Goal: Feedback & Contribution: Leave review/rating

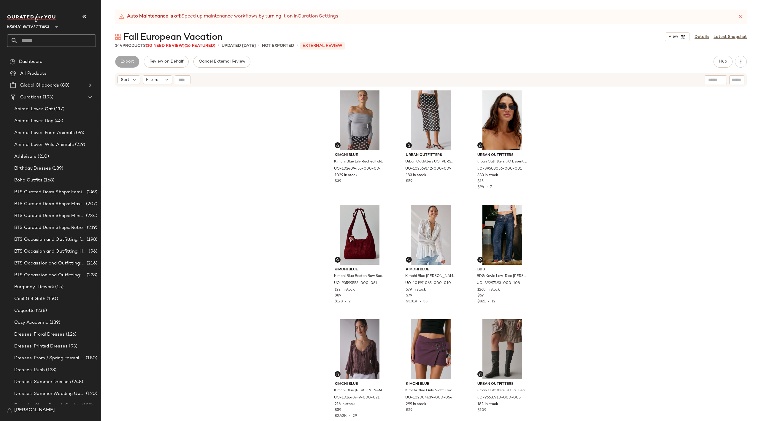
click at [30, 42] on input "text" at bounding box center [57, 40] width 78 height 12
type input "****"
click at [41, 58] on span "Summer Color Forecast:" at bounding box center [36, 58] width 48 height 6
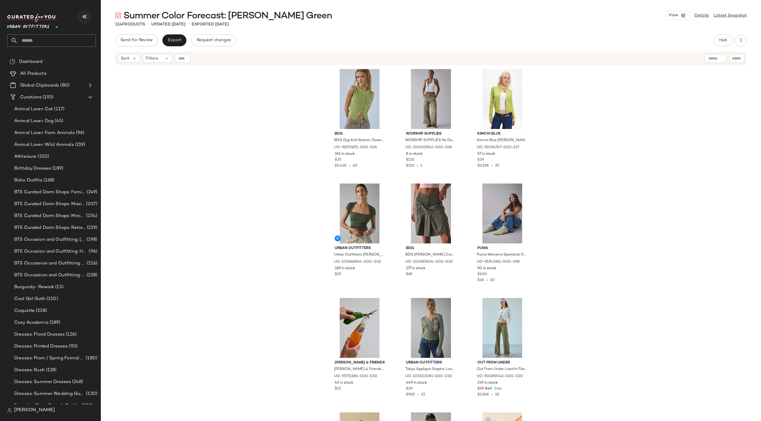
click at [84, 17] on icon "button" at bounding box center [84, 16] width 7 height 7
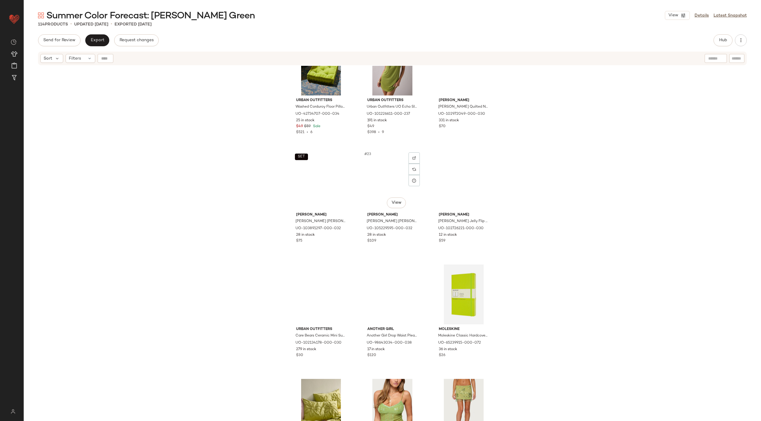
scroll to position [731, 0]
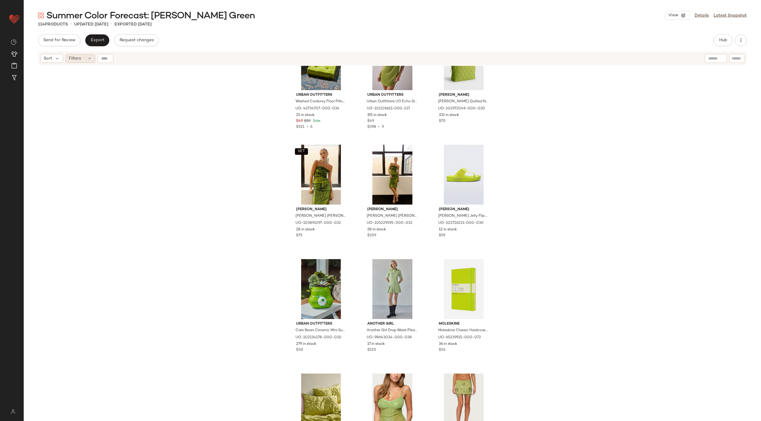
click at [88, 58] on icon at bounding box center [89, 58] width 5 height 5
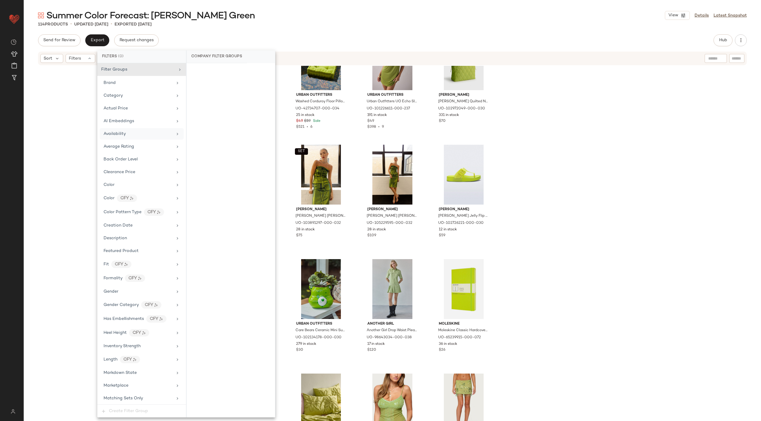
click at [159, 134] on div "Availability" at bounding box center [138, 134] width 69 height 6
click at [528, 150] on div "Urban Outfitters Washed Corduroy Floor Pillow in [GEOGRAPHIC_DATA] at Urban Out…" at bounding box center [393, 251] width 738 height 370
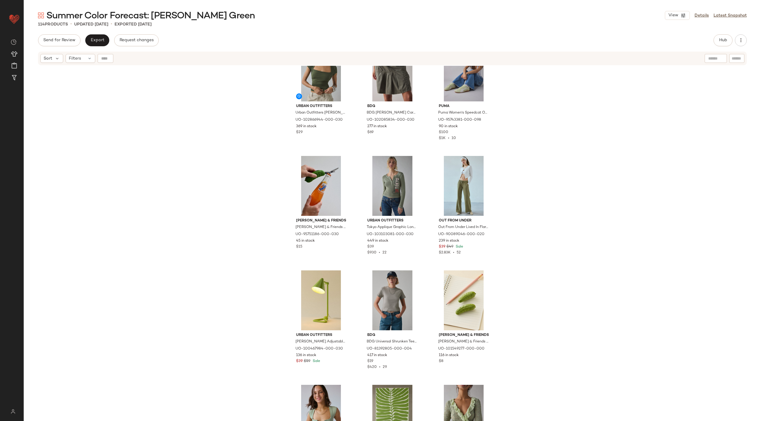
scroll to position [0, 0]
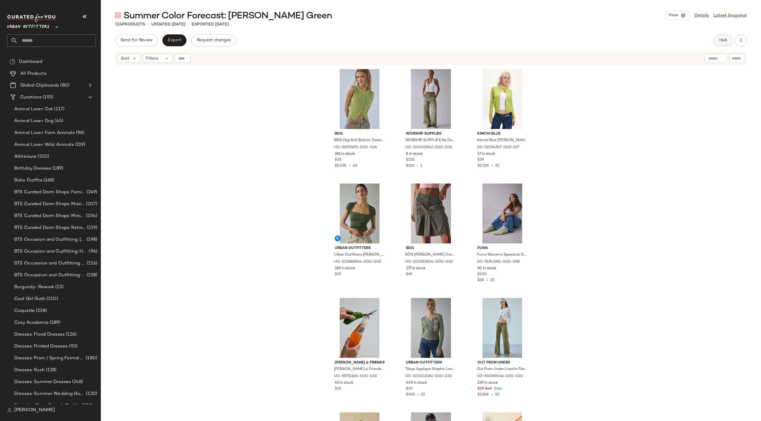
click at [724, 38] on span "Hub" at bounding box center [723, 40] width 8 height 5
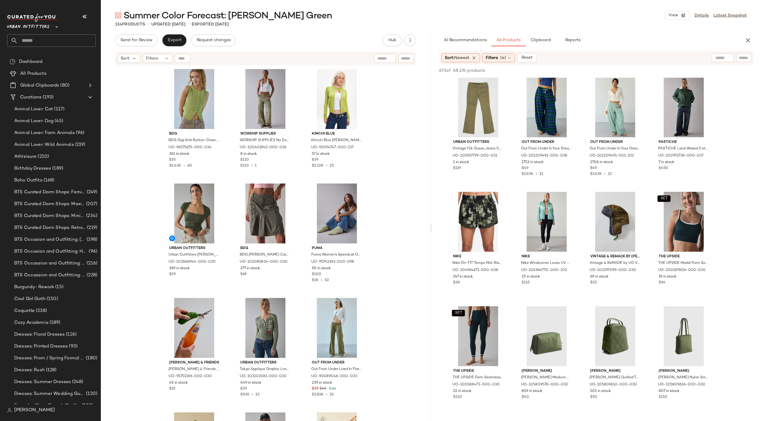
scroll to position [785, 0]
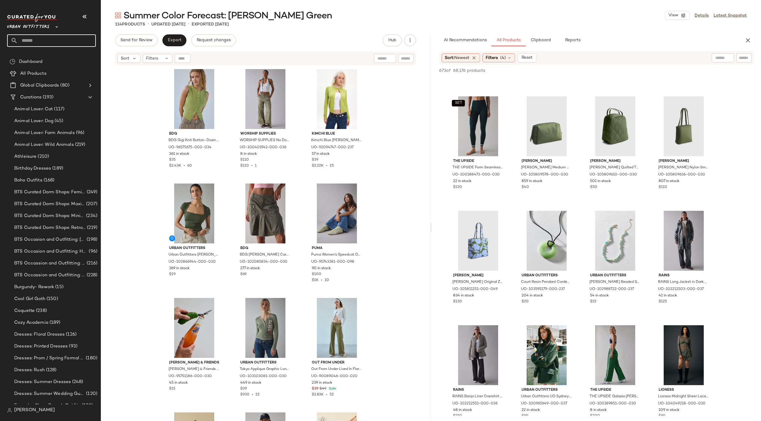
click at [63, 41] on input "text" at bounding box center [57, 40] width 78 height 12
type input "*********"
click at [61, 59] on b "Chocolate" at bounding box center [70, 58] width 21 height 6
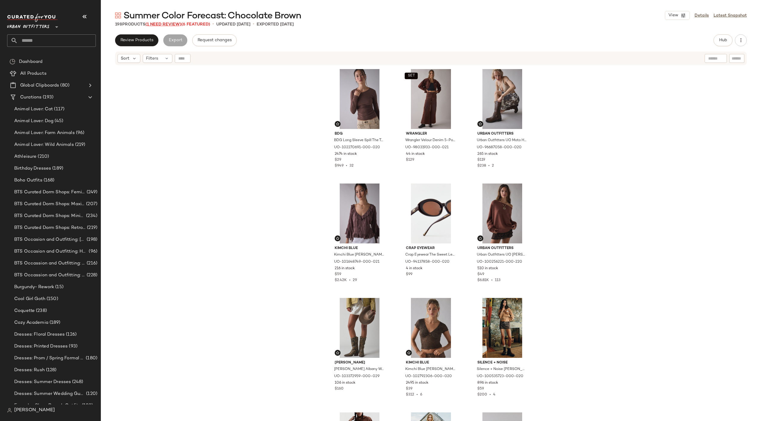
click at [161, 22] on span "(1 Need Review)" at bounding box center [163, 24] width 36 height 4
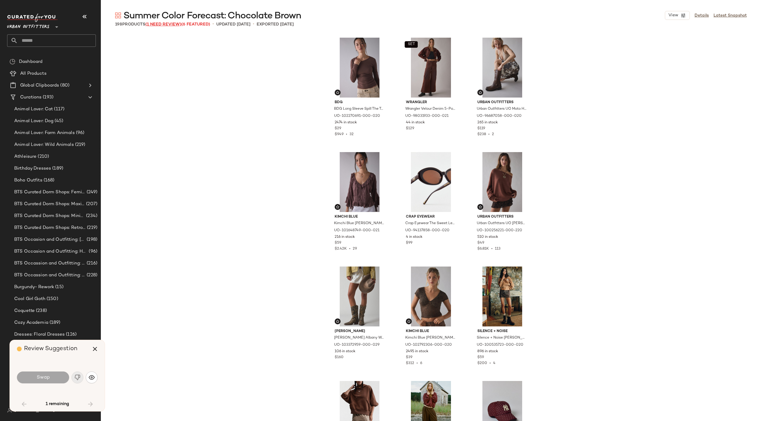
scroll to position [577, 0]
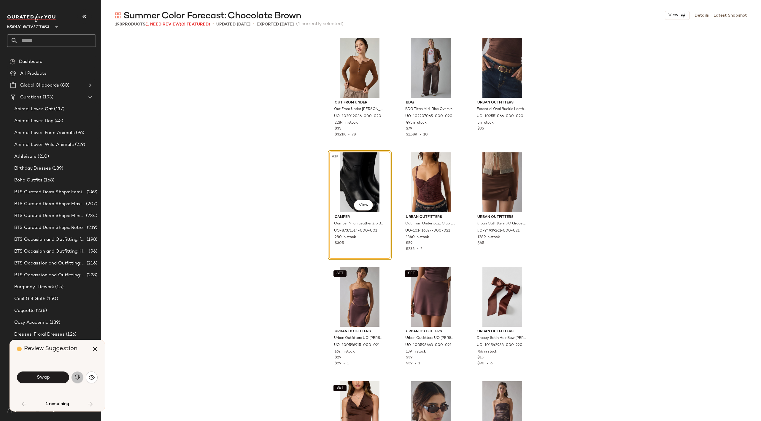
click at [76, 377] on img "button" at bounding box center [77, 378] width 6 height 6
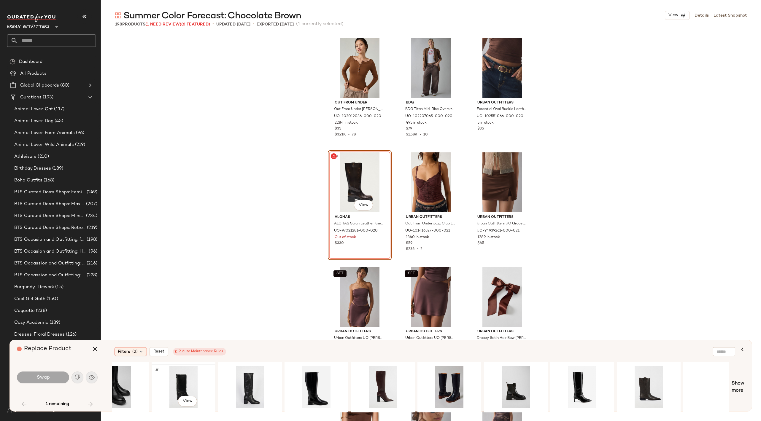
scroll to position [0, 181]
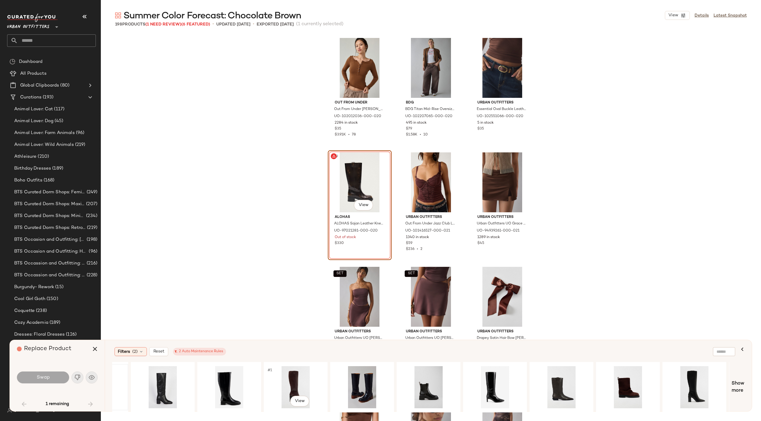
click at [291, 386] on div "#1 View" at bounding box center [296, 388] width 60 height 42
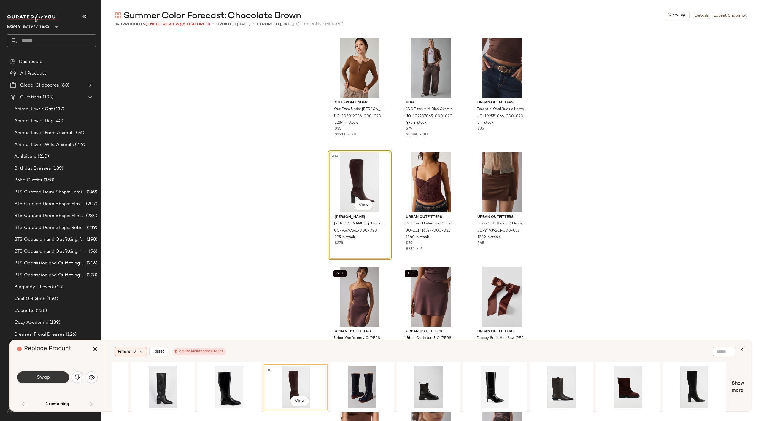
click at [54, 378] on button "Swap" at bounding box center [43, 378] width 52 height 12
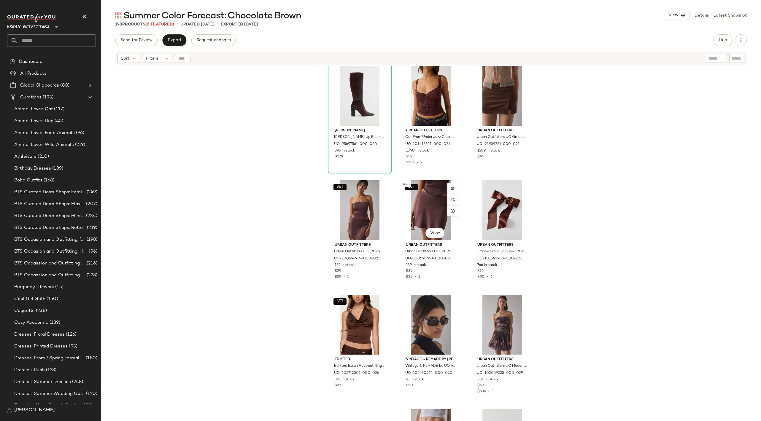
scroll to position [696, 0]
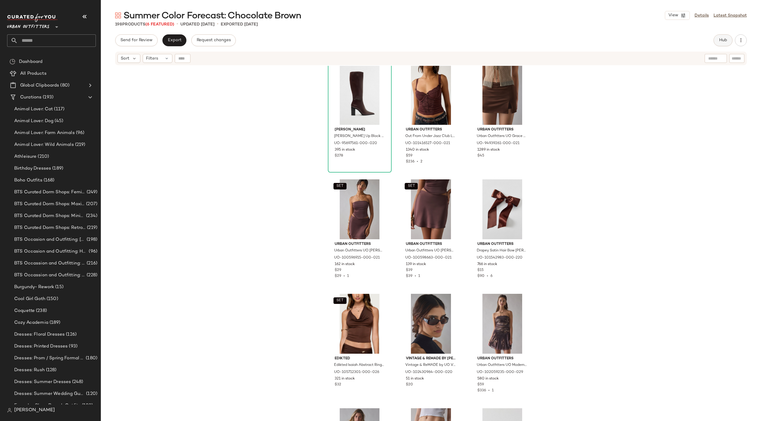
click at [722, 37] on button "Hub" at bounding box center [723, 40] width 19 height 12
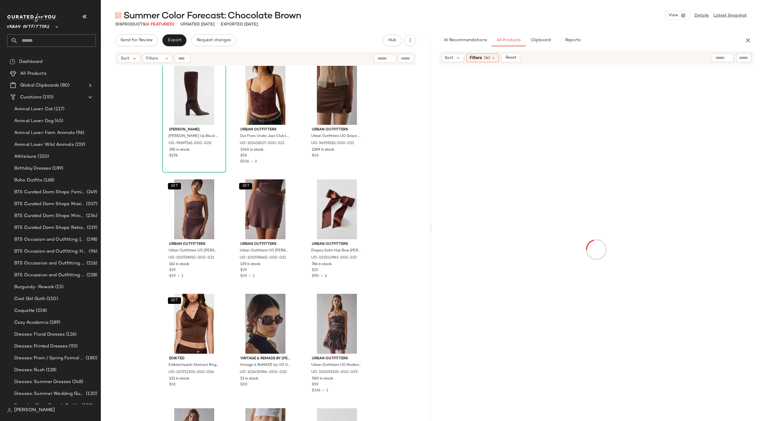
click at [725, 59] on div at bounding box center [723, 57] width 22 height 9
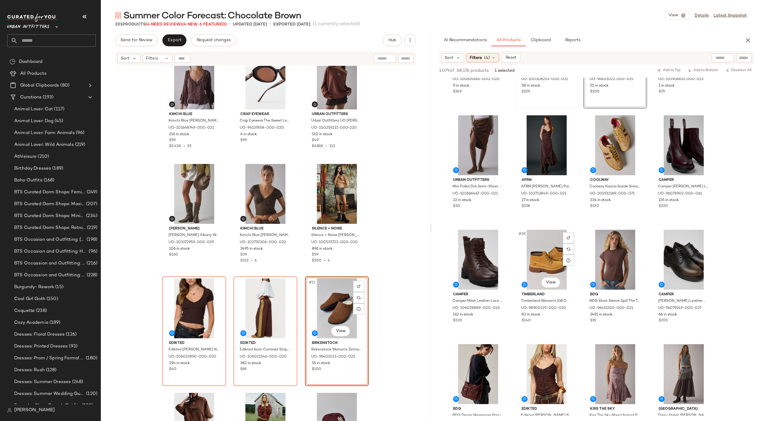
scroll to position [887, 0]
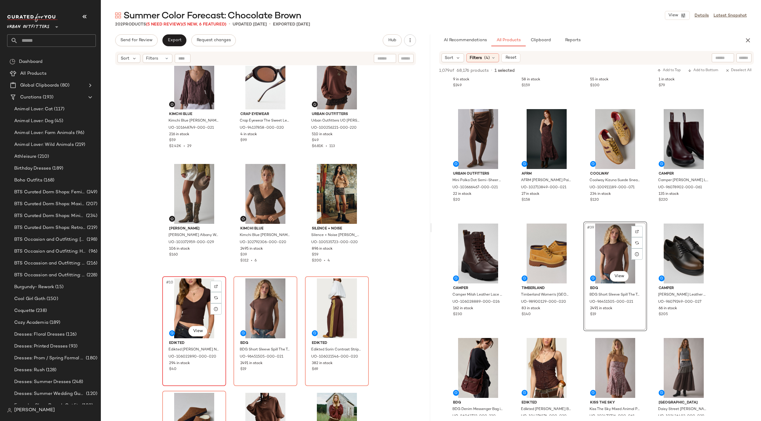
click at [184, 307] on div "#10 View" at bounding box center [194, 309] width 60 height 60
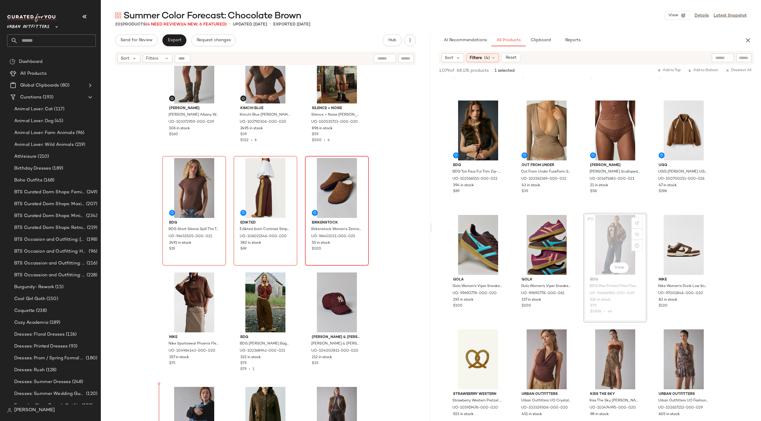
scroll to position [259, 0]
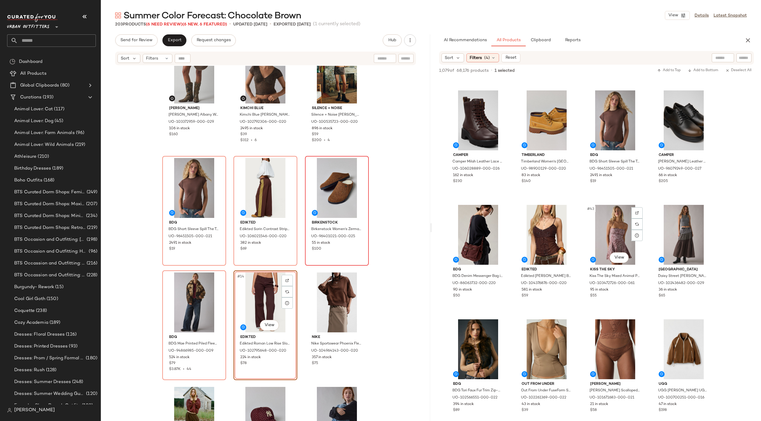
scroll to position [1021, 0]
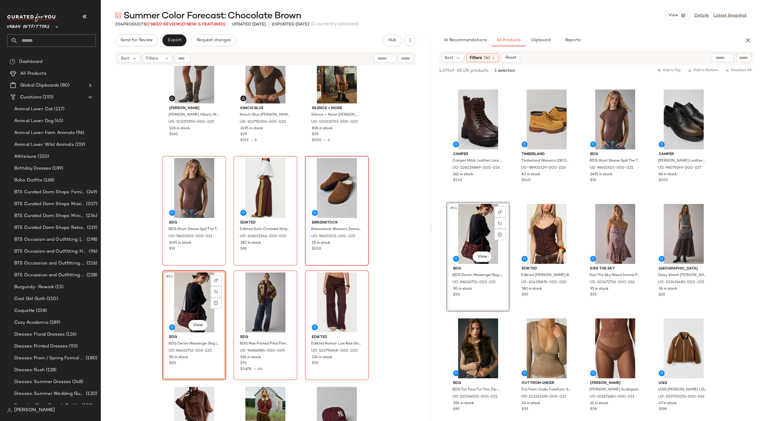
click at [419, 329] on div "Steve Madden Steve Madden Albany Western Leather Cowboy Boot in Brown Distresse…" at bounding box center [265, 251] width 329 height 370
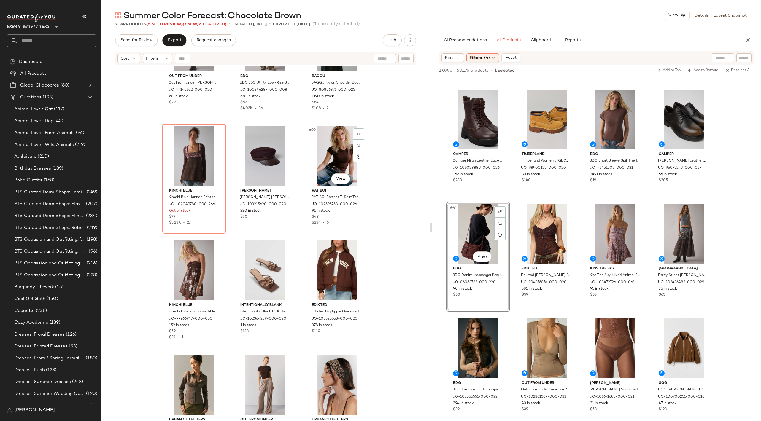
scroll to position [3567, 0]
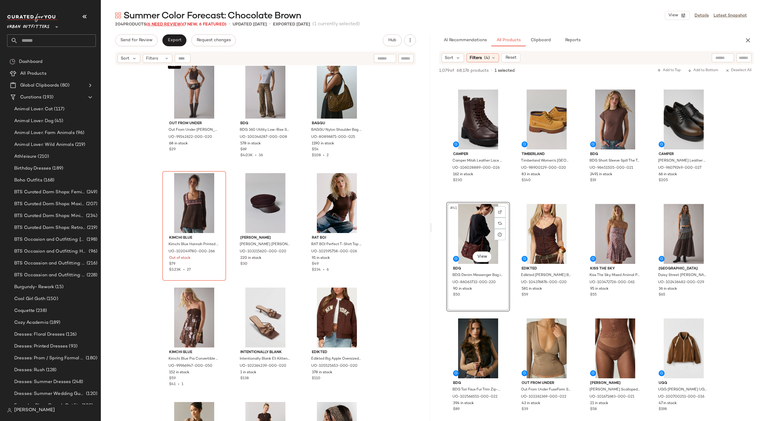
click at [167, 23] on span "(6 Need Review)" at bounding box center [164, 24] width 37 height 4
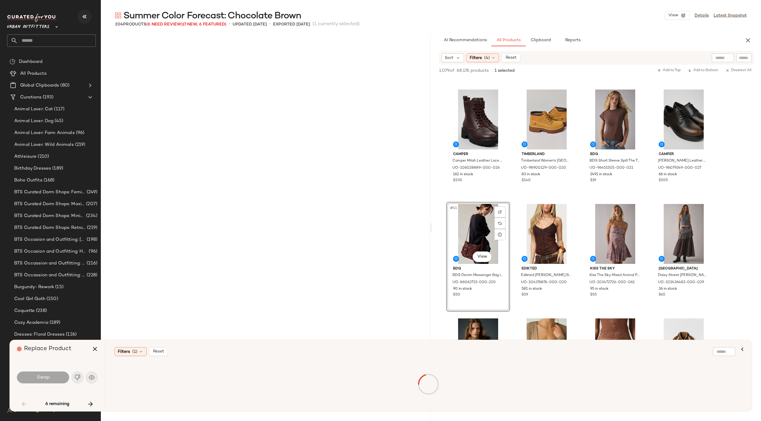
scroll to position [229, 0]
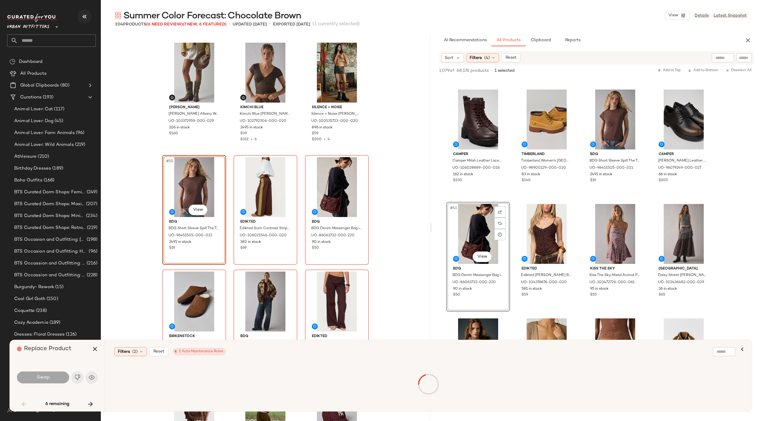
click at [85, 16] on icon "button" at bounding box center [84, 16] width 7 height 7
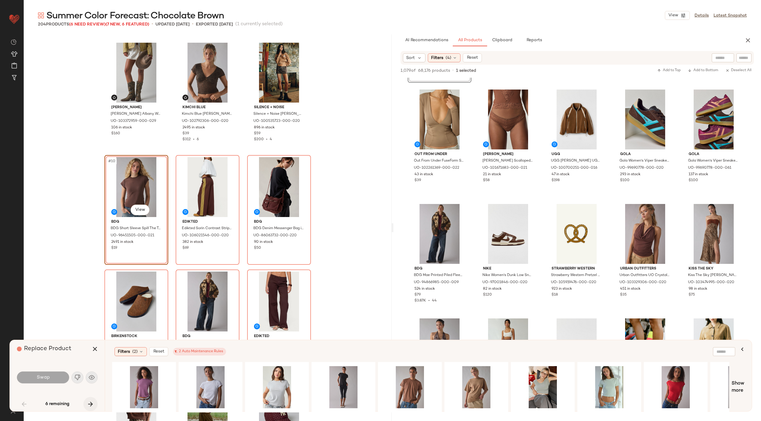
click at [91, 406] on icon "button" at bounding box center [90, 404] width 7 height 7
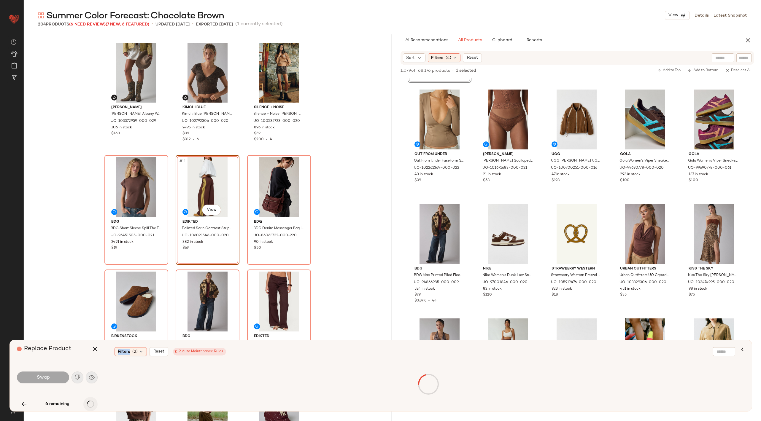
click at [91, 406] on div "6 remaining" at bounding box center [57, 404] width 81 height 14
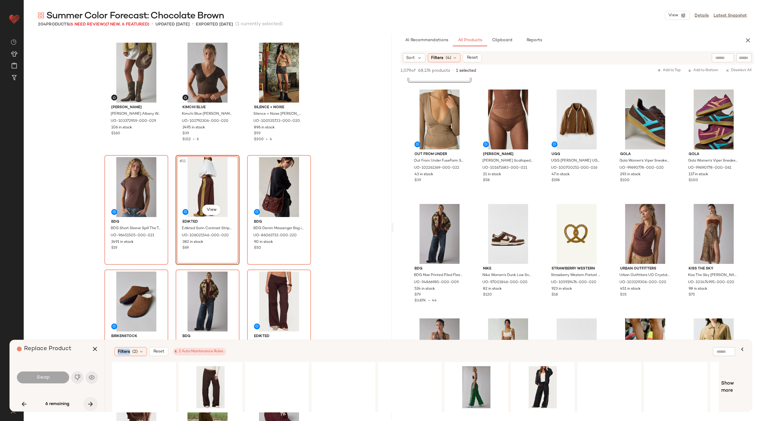
click at [91, 406] on icon "button" at bounding box center [90, 404] width 7 height 7
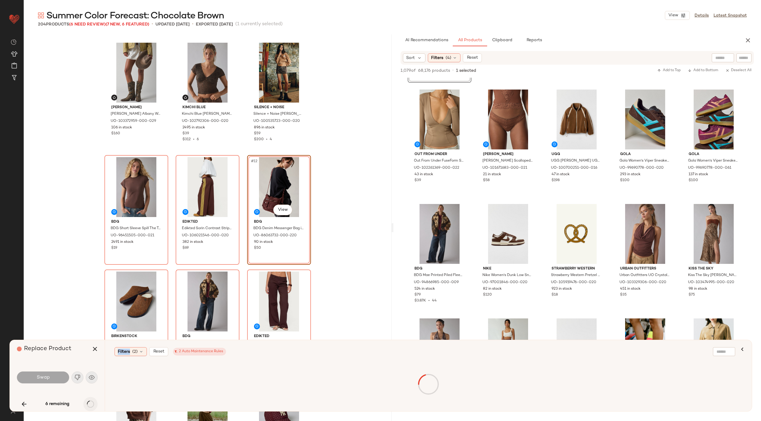
click at [91, 406] on div "6 remaining" at bounding box center [57, 404] width 81 height 14
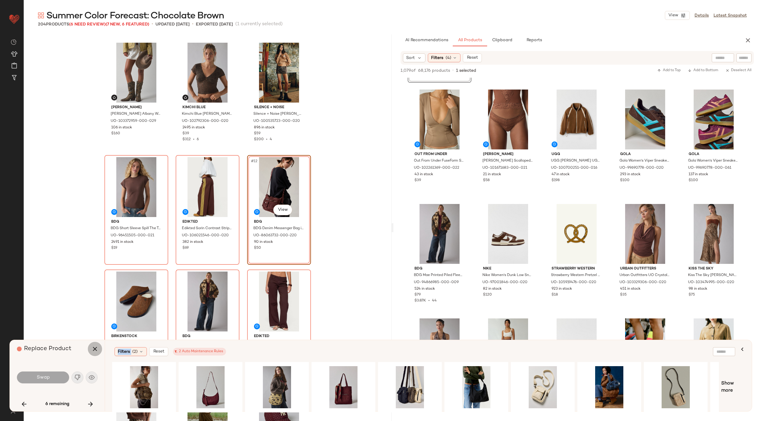
click at [98, 348] on button "button" at bounding box center [95, 349] width 14 height 14
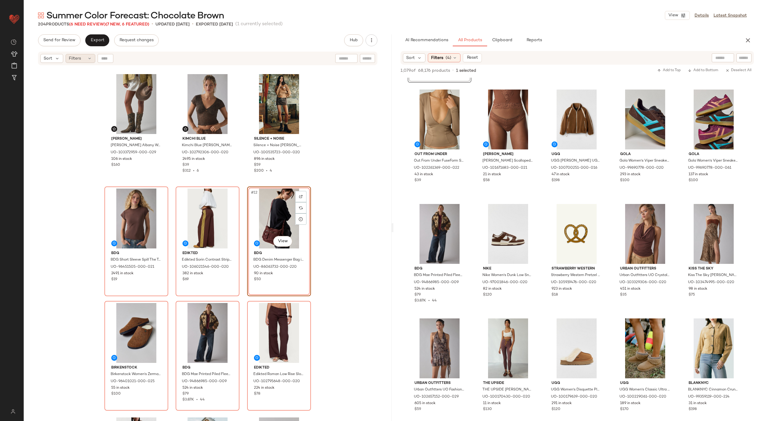
click at [74, 58] on span "Filters" at bounding box center [75, 59] width 12 height 6
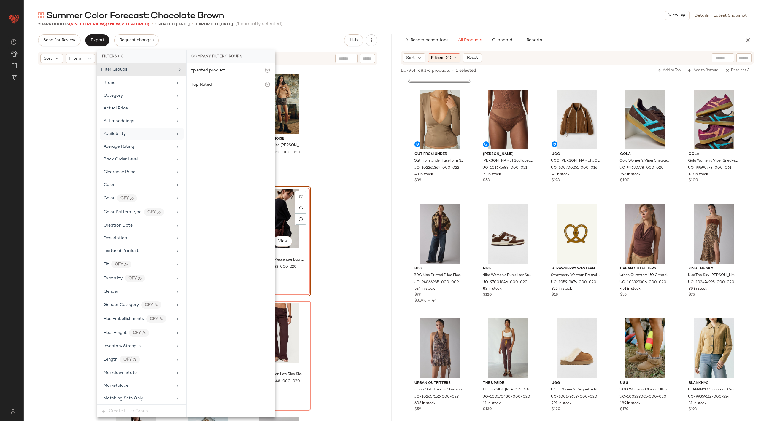
click at [136, 129] on div "Availability" at bounding box center [142, 134] width 84 height 12
drag, startPoint x: 217, startPoint y: 109, endPoint x: 213, endPoint y: 108, distance: 3.6
click at [217, 109] on div "out_of_stock" at bounding box center [231, 114] width 88 height 14
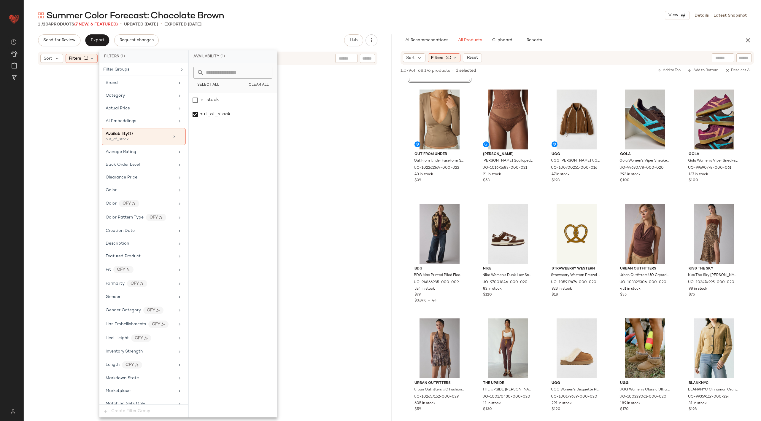
click at [93, 82] on div "Kimchi Blue Kimchi Blue Hannah Printed Ruffle Trim Babydoll Sweater in Brown, W…" at bounding box center [208, 251] width 368 height 370
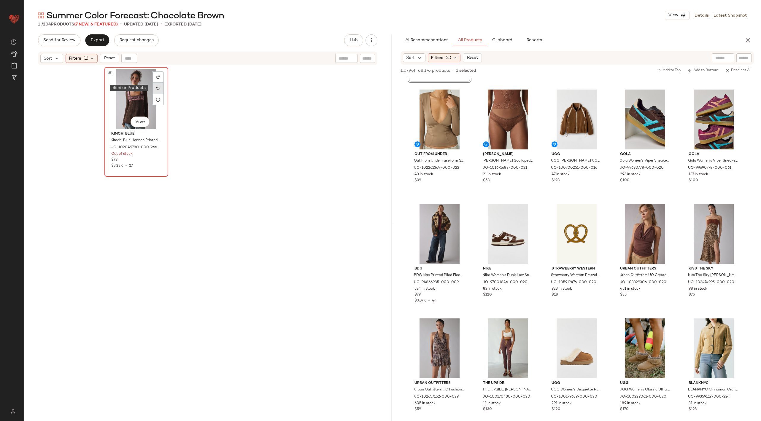
click at [155, 90] on div at bounding box center [158, 88] width 11 height 11
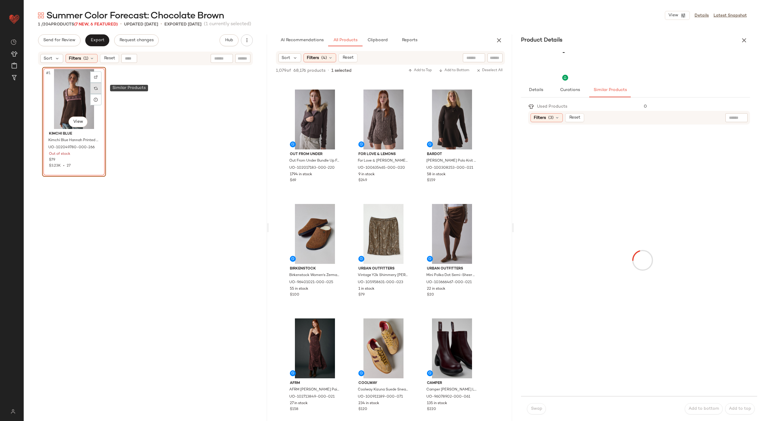
scroll to position [1250, 0]
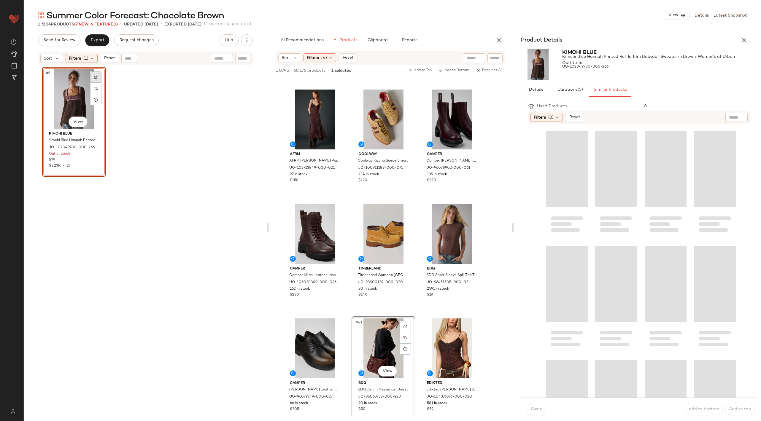
click at [95, 76] on img at bounding box center [96, 77] width 4 height 4
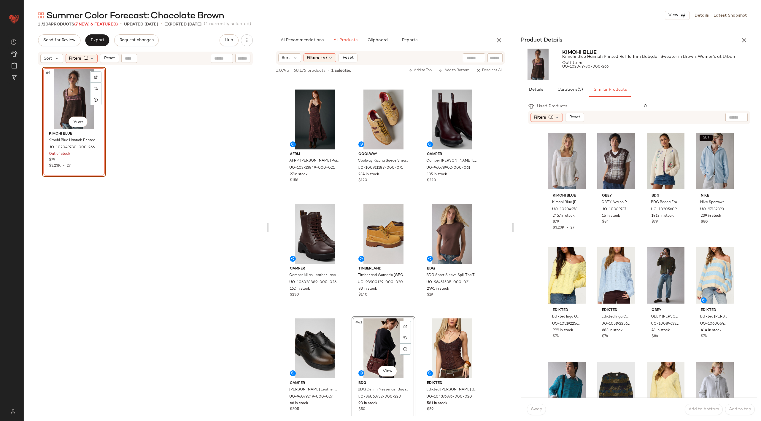
click at [749, 36] on div "Product Details" at bounding box center [635, 40] width 243 height 12
click at [743, 46] on button "button" at bounding box center [744, 40] width 12 height 12
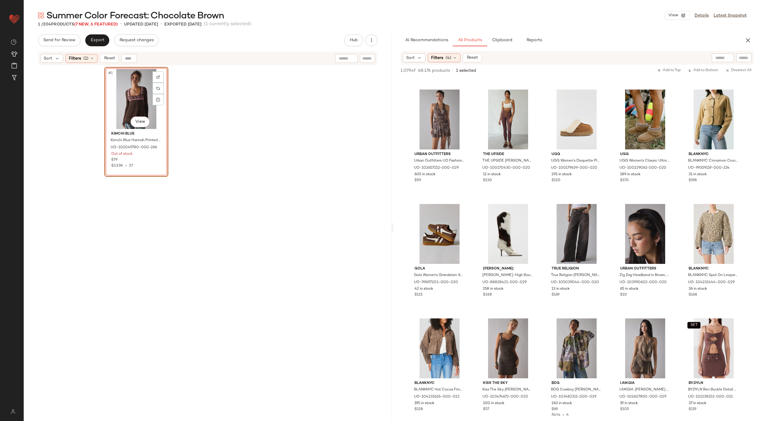
scroll to position [1021, 0]
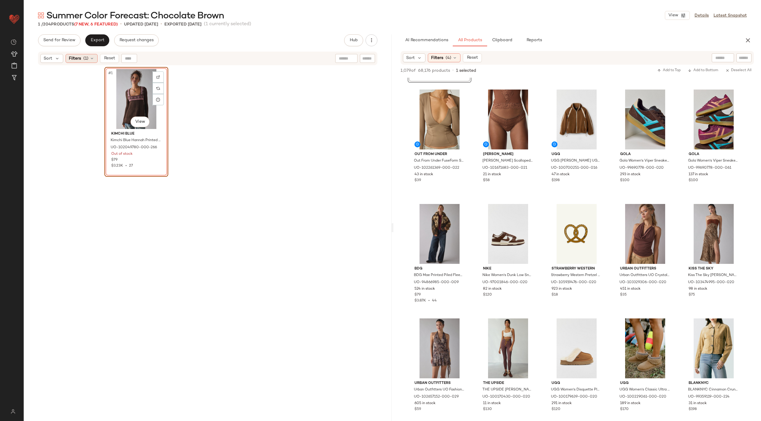
click at [83, 63] on div "Filters (1)" at bounding box center [82, 58] width 32 height 9
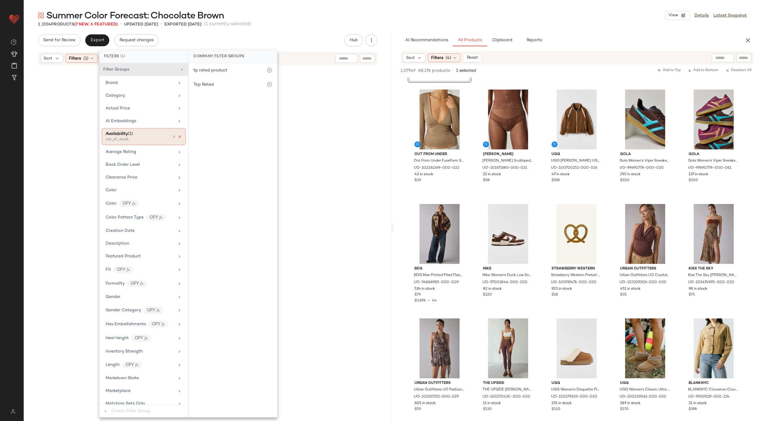
click at [179, 136] on icon at bounding box center [180, 137] width 4 height 4
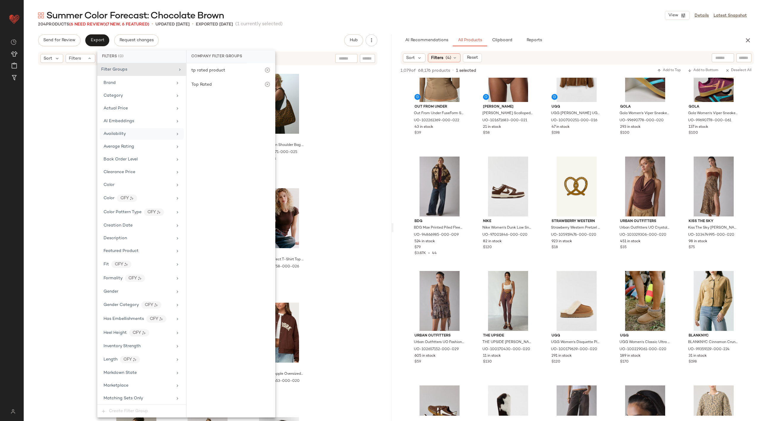
scroll to position [1068, 0]
click at [343, 247] on div "SET Out From Under Out From Under Delilah Crochet Low-Rise Hot Pant in Brown, W…" at bounding box center [208, 251] width 368 height 370
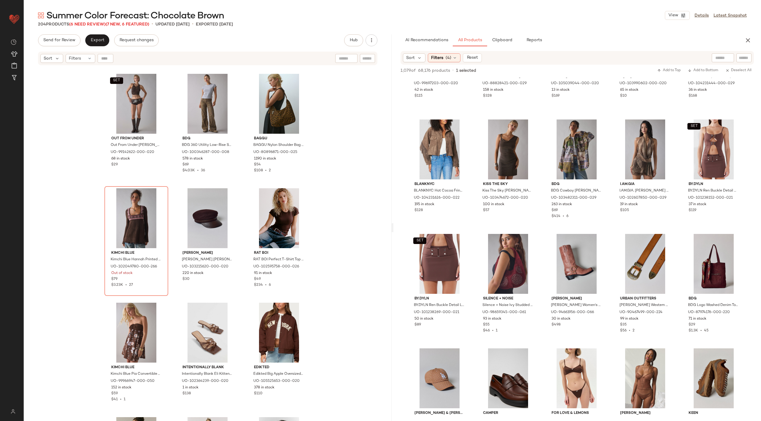
scroll to position [1388, 0]
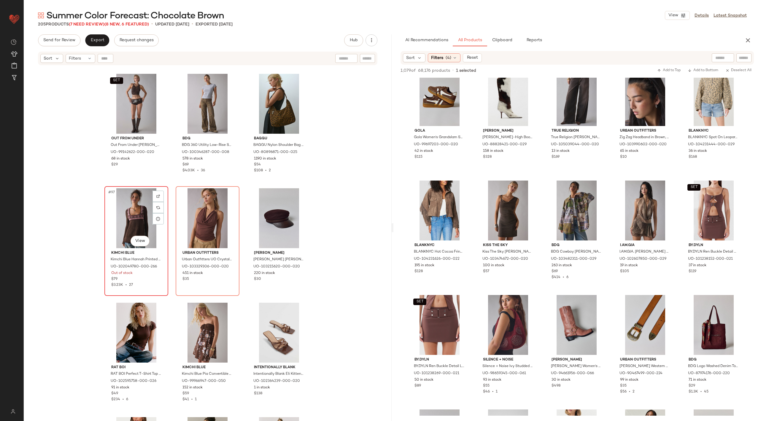
click at [132, 221] on div "#97 View" at bounding box center [137, 218] width 60 height 60
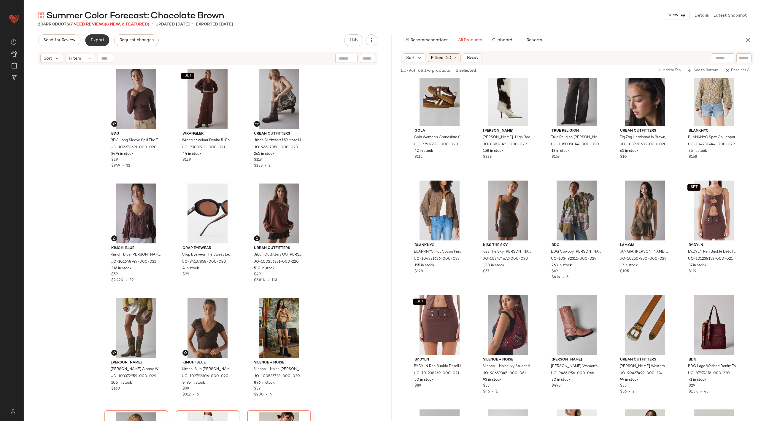
click at [98, 39] on span "Export" at bounding box center [97, 40] width 14 height 5
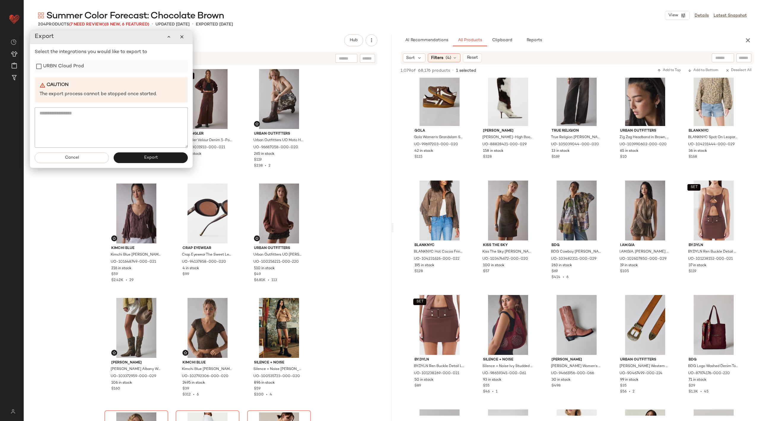
click at [121, 65] on div "URBN Cloud Prod" at bounding box center [111, 67] width 153 height 12
click at [55, 72] on label "URBN Cloud Prod" at bounding box center [63, 67] width 41 height 12
click at [150, 157] on span "Export" at bounding box center [151, 158] width 14 height 5
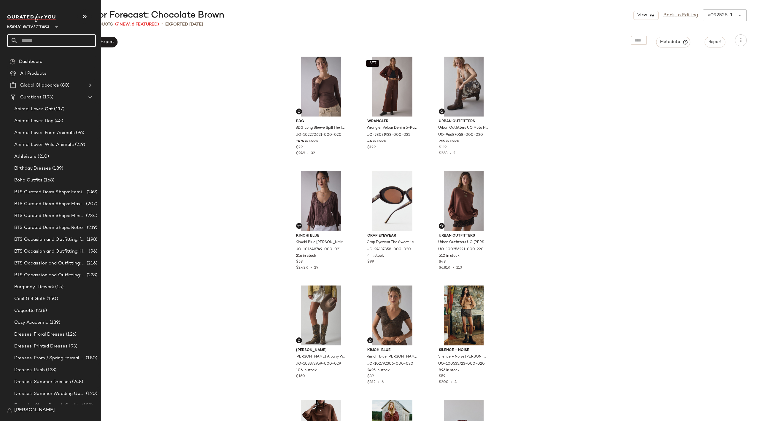
click at [41, 43] on input "text" at bounding box center [57, 40] width 78 height 12
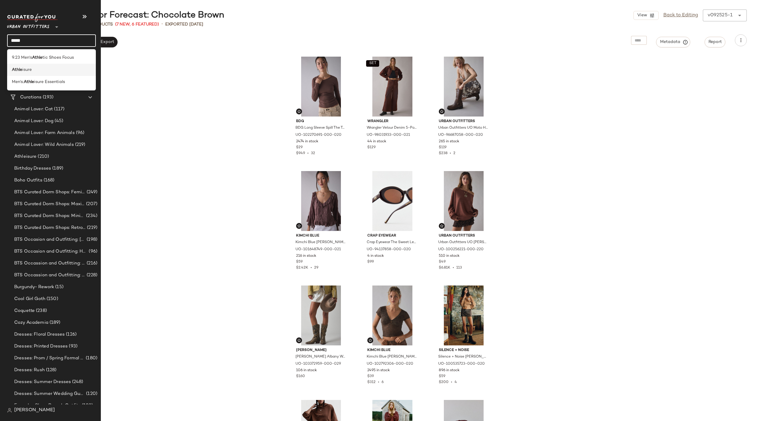
type input "*****"
click at [31, 70] on span "isure" at bounding box center [26, 70] width 9 height 6
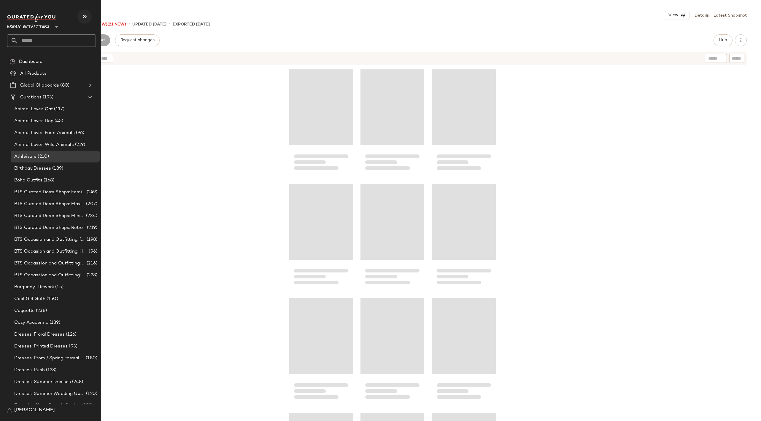
click at [88, 18] on icon "button" at bounding box center [84, 16] width 7 height 7
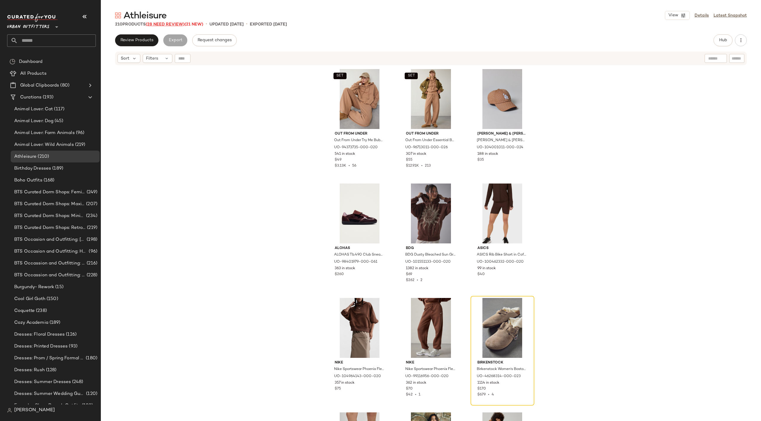
click at [165, 24] on span "(28 Need Review)" at bounding box center [165, 24] width 39 height 4
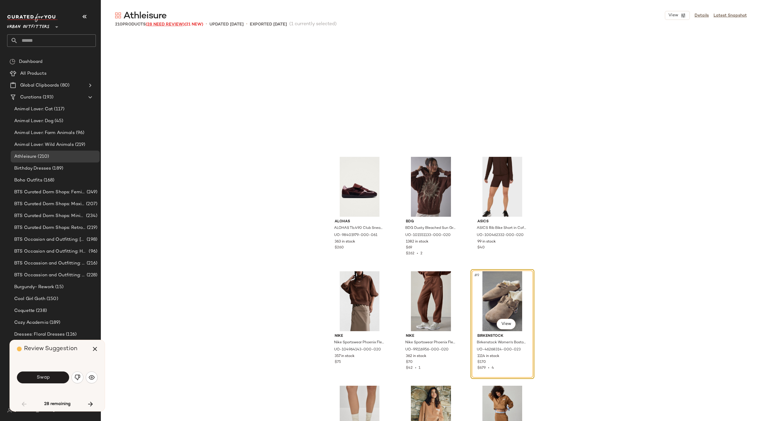
scroll to position [119, 0]
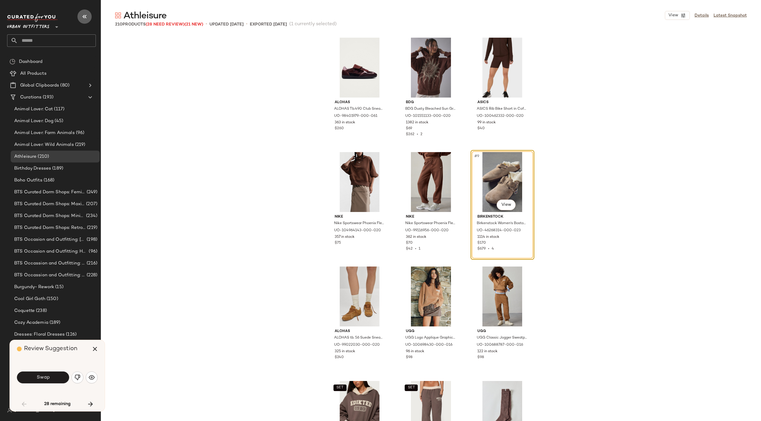
click at [83, 16] on icon "button" at bounding box center [84, 16] width 7 height 7
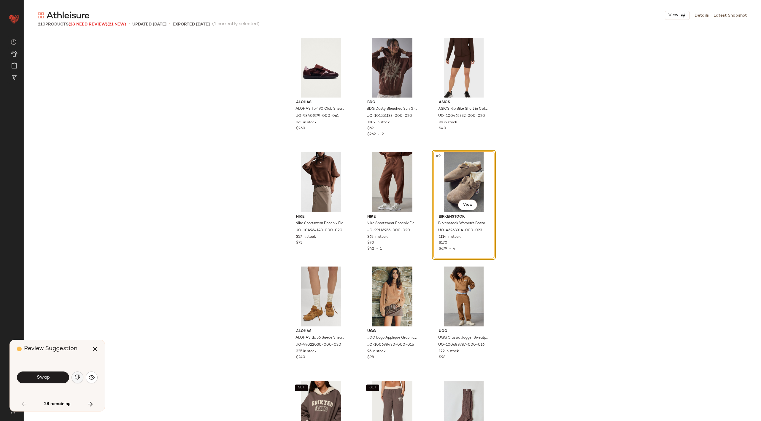
click at [78, 375] on img "button" at bounding box center [77, 378] width 6 height 6
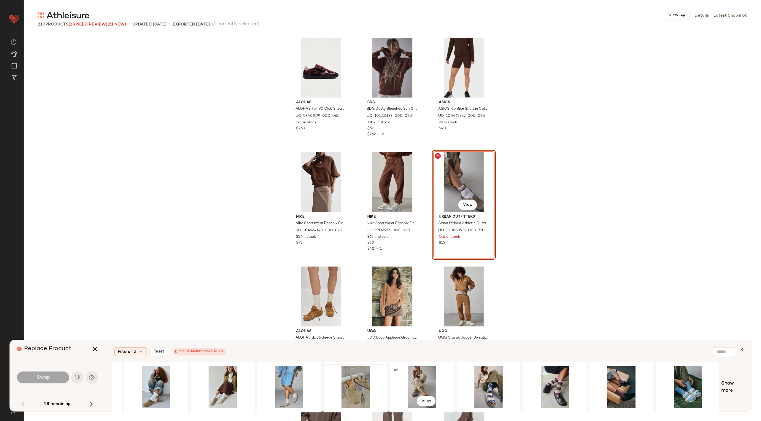
scroll to position [0, 0]
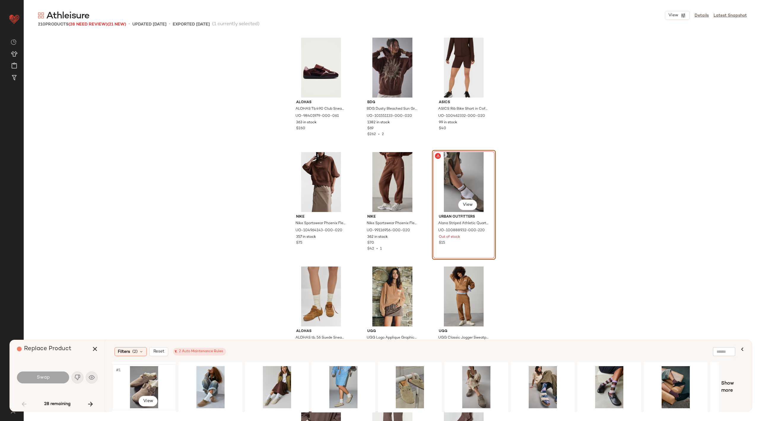
click at [141, 390] on div "#1 View" at bounding box center [144, 388] width 60 height 42
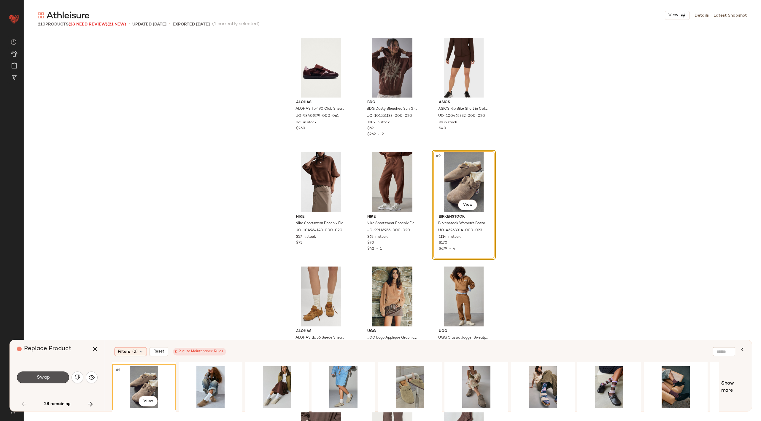
click at [41, 378] on span "Swap" at bounding box center [42, 378] width 13 height 6
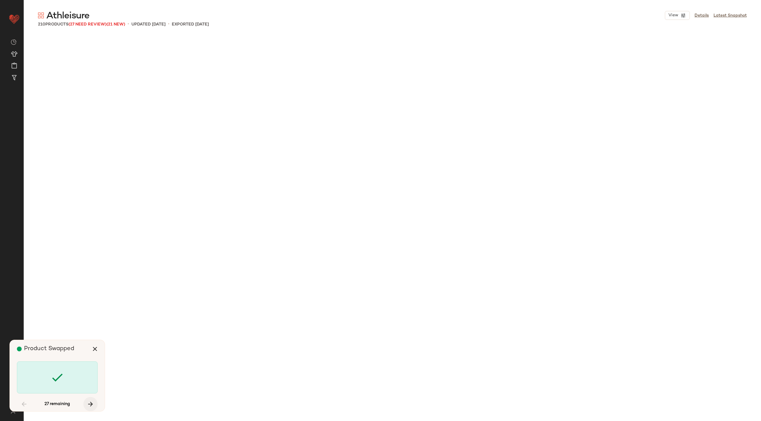
scroll to position [802, 0]
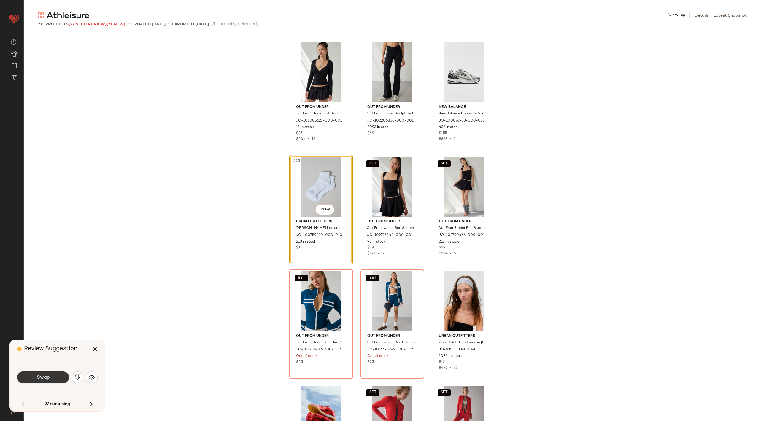
click at [34, 375] on button "Swap" at bounding box center [43, 378] width 52 height 12
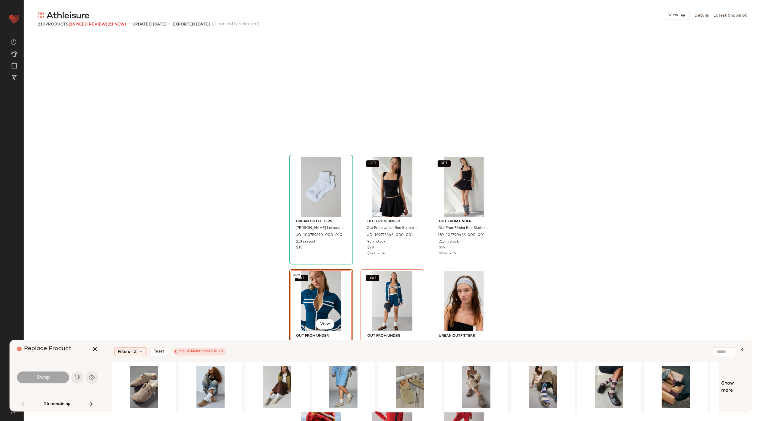
scroll to position [916, 0]
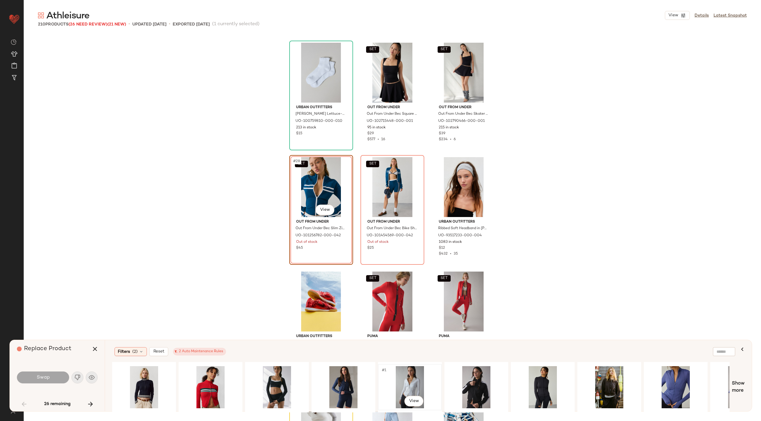
click at [416, 383] on div "#1 View" at bounding box center [410, 388] width 60 height 42
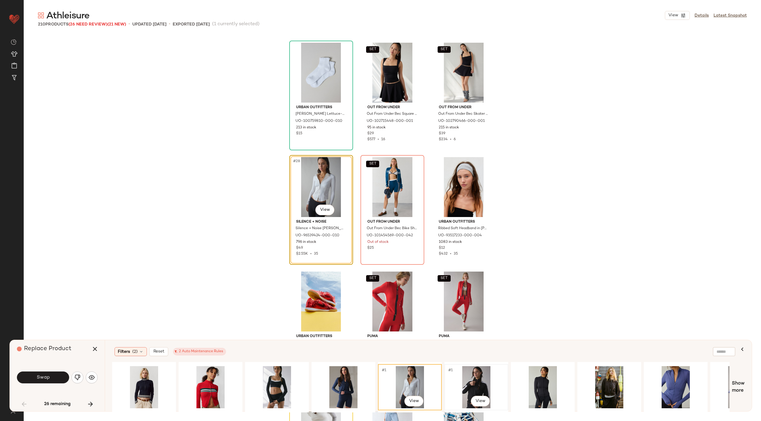
click at [459, 387] on div "#1 View" at bounding box center [477, 388] width 60 height 42
click at [53, 376] on button "Swap" at bounding box center [43, 378] width 52 height 12
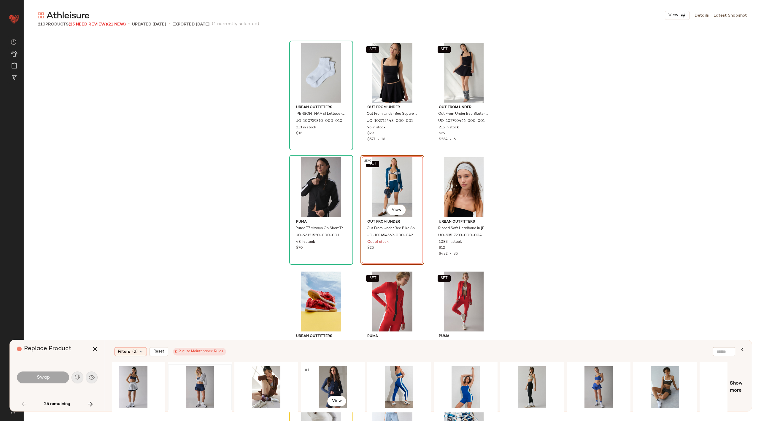
scroll to position [0, 445]
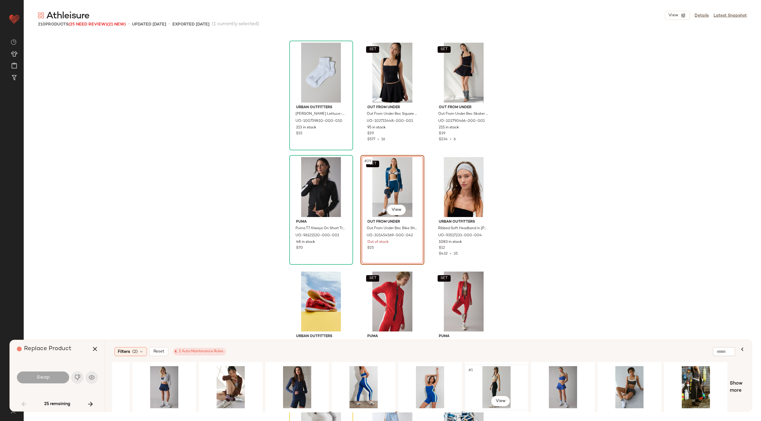
click at [491, 373] on div "#1 View" at bounding box center [497, 388] width 60 height 42
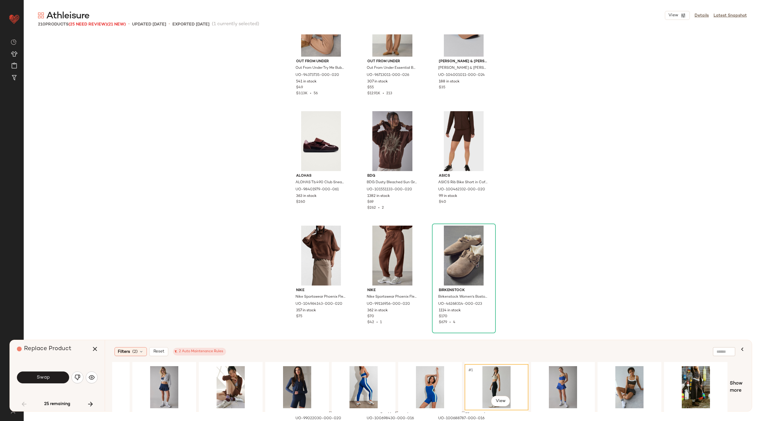
scroll to position [0, 0]
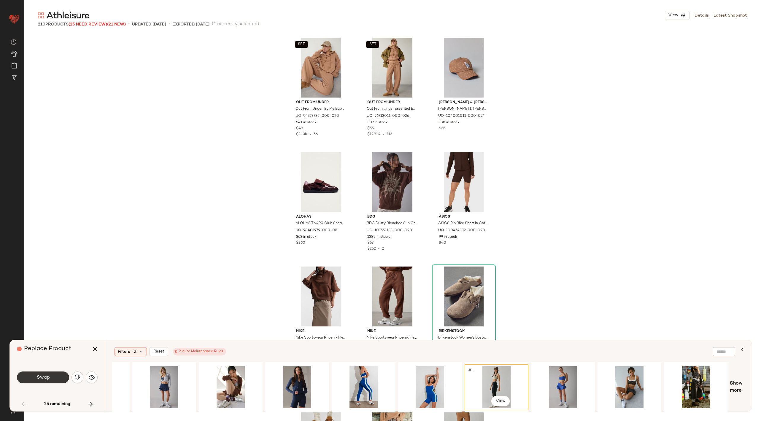
click at [50, 380] on button "Swap" at bounding box center [43, 378] width 52 height 12
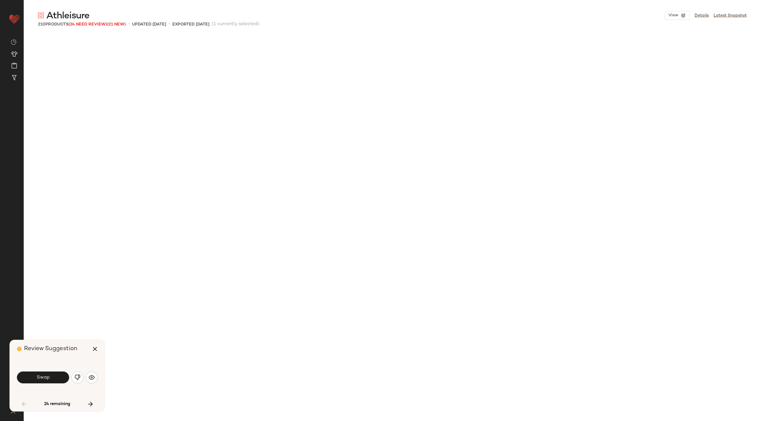
scroll to position [1146, 0]
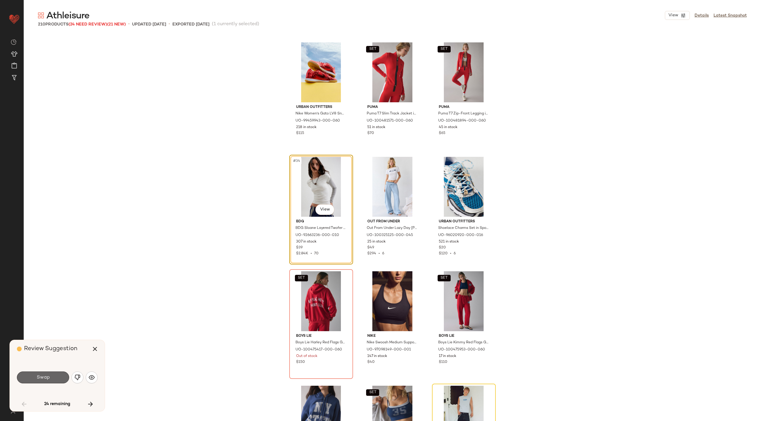
click at [57, 377] on button "Swap" at bounding box center [43, 378] width 52 height 12
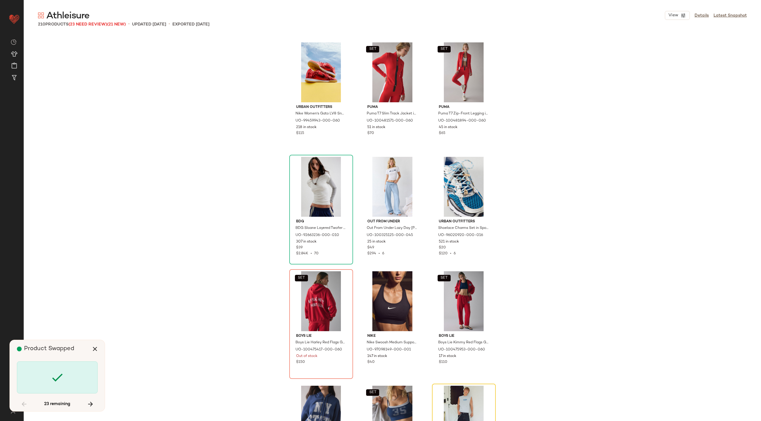
scroll to position [1260, 0]
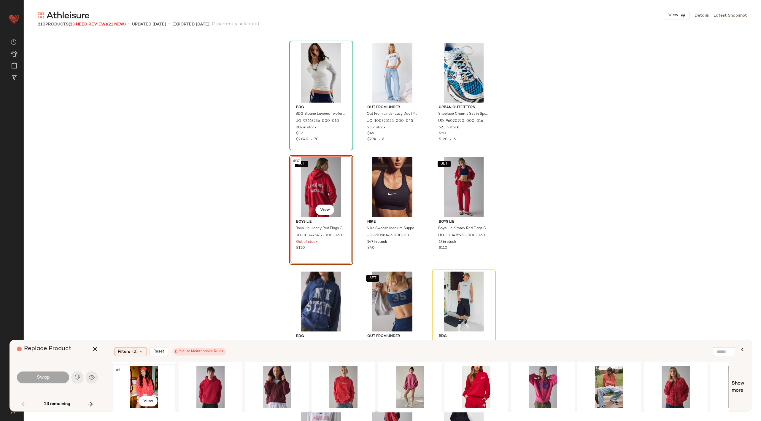
click at [139, 376] on div "#1 View" at bounding box center [144, 388] width 60 height 42
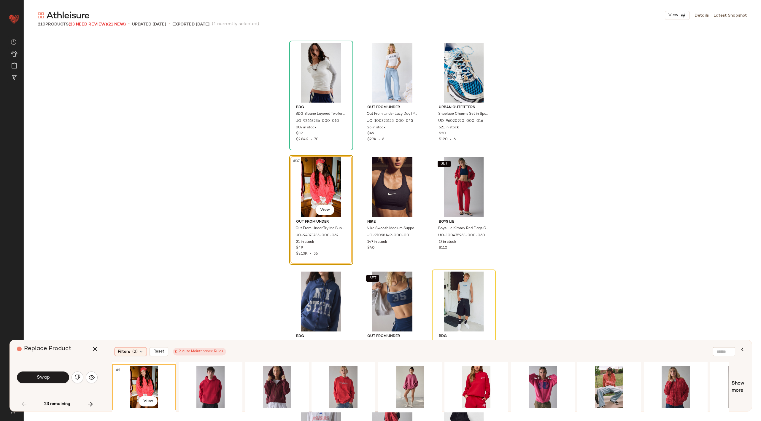
click at [62, 370] on div "Swap" at bounding box center [57, 378] width 81 height 32
click at [61, 375] on button "Swap" at bounding box center [43, 378] width 52 height 12
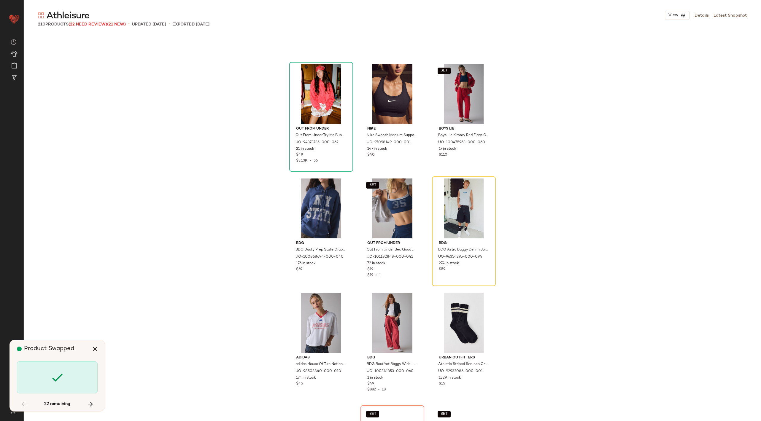
scroll to position [1450, 0]
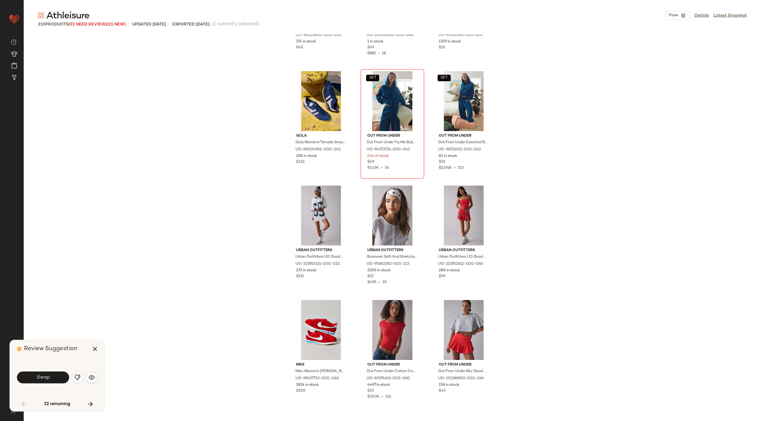
scroll to position [1375, 0]
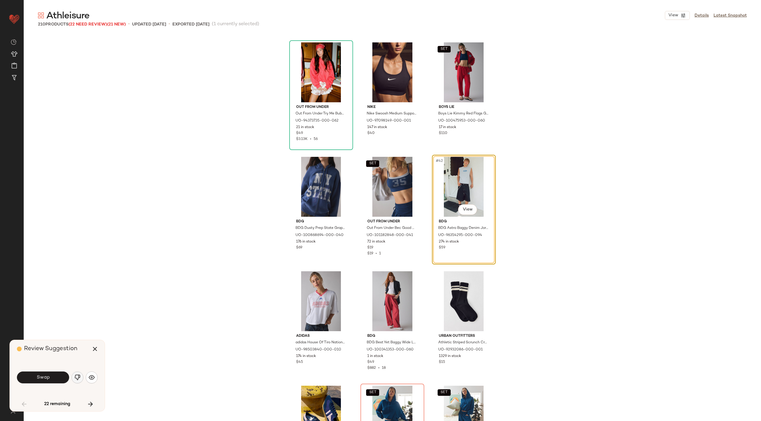
click at [78, 380] on img "button" at bounding box center [77, 378] width 6 height 6
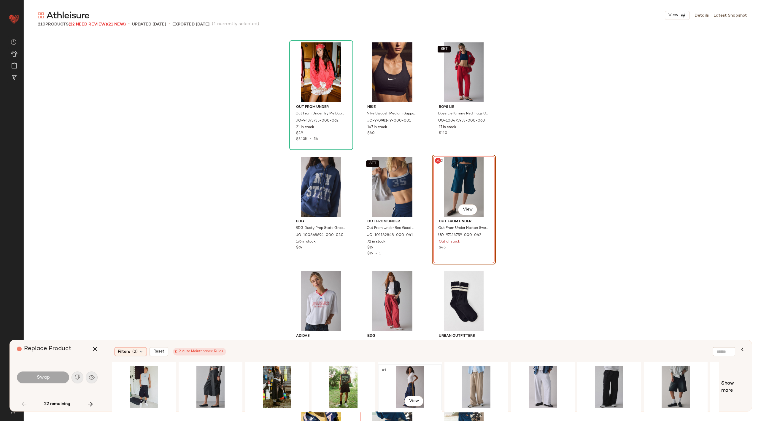
click at [407, 387] on div "#1 View" at bounding box center [410, 388] width 60 height 42
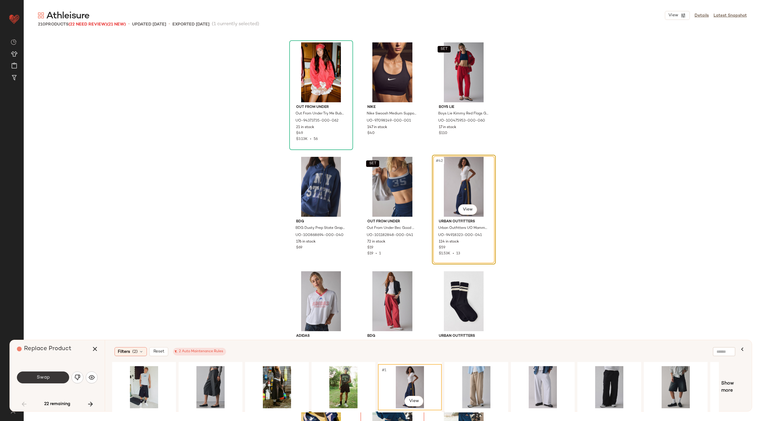
click at [51, 382] on button "Swap" at bounding box center [43, 378] width 52 height 12
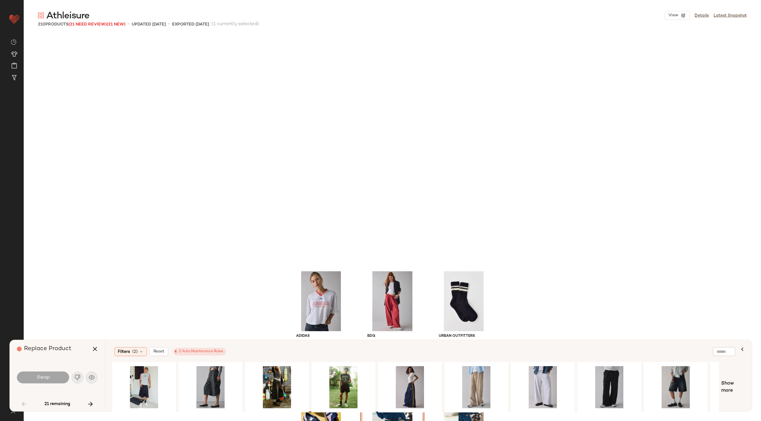
scroll to position [1604, 0]
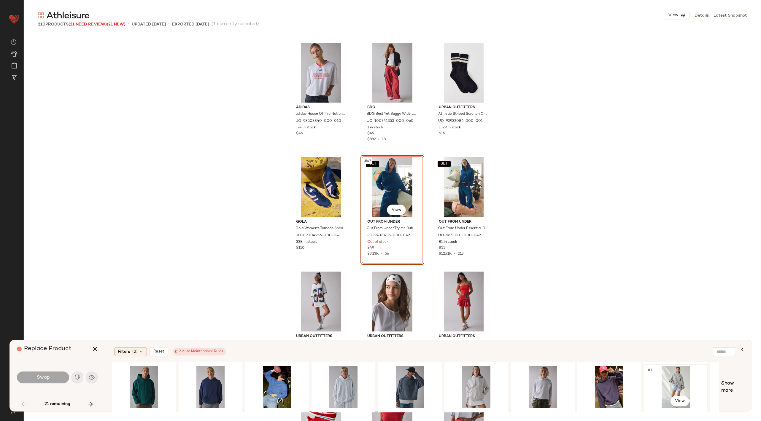
click at [670, 378] on div "#1 View" at bounding box center [676, 388] width 60 height 42
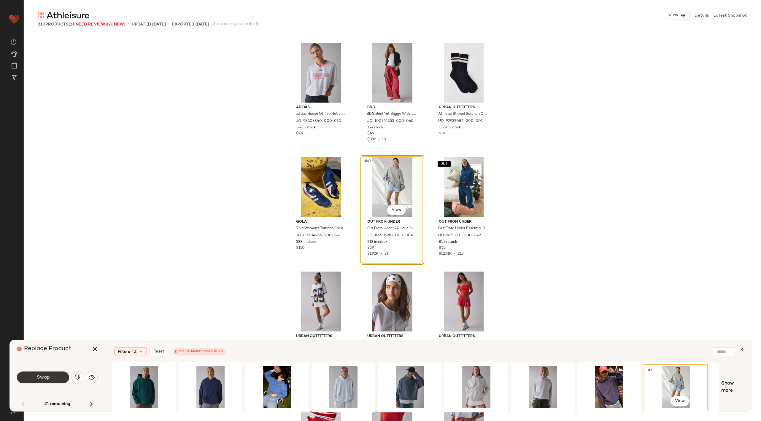
click at [37, 377] on span "Swap" at bounding box center [42, 378] width 13 height 6
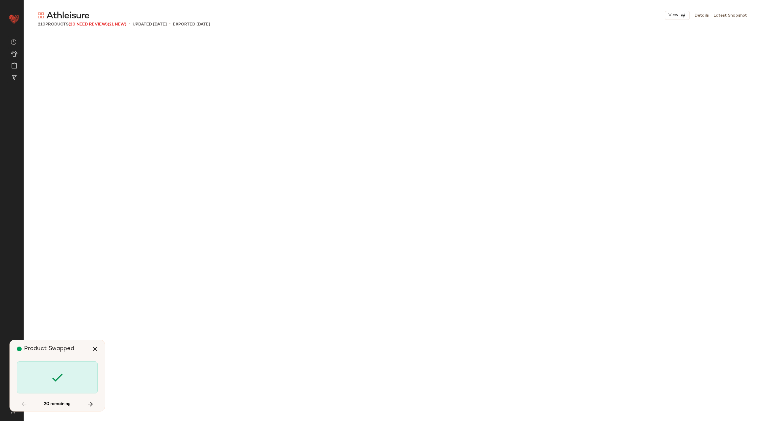
scroll to position [2177, 0]
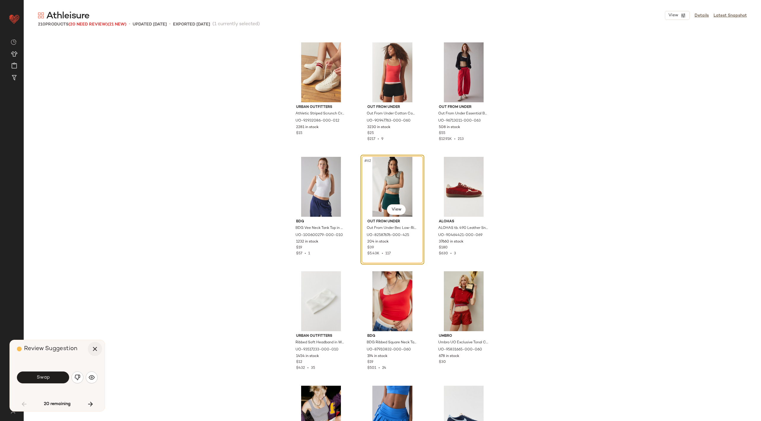
click at [95, 348] on icon "button" at bounding box center [94, 349] width 7 height 7
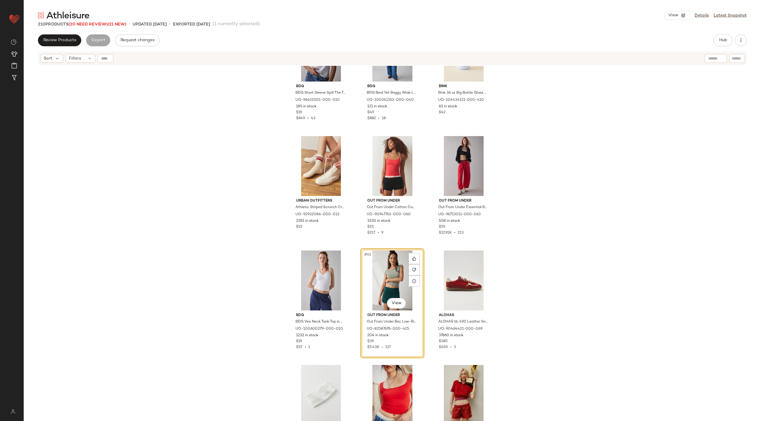
scroll to position [2165, 0]
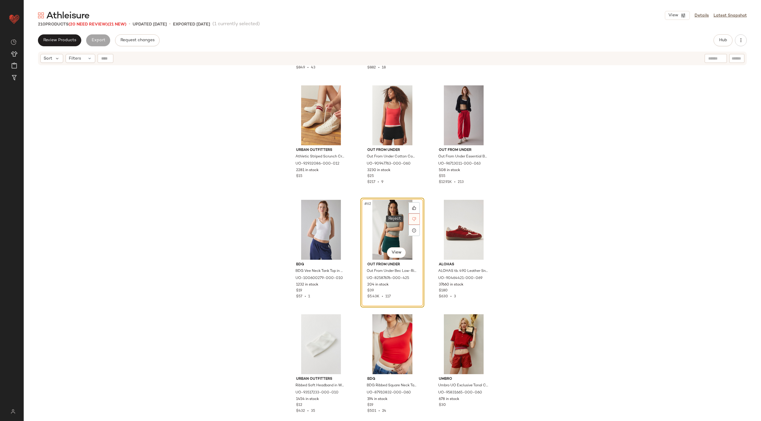
click at [412, 220] on icon at bounding box center [414, 219] width 4 height 4
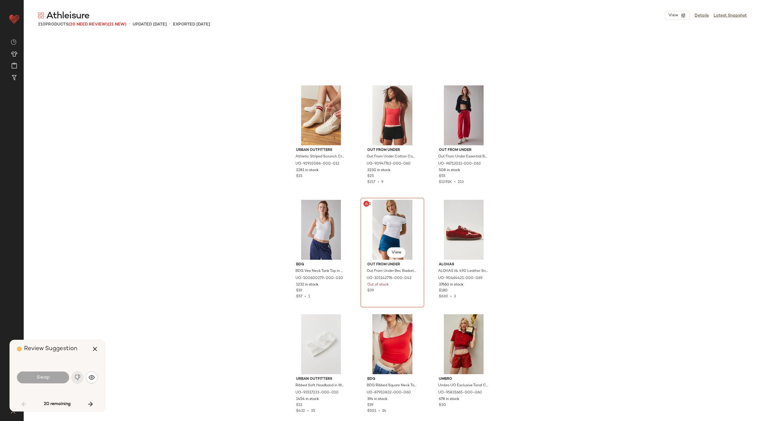
scroll to position [2177, 0]
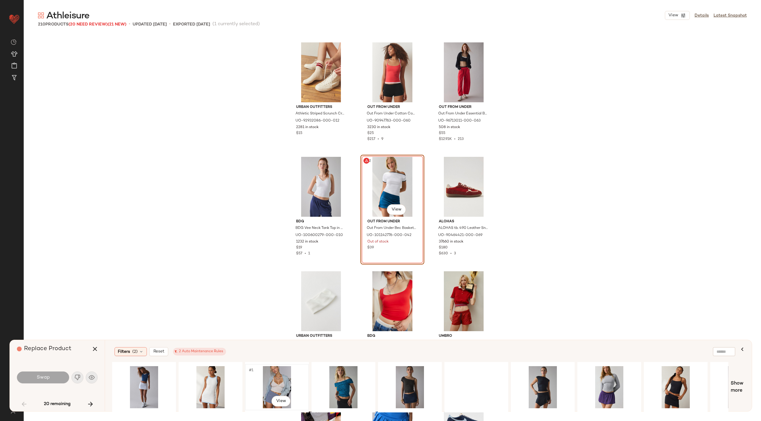
click at [278, 387] on div "#1 View" at bounding box center [277, 388] width 60 height 42
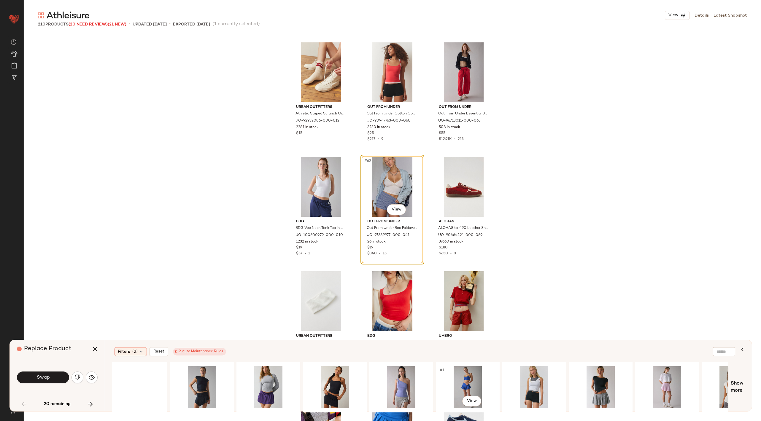
scroll to position [0, 332]
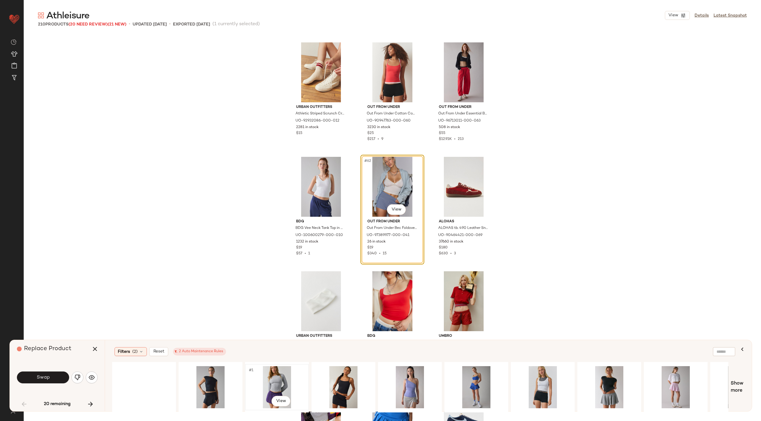
click at [281, 380] on div "#1 View" at bounding box center [277, 388] width 60 height 42
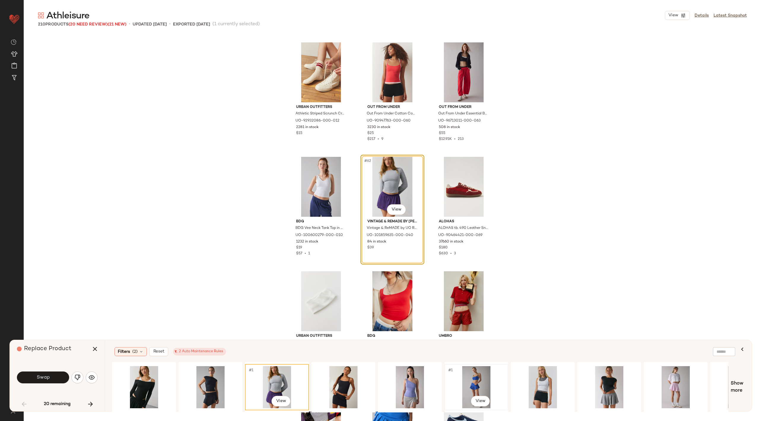
click at [467, 376] on div "#1 View" at bounding box center [477, 388] width 60 height 42
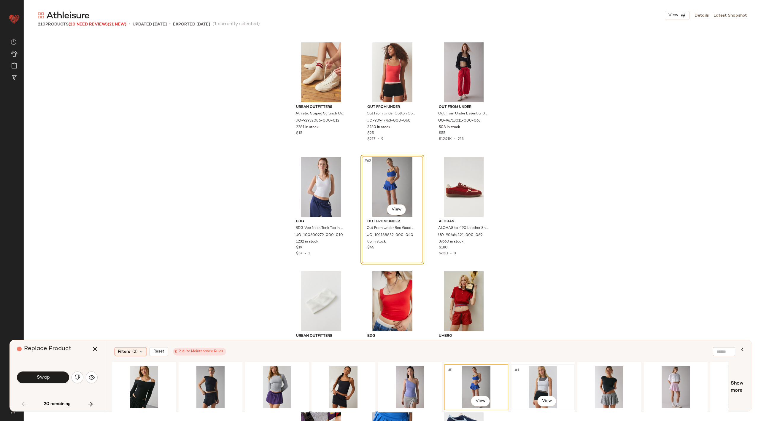
click at [529, 376] on div "#1 View" at bounding box center [543, 388] width 60 height 42
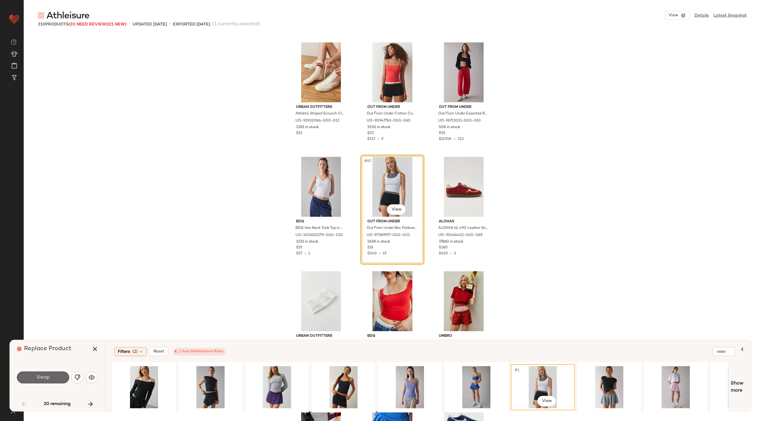
click at [42, 380] on span "Swap" at bounding box center [42, 378] width 13 height 6
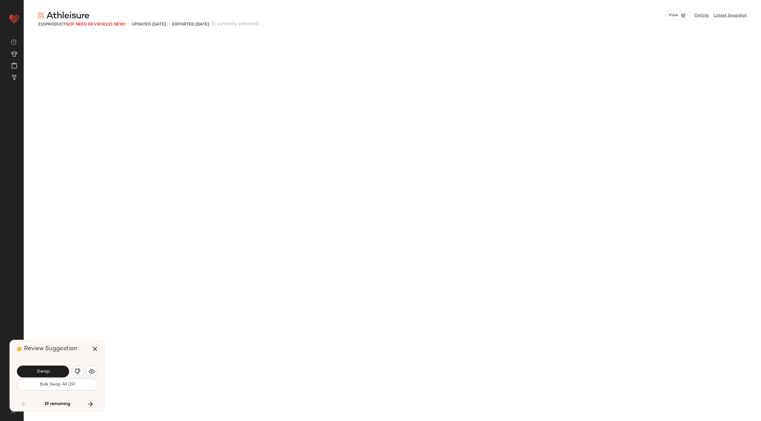
scroll to position [2635, 0]
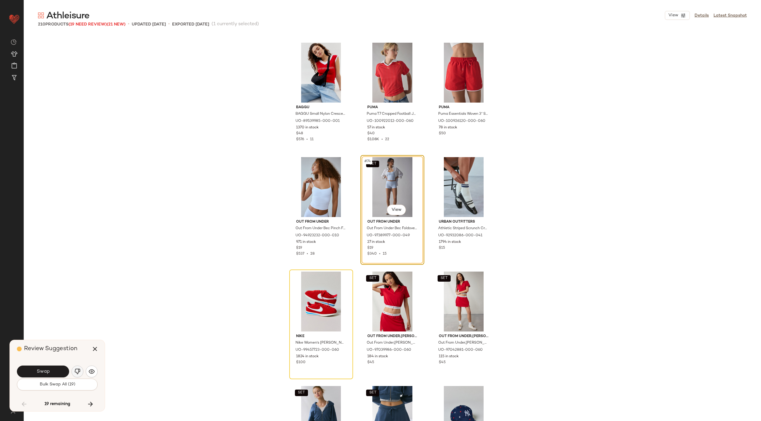
click at [77, 370] on img "button" at bounding box center [77, 372] width 6 height 6
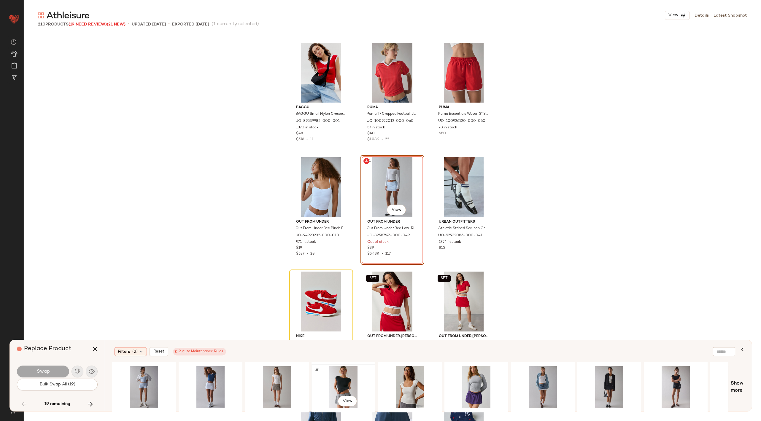
click at [347, 380] on div "#1 View" at bounding box center [344, 388] width 60 height 42
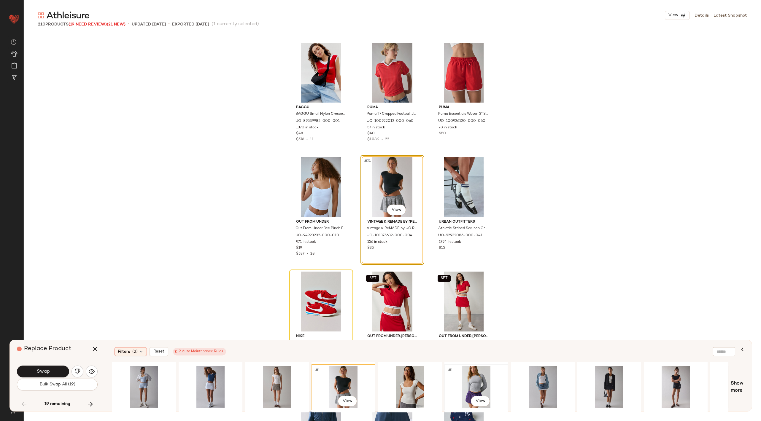
click at [468, 381] on div "#1 View" at bounding box center [477, 388] width 60 height 42
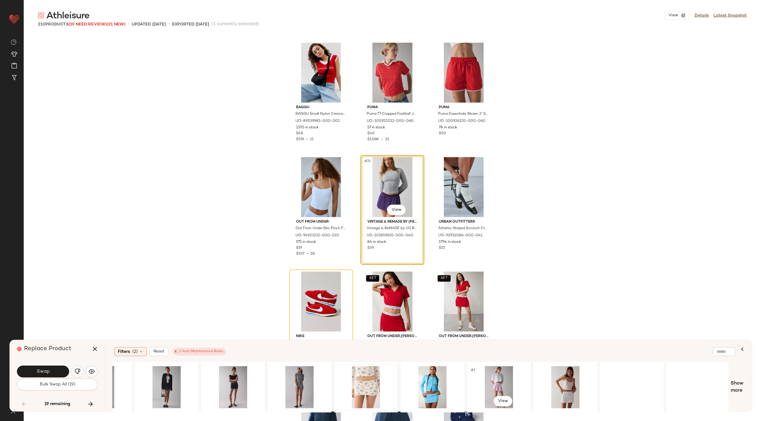
scroll to position [0, 460]
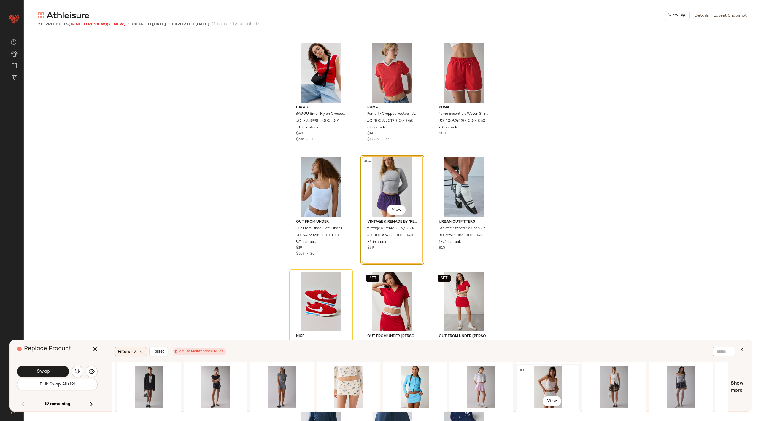
click at [554, 378] on div "#1 View" at bounding box center [548, 388] width 60 height 42
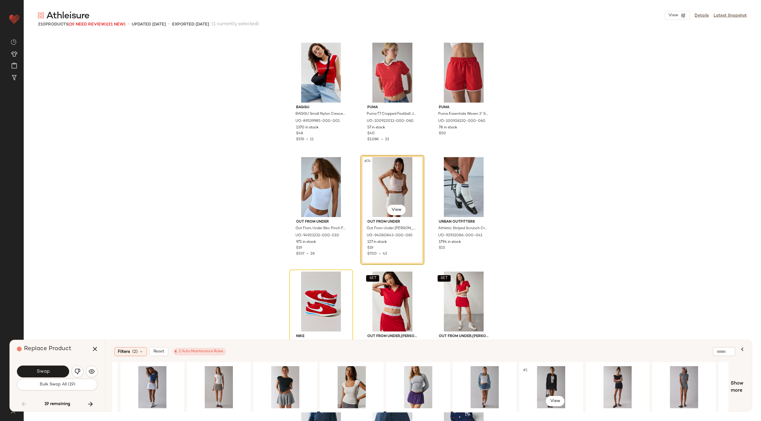
scroll to position [0, 58]
click at [406, 375] on div "#1 View" at bounding box center [419, 388] width 60 height 42
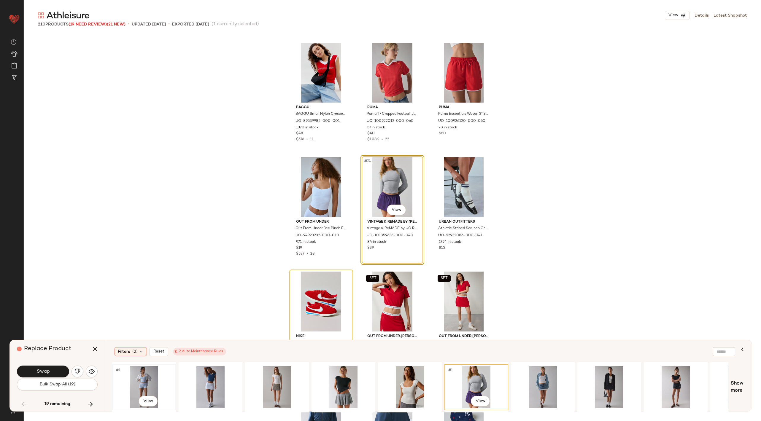
click at [144, 379] on div "#1 View" at bounding box center [144, 388] width 60 height 42
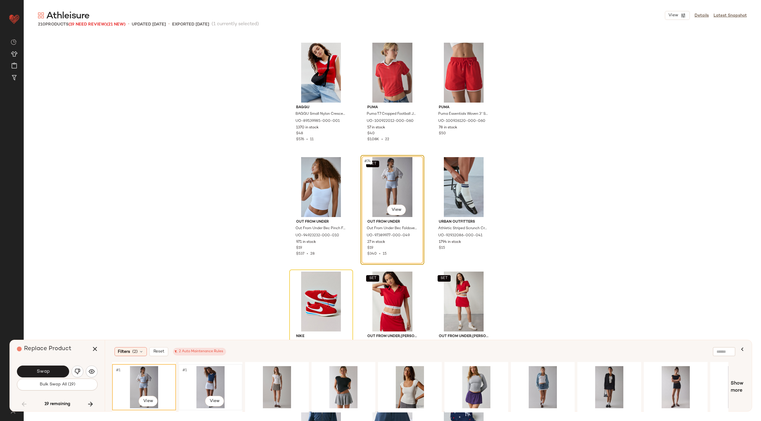
click at [212, 377] on div "#1 View" at bounding box center [211, 388] width 60 height 42
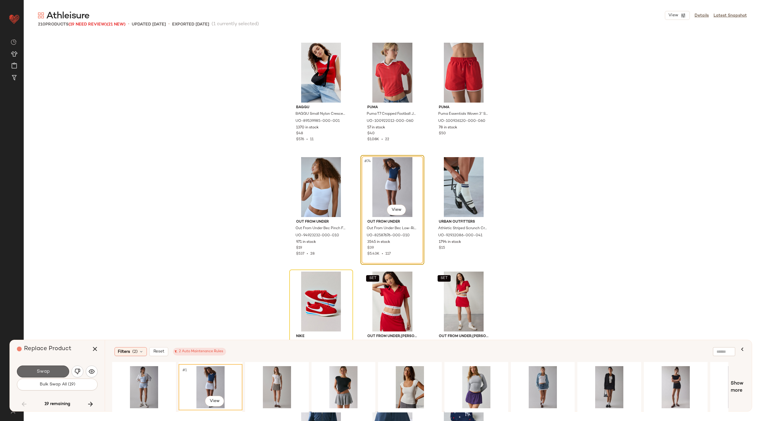
click at [55, 368] on button "Swap" at bounding box center [43, 372] width 52 height 12
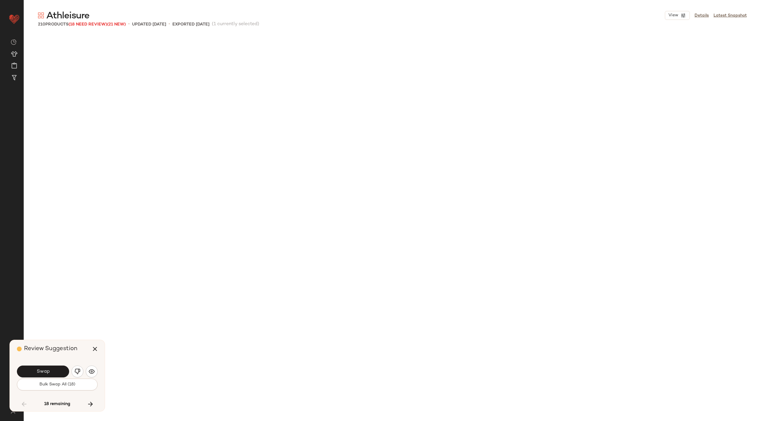
scroll to position [1833, 0]
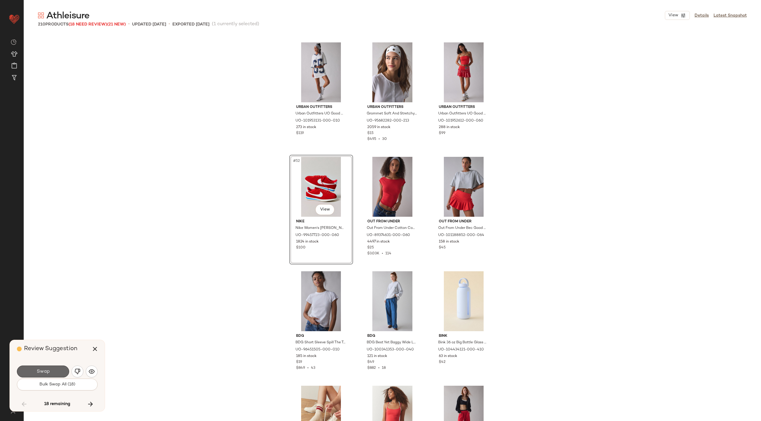
click at [53, 371] on button "Swap" at bounding box center [43, 372] width 52 height 12
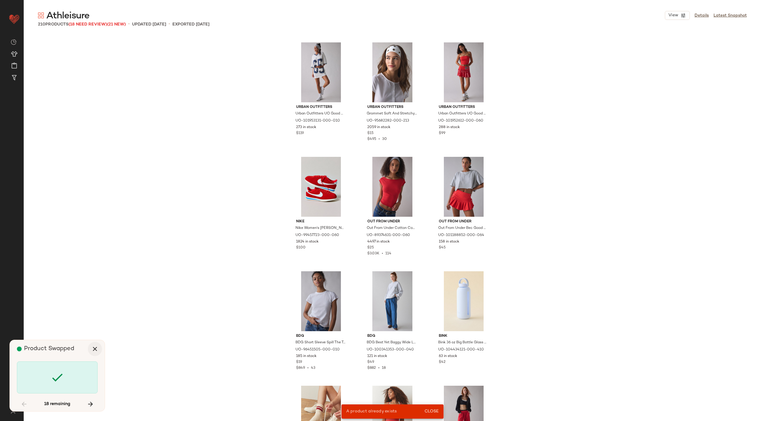
click at [94, 345] on button "button" at bounding box center [95, 349] width 14 height 14
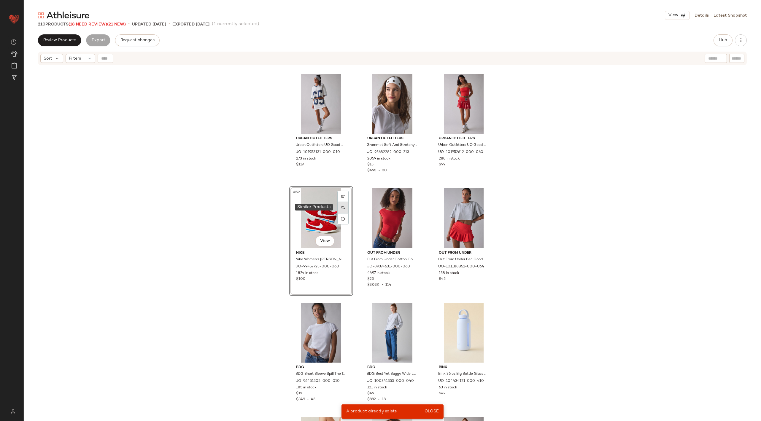
click at [345, 208] on div at bounding box center [342, 207] width 11 height 11
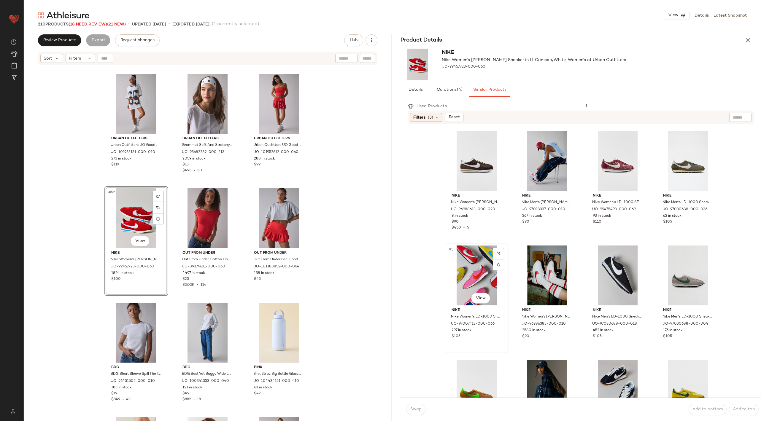
click at [474, 267] on div "#5 View" at bounding box center [477, 276] width 60 height 60
click at [497, 150] on img at bounding box center [499, 151] width 4 height 4
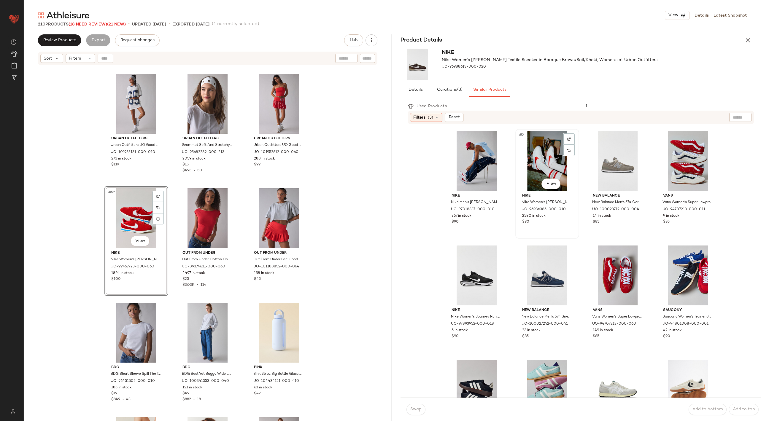
click at [538, 152] on div "#2 View" at bounding box center [548, 161] width 60 height 60
click at [418, 407] on button "Swap" at bounding box center [416, 409] width 19 height 11
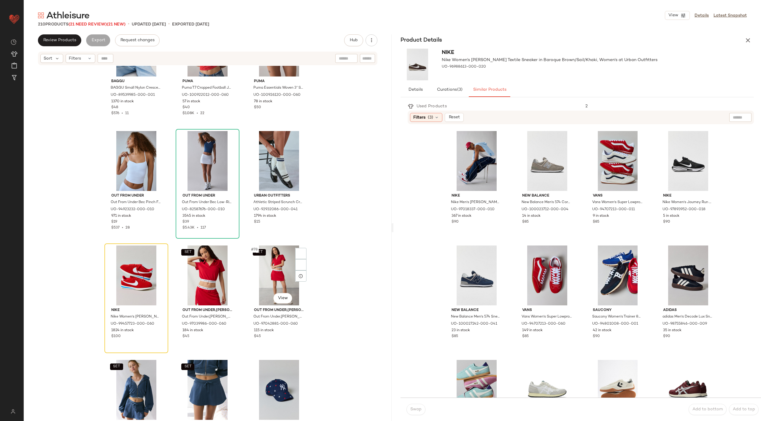
scroll to position [2774, 0]
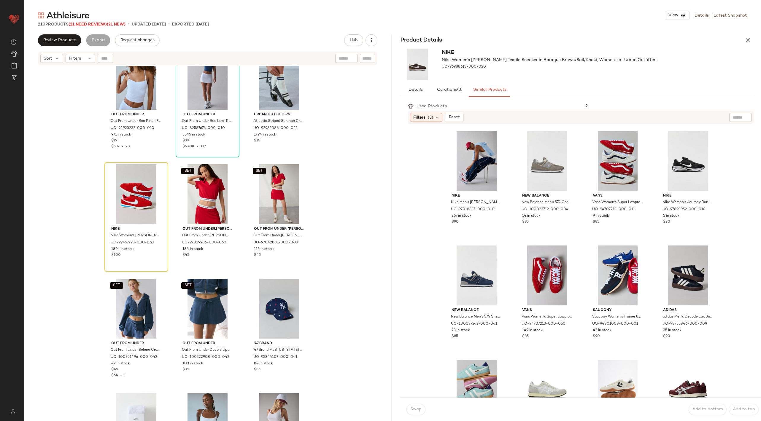
click at [88, 24] on span "(21 Need Review)" at bounding box center [88, 24] width 38 height 4
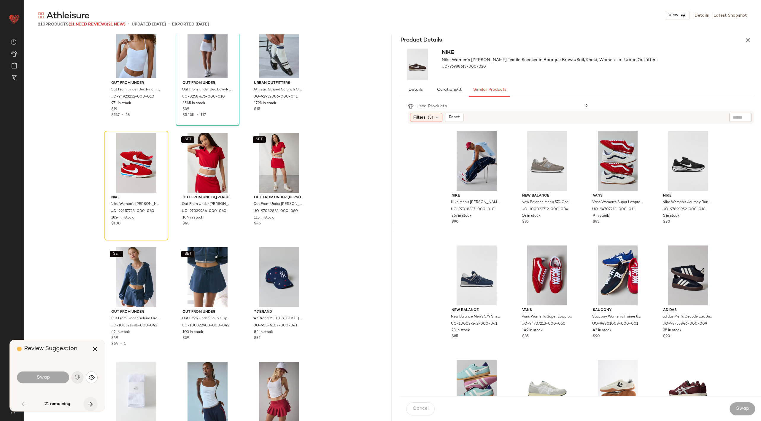
click at [91, 402] on icon "button" at bounding box center [90, 404] width 7 height 7
click at [676, 158] on div "#4 View" at bounding box center [689, 161] width 60 height 60
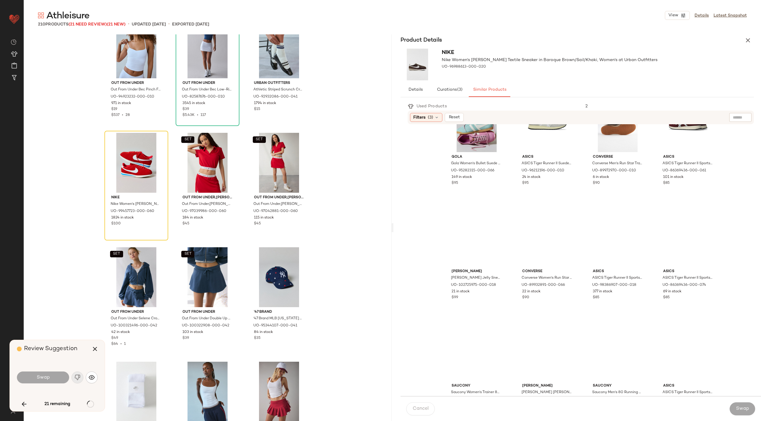
scroll to position [415, 0]
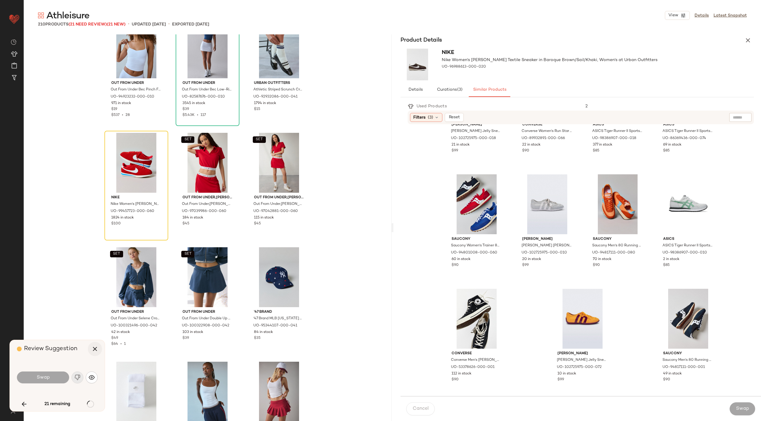
click at [90, 351] on button "button" at bounding box center [95, 349] width 14 height 14
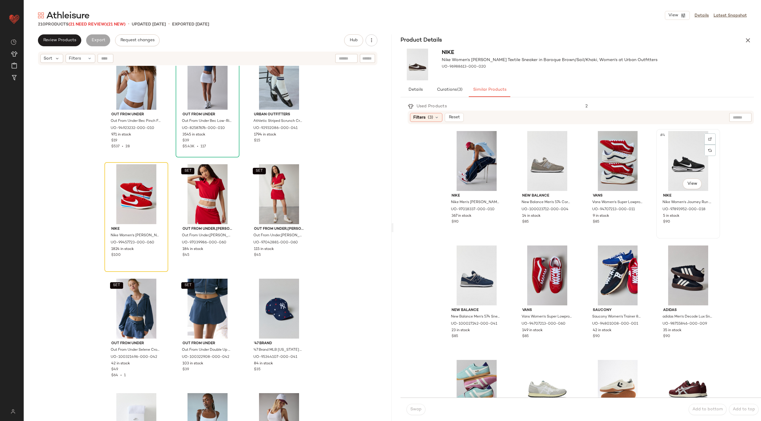
click at [680, 151] on div "#4 View" at bounding box center [689, 161] width 60 height 60
click at [613, 272] on div "#7 View" at bounding box center [618, 276] width 60 height 60
click at [419, 409] on div "Swap" at bounding box center [416, 409] width 19 height 11
click at [158, 183] on icon at bounding box center [158, 184] width 4 height 4
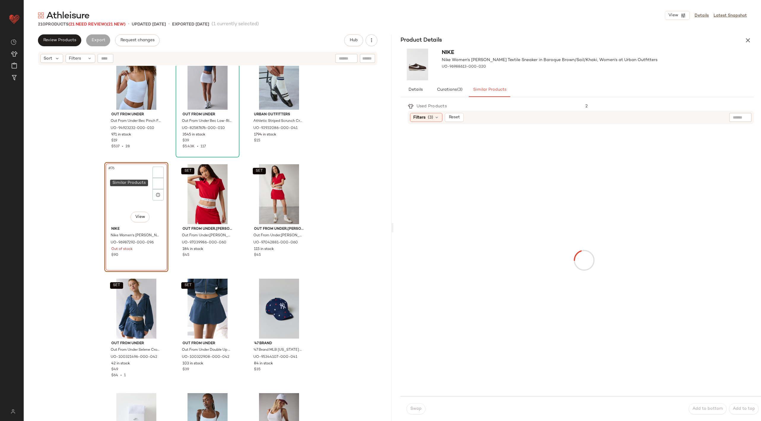
scroll to position [2750, 0]
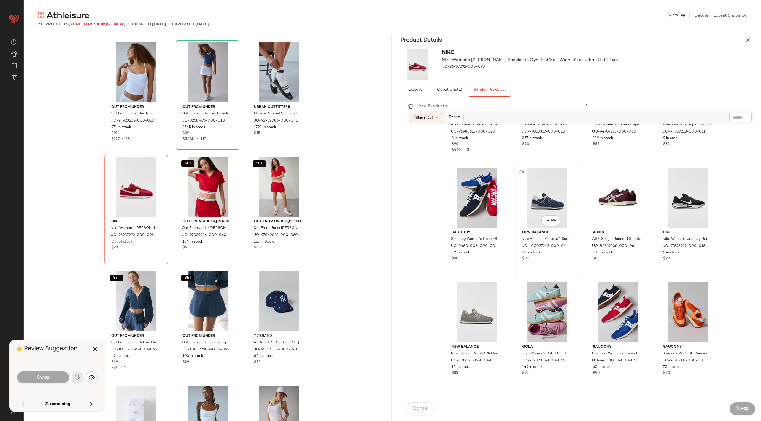
scroll to position [80, 0]
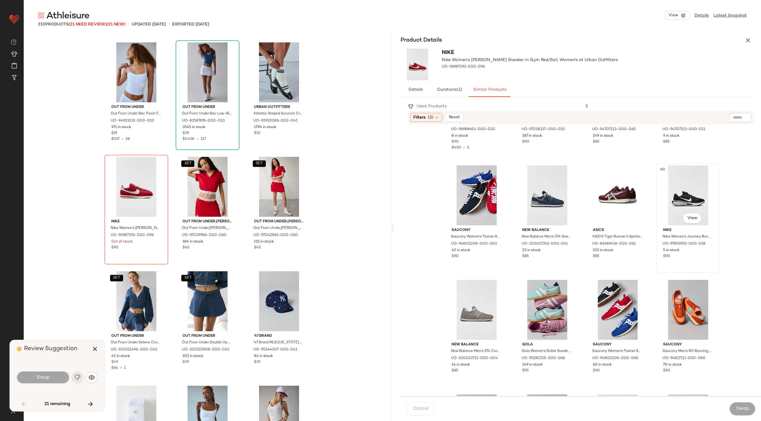
click at [690, 188] on div "#8 View" at bounding box center [689, 196] width 60 height 60
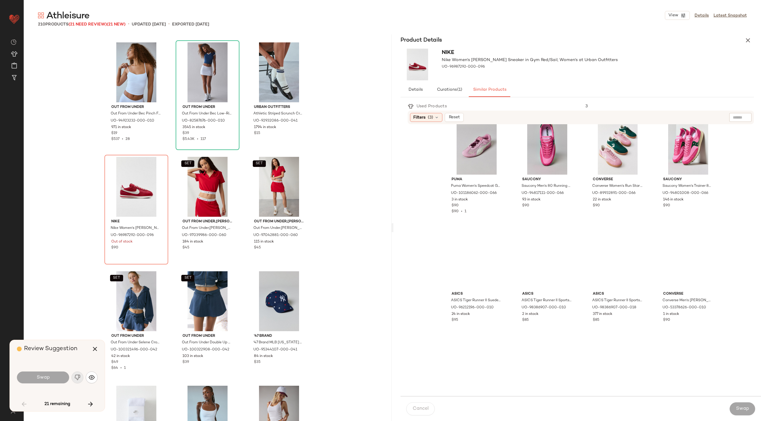
scroll to position [415, 0]
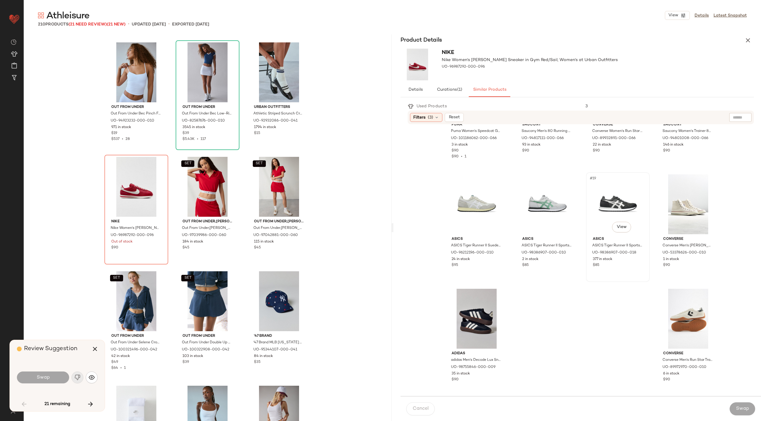
click at [619, 208] on div "#19 View" at bounding box center [618, 205] width 60 height 60
click at [736, 411] on div "Swap" at bounding box center [742, 409] width 25 height 13
click at [93, 351] on icon "button" at bounding box center [94, 349] width 7 height 7
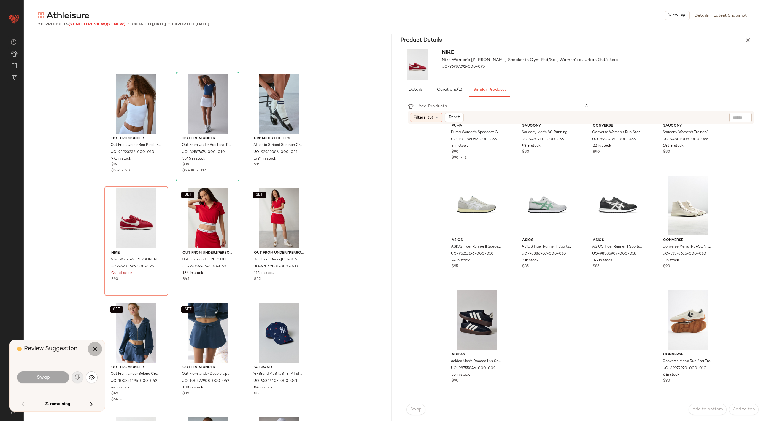
scroll to position [413, 0]
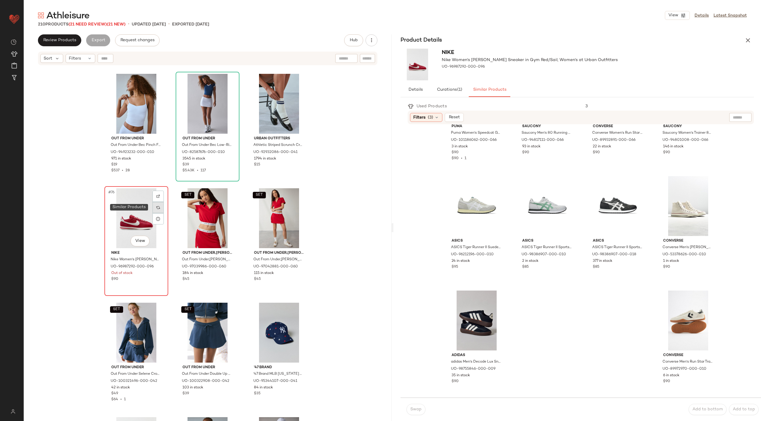
click at [158, 207] on img at bounding box center [158, 208] width 4 height 4
click at [750, 42] on icon "button" at bounding box center [748, 40] width 7 height 7
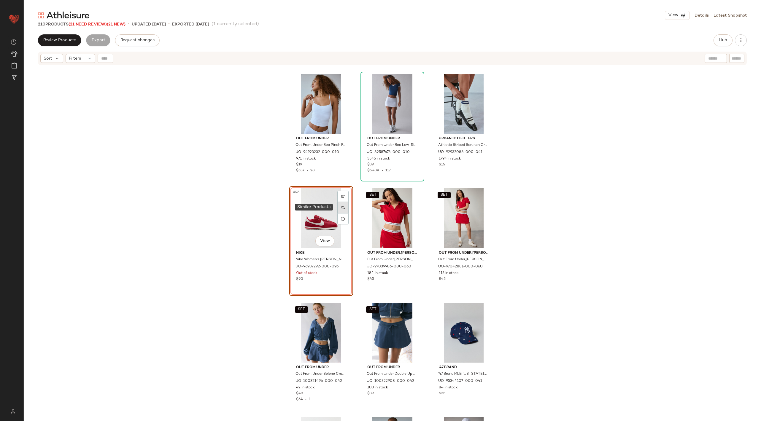
click at [343, 206] on div at bounding box center [342, 207] width 11 height 11
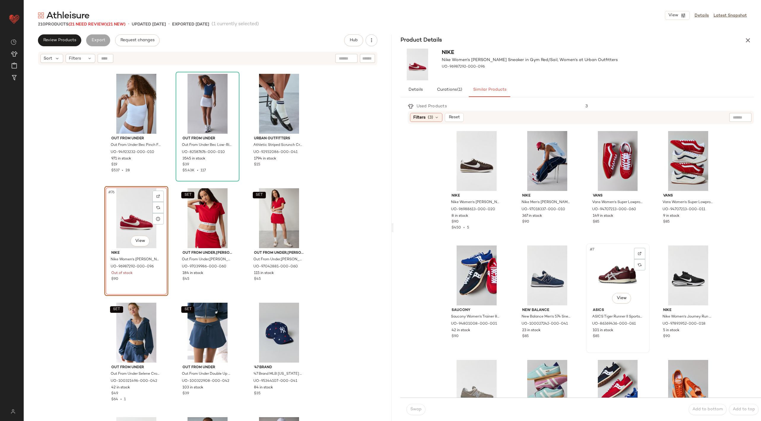
click at [614, 268] on div "#7 View" at bounding box center [618, 276] width 60 height 60
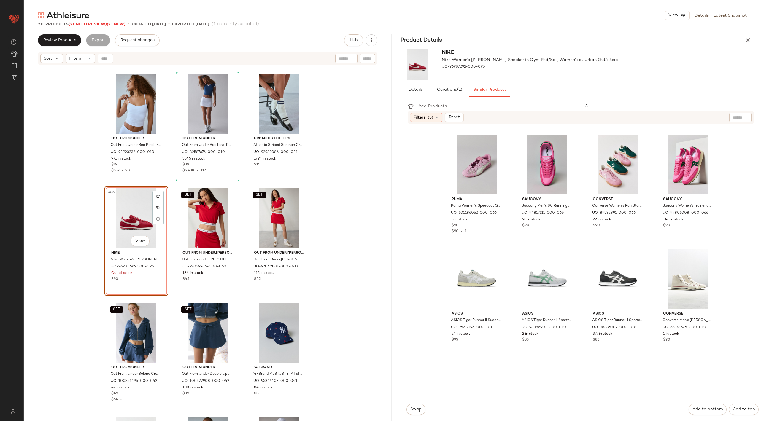
scroll to position [389, 0]
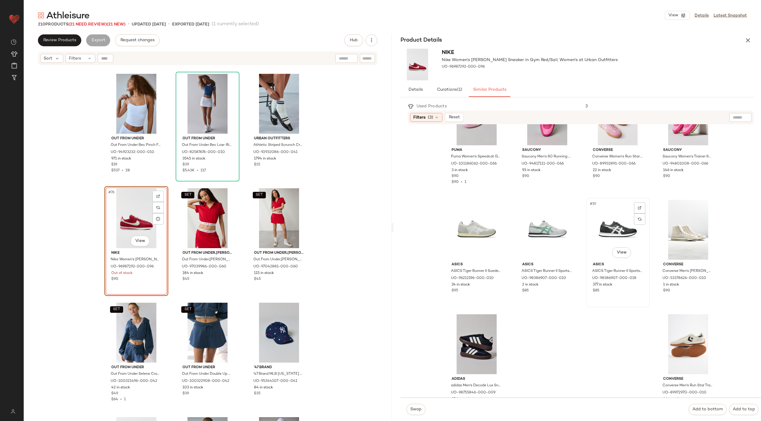
click at [613, 221] on div "#19 View" at bounding box center [618, 230] width 60 height 60
click at [419, 410] on span "Swap" at bounding box center [416, 409] width 12 height 5
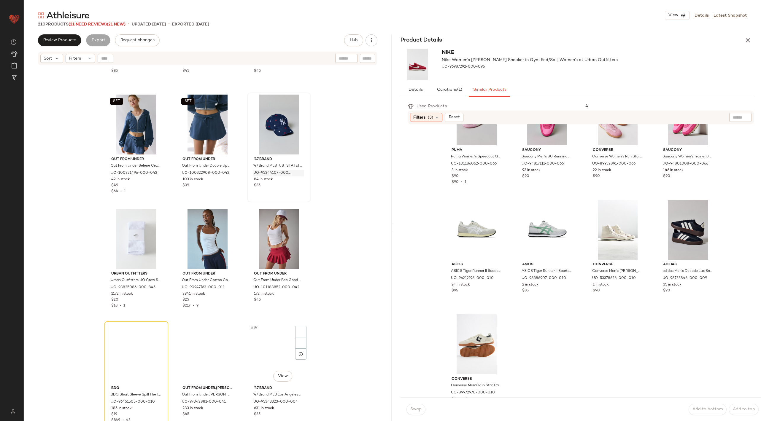
scroll to position [3084, 0]
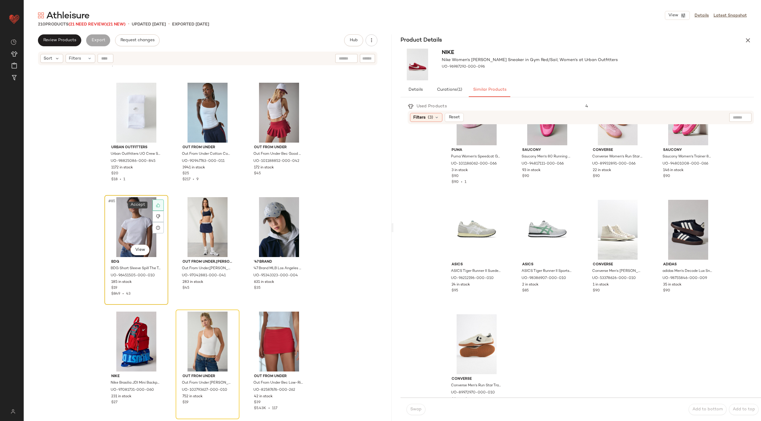
click at [157, 201] on div at bounding box center [158, 205] width 11 height 11
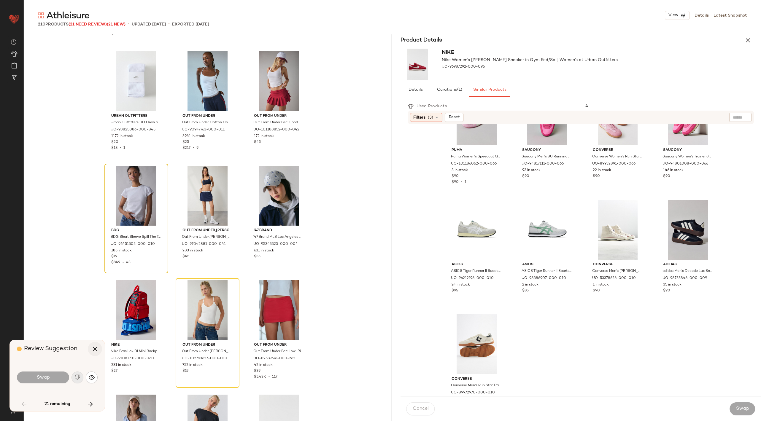
click at [97, 350] on icon "button" at bounding box center [94, 349] width 7 height 7
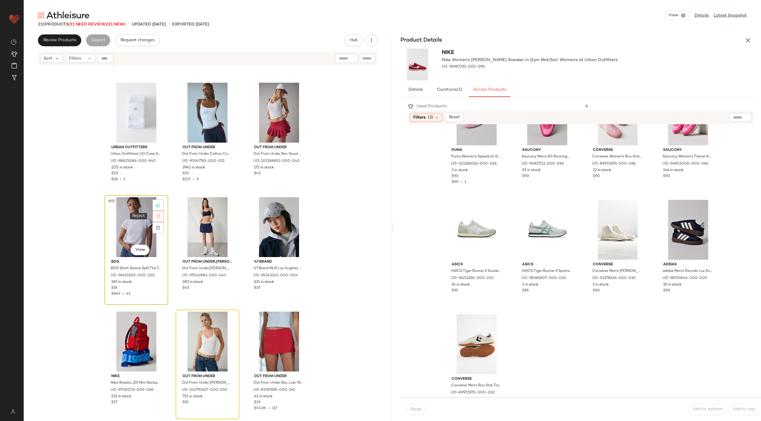
click at [158, 213] on div at bounding box center [158, 216] width 11 height 11
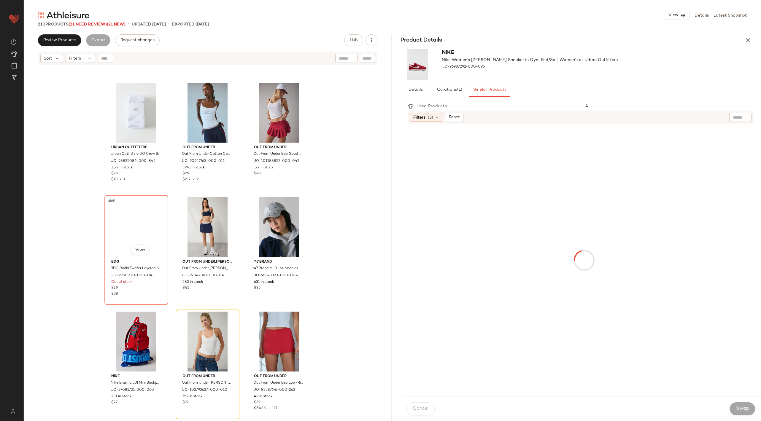
scroll to position [3093, 0]
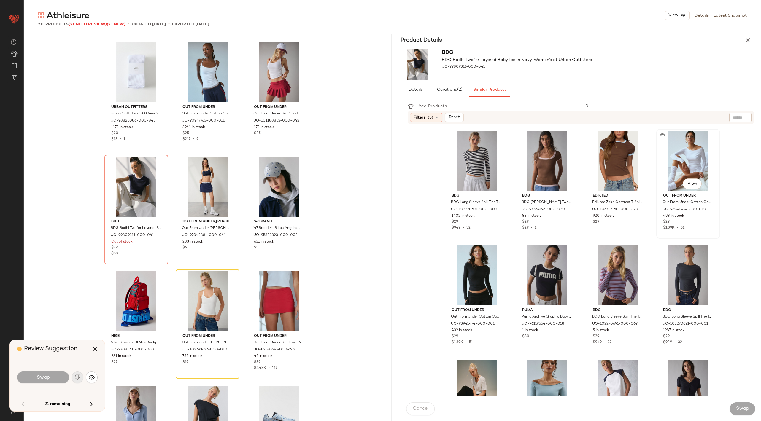
click at [682, 153] on div "#4 View" at bounding box center [689, 161] width 60 height 60
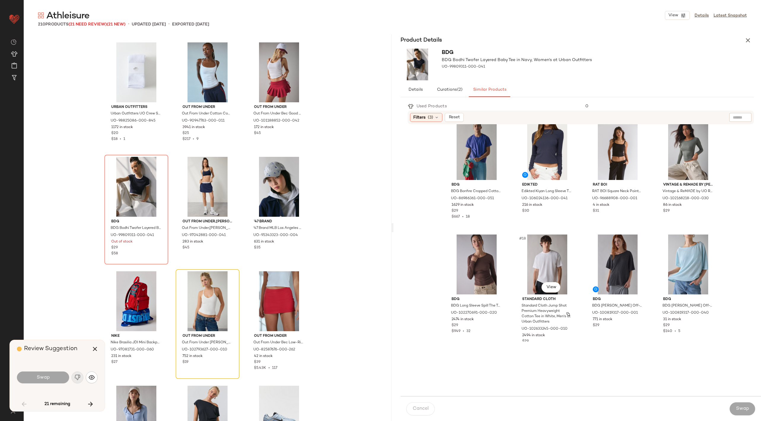
scroll to position [393, 0]
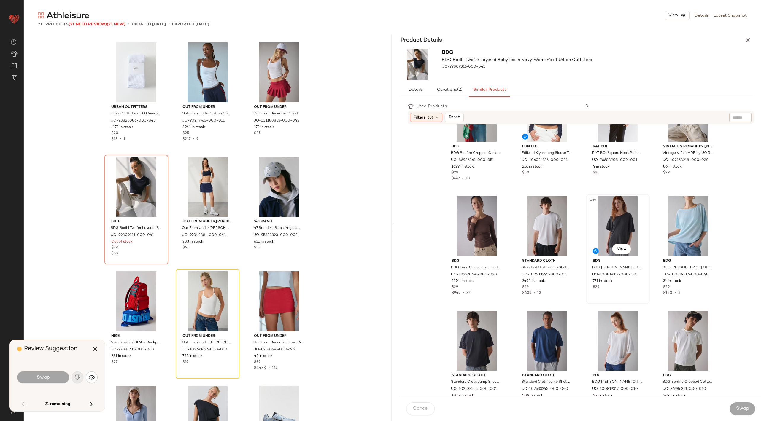
click at [611, 215] on div "#19 View" at bounding box center [618, 226] width 60 height 60
click at [97, 351] on icon "button" at bounding box center [94, 349] width 7 height 7
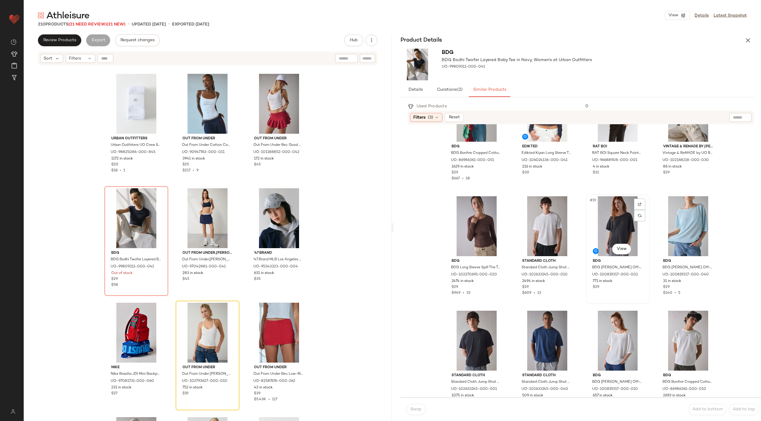
click at [616, 229] on div "#19 View" at bounding box center [618, 226] width 60 height 60
click at [747, 39] on icon "button" at bounding box center [748, 40] width 7 height 7
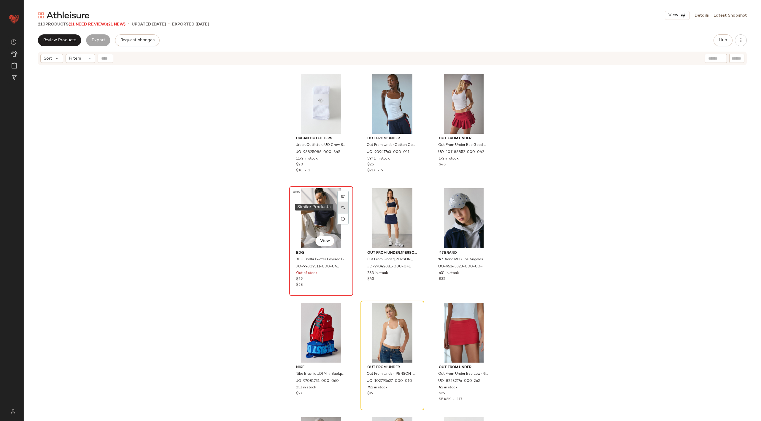
click at [341, 208] on img at bounding box center [343, 208] width 4 height 4
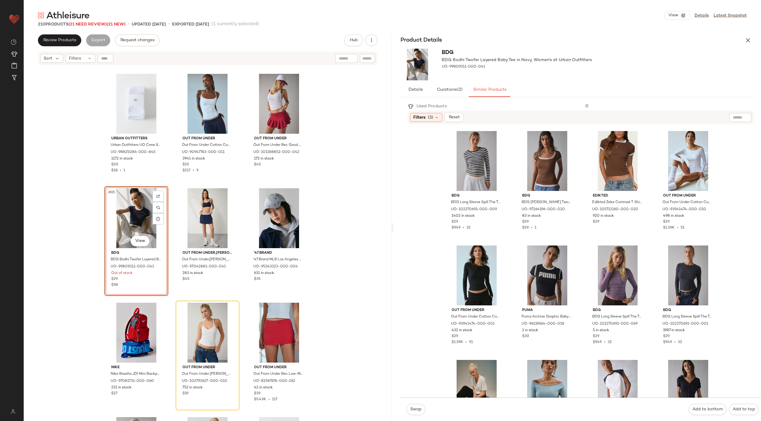
click at [117, 226] on div "#85 View" at bounding box center [137, 218] width 60 height 60
click at [477, 280] on div "#5 View" at bounding box center [477, 276] width 60 height 60
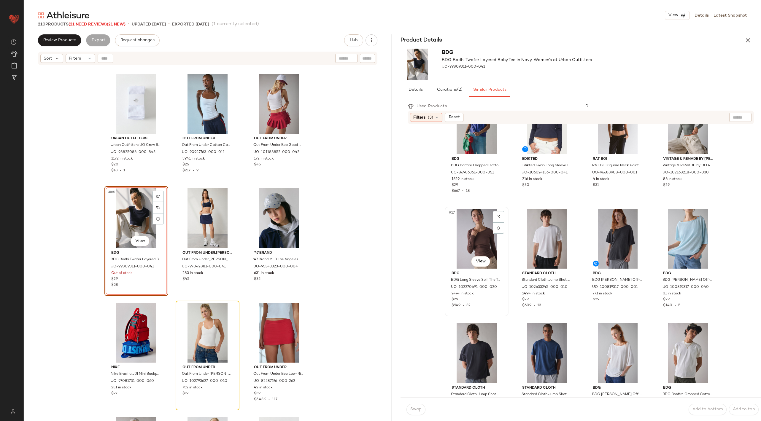
click at [478, 233] on div "#17 View" at bounding box center [477, 239] width 60 height 60
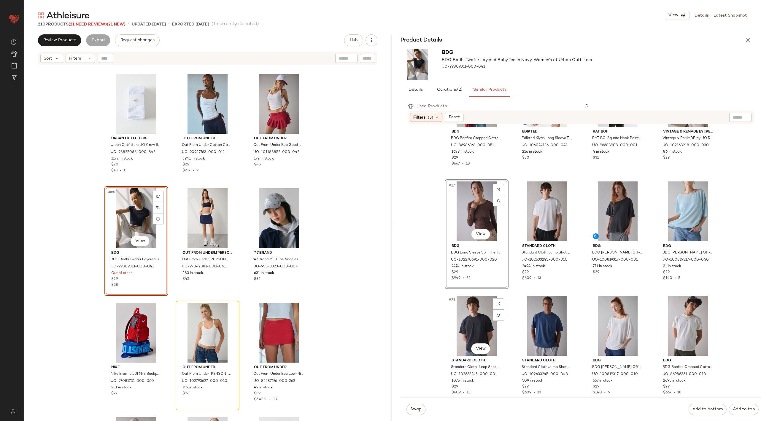
scroll to position [399, 0]
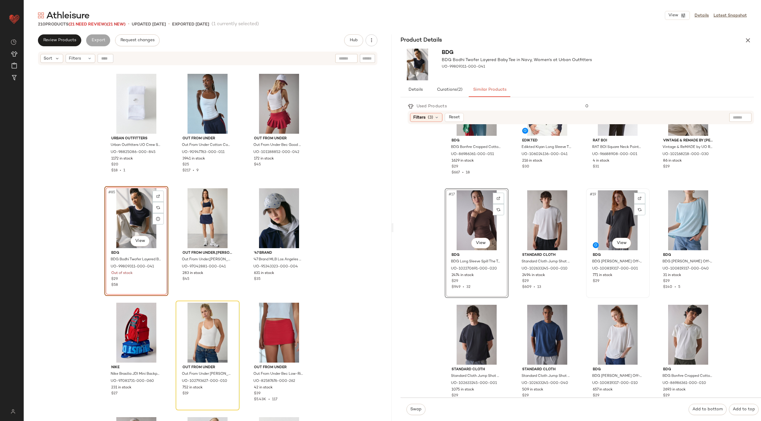
click at [607, 212] on div "#19 View" at bounding box center [618, 221] width 60 height 60
click at [606, 332] on div "#23 View" at bounding box center [618, 335] width 60 height 60
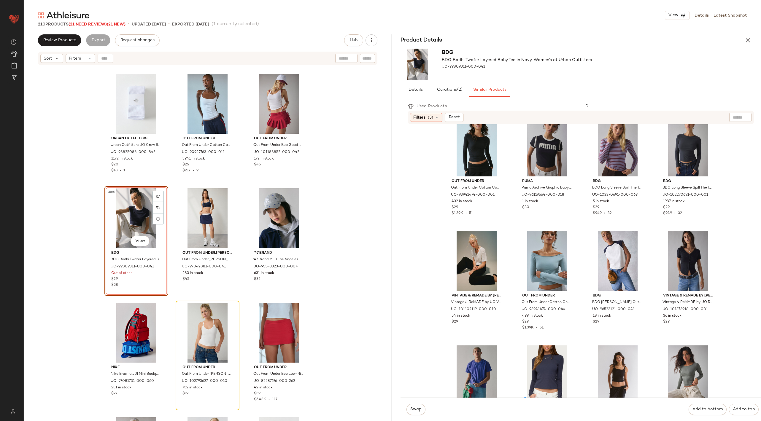
scroll to position [0, 0]
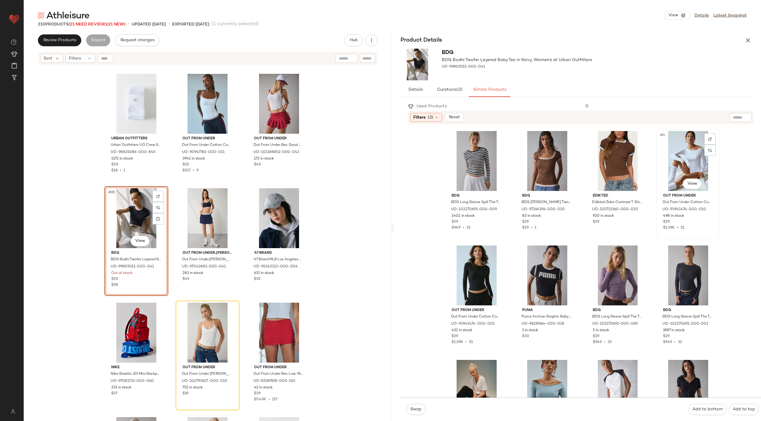
click at [686, 150] on div "#4 View" at bounding box center [689, 161] width 60 height 60
click at [417, 409] on span "Swap" at bounding box center [416, 409] width 12 height 5
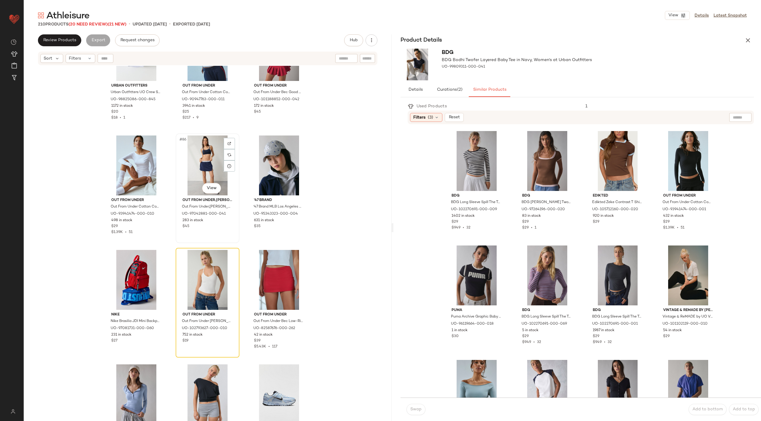
scroll to position [3149, 0]
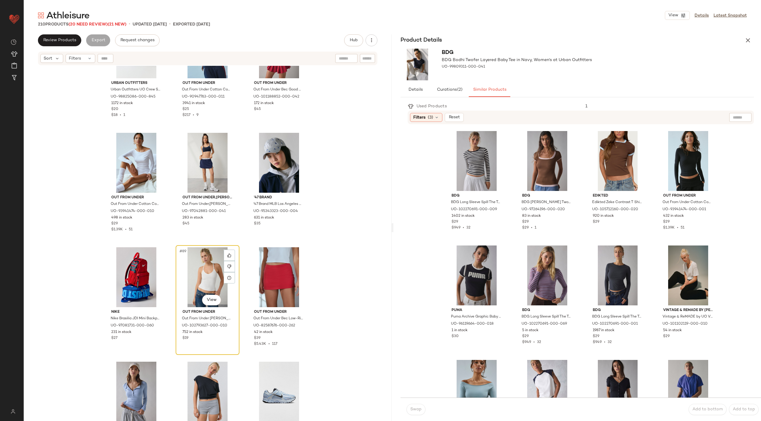
click at [204, 270] on div "#89 View" at bounding box center [208, 278] width 60 height 60
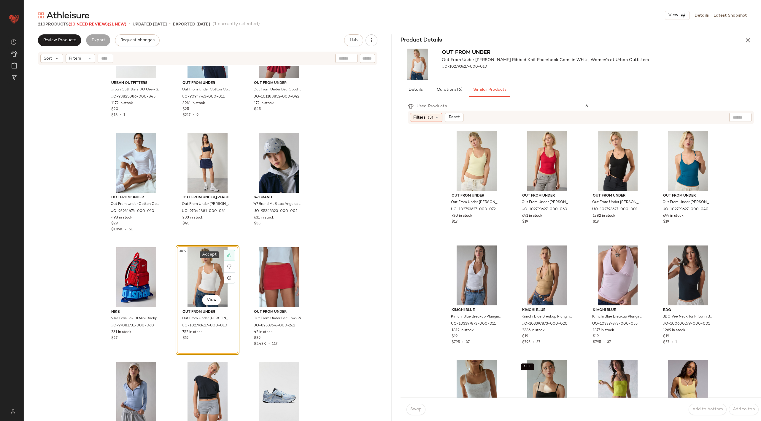
click at [228, 254] on icon at bounding box center [229, 255] width 4 height 4
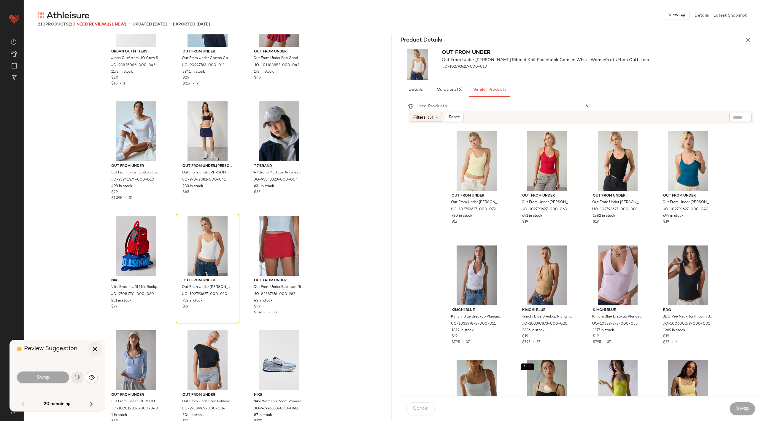
click at [94, 348] on icon "button" at bounding box center [94, 349] width 7 height 7
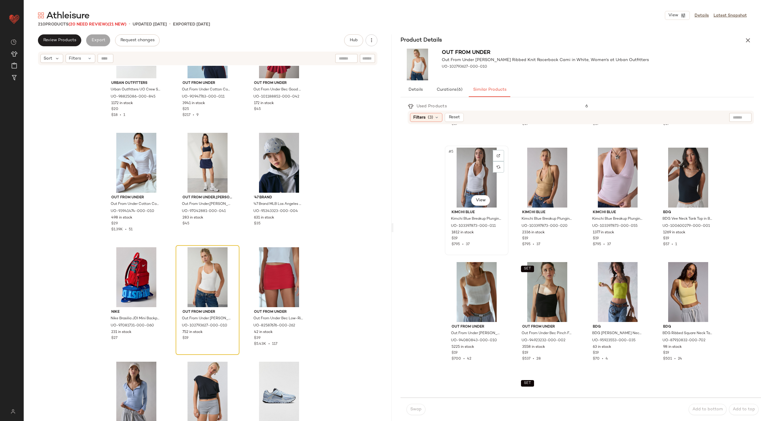
scroll to position [169, 0]
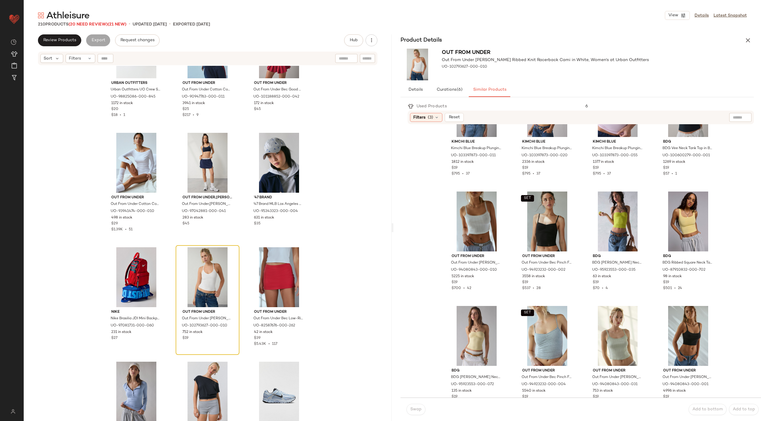
click at [328, 327] on div "Urban Outfitters Urban Outfitters UO Crew Sock 3-Pack in All White, Women's at …" at bounding box center [208, 251] width 368 height 370
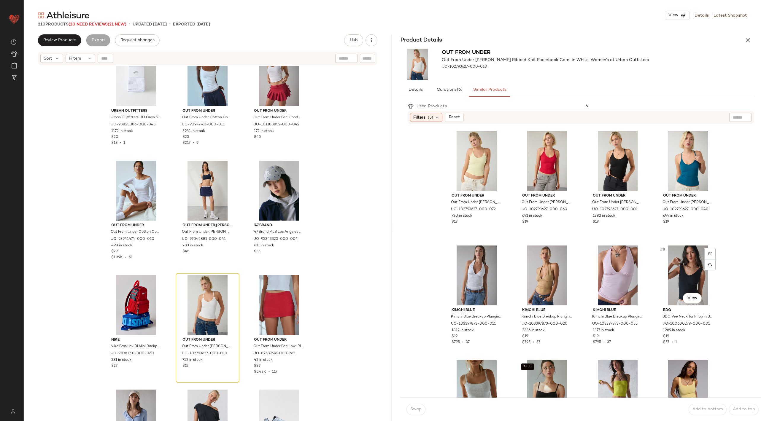
scroll to position [299, 0]
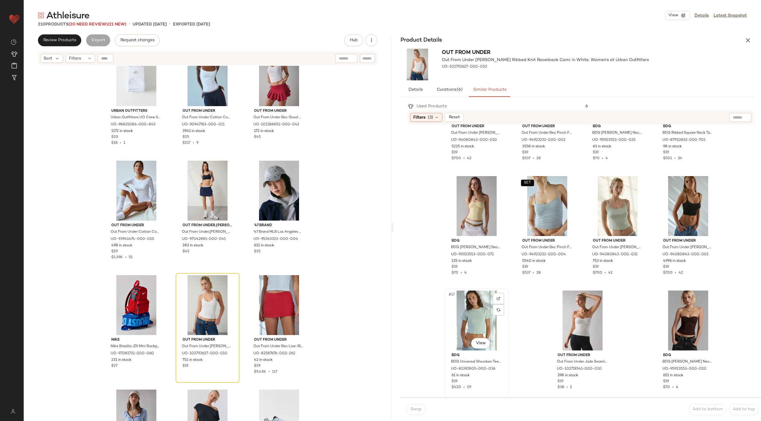
click at [471, 313] on div "#17 View" at bounding box center [477, 321] width 60 height 60
click at [190, 299] on div "#89 View" at bounding box center [208, 305] width 60 height 60
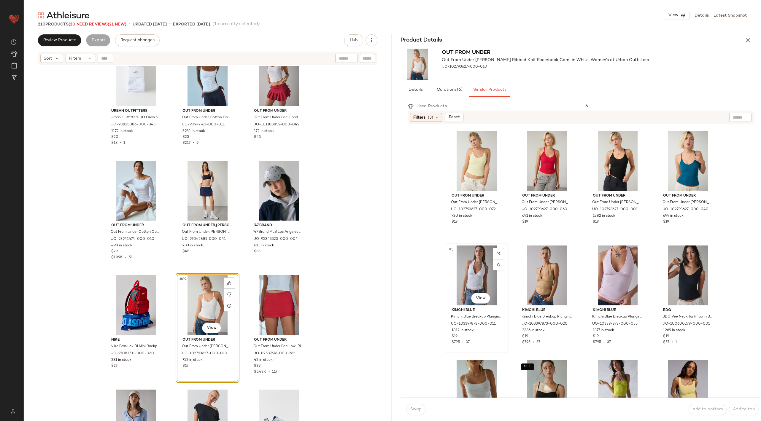
click at [478, 262] on div "#5 View" at bounding box center [477, 276] width 60 height 60
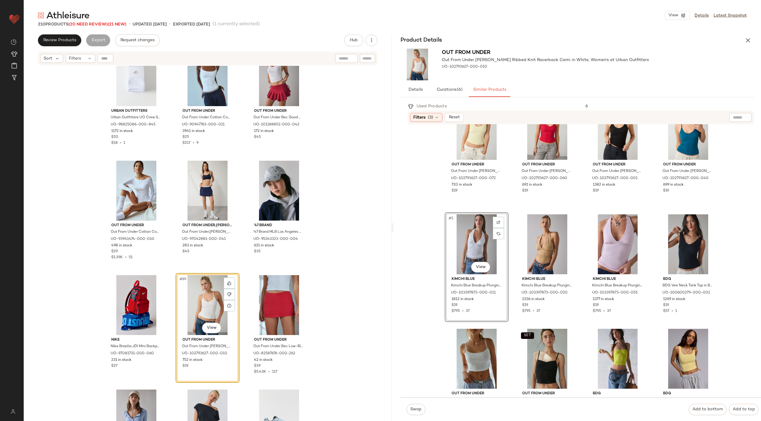
scroll to position [50, 0]
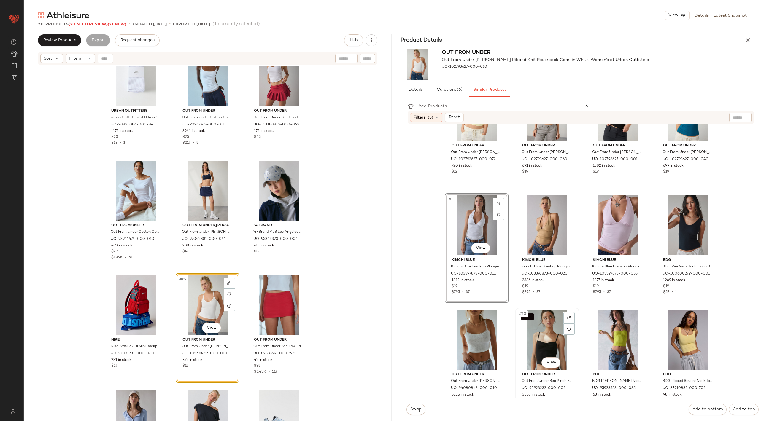
click at [540, 332] on div "SET #10 View" at bounding box center [548, 340] width 60 height 60
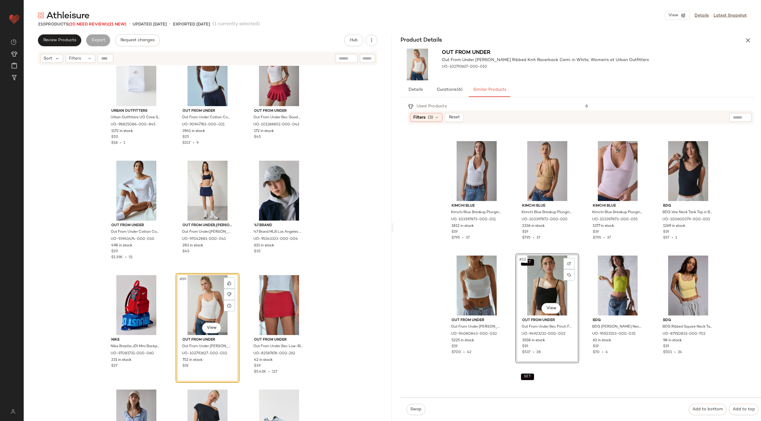
scroll to position [170, 0]
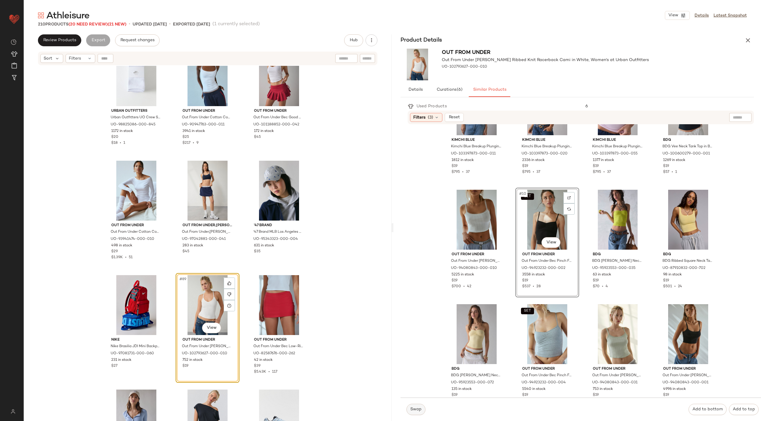
click at [417, 408] on span "Swap" at bounding box center [416, 409] width 12 height 5
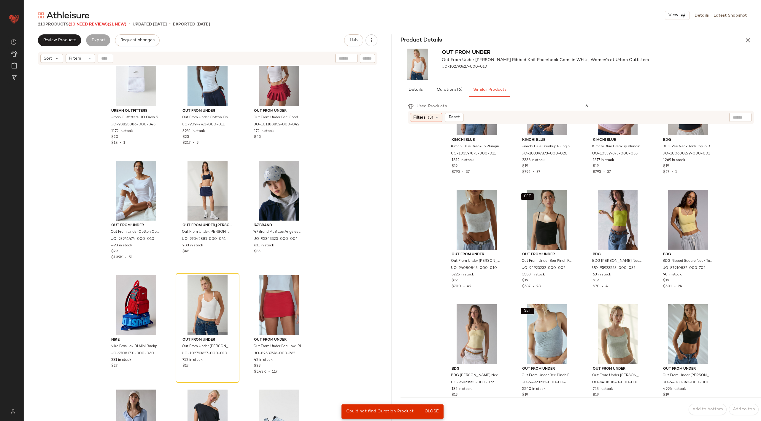
click at [752, 33] on div "Athleisure View Details Latest Snapshot 210 Products (20 Need Review) (21 New) …" at bounding box center [393, 215] width 738 height 412
click at [752, 40] on button "button" at bounding box center [748, 40] width 12 height 12
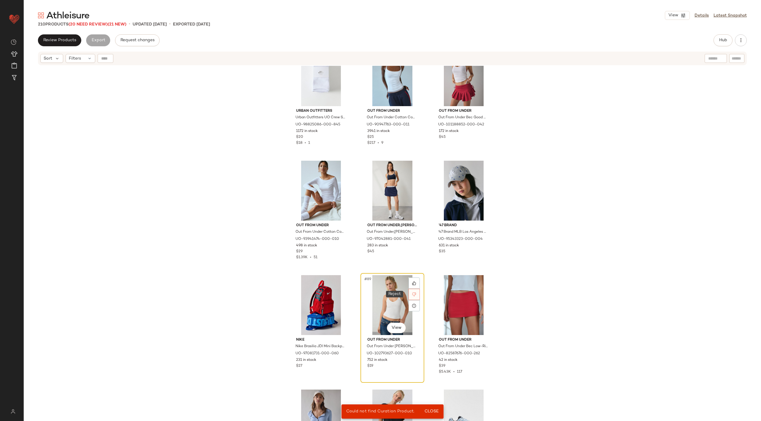
click at [413, 294] on icon at bounding box center [415, 295] width 4 height 4
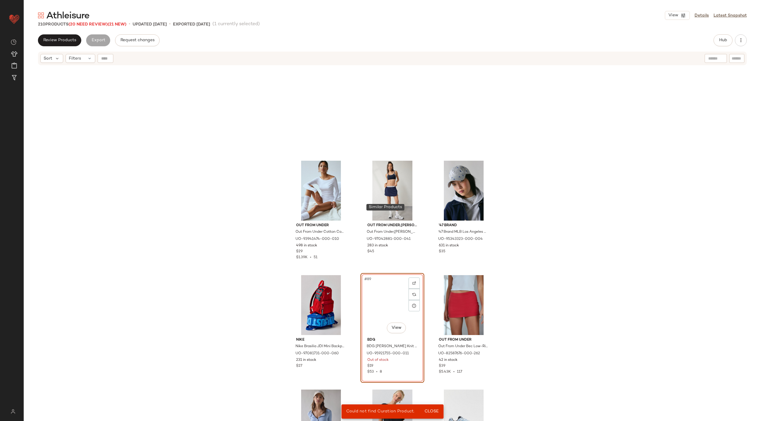
scroll to position [3208, 0]
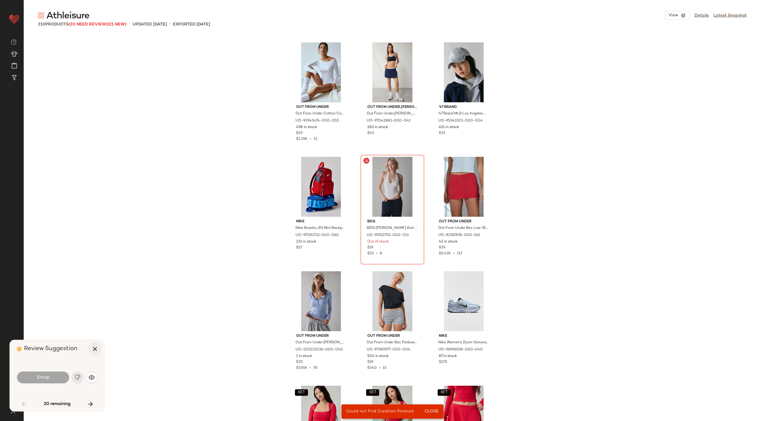
click at [93, 350] on icon "button" at bounding box center [94, 349] width 7 height 7
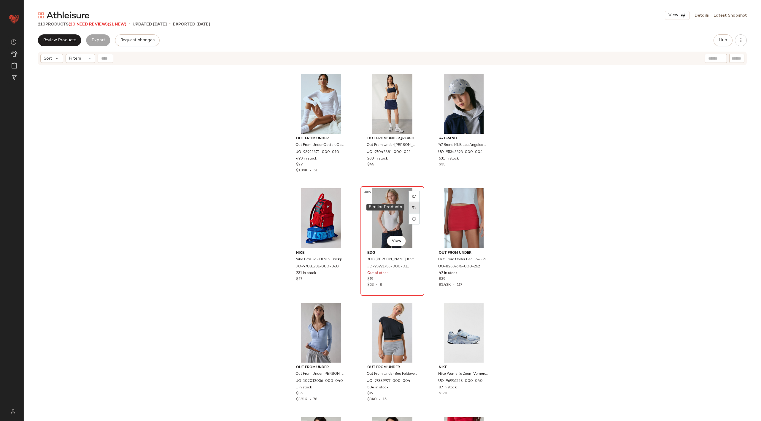
click at [416, 206] on div at bounding box center [414, 207] width 11 height 11
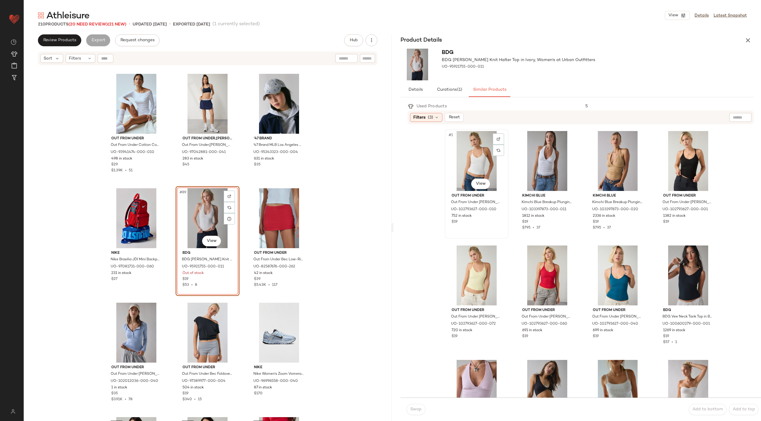
click at [478, 157] on div "#1 View" at bounding box center [477, 161] width 60 height 60
click at [542, 273] on div "#6 View" at bounding box center [548, 276] width 60 height 60
click at [420, 410] on span "Swap" at bounding box center [416, 409] width 12 height 5
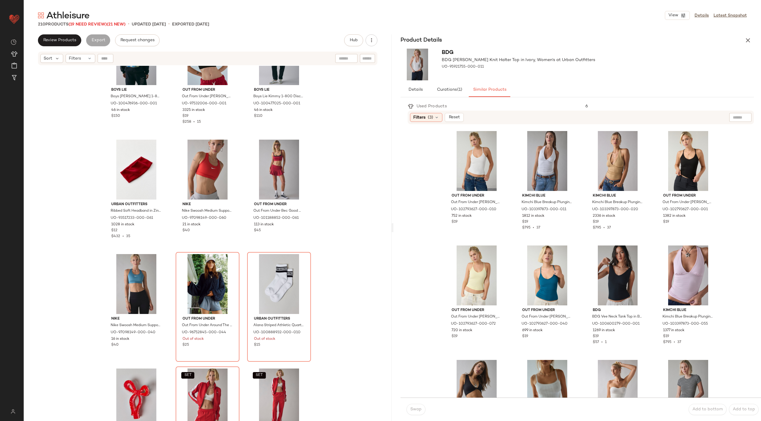
scroll to position [3731, 0]
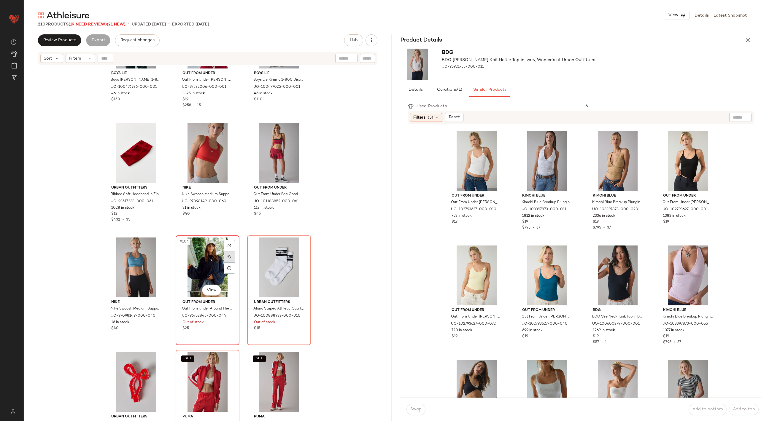
click at [228, 255] on img at bounding box center [230, 257] width 4 height 4
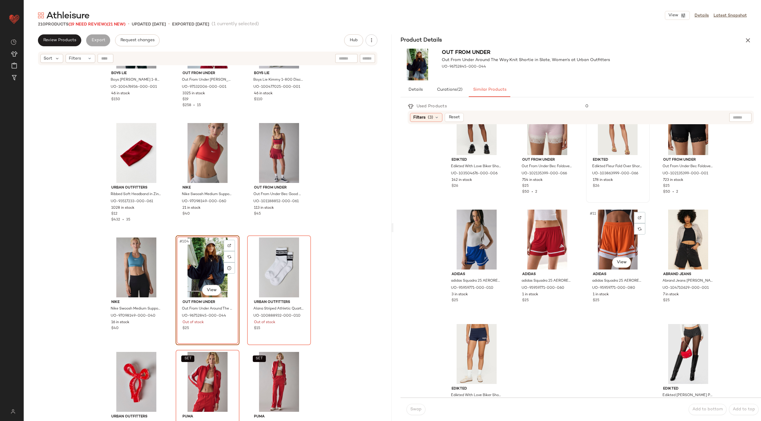
scroll to position [157, 0]
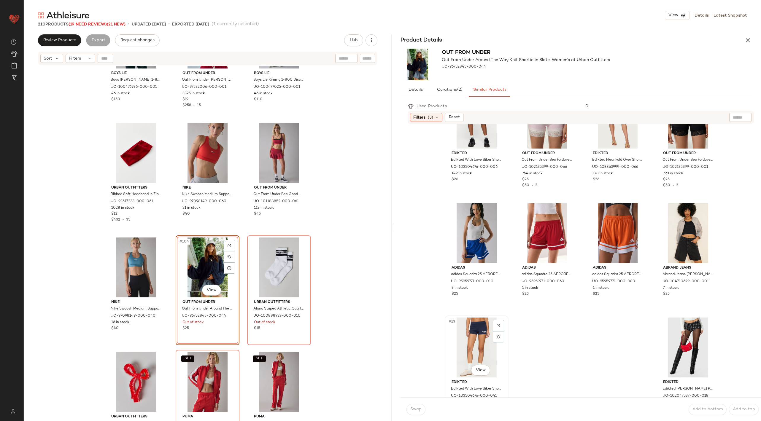
click at [464, 340] on div "#13 View" at bounding box center [477, 348] width 60 height 60
click at [411, 412] on span "Swap" at bounding box center [416, 409] width 12 height 5
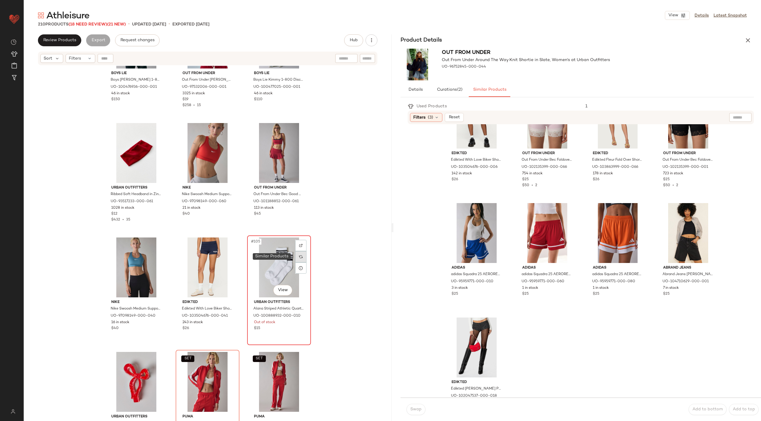
click at [301, 258] on img at bounding box center [301, 257] width 4 height 4
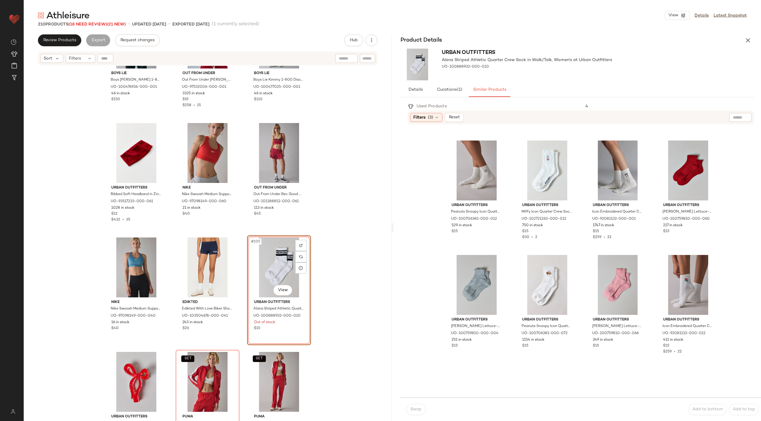
scroll to position [107, 0]
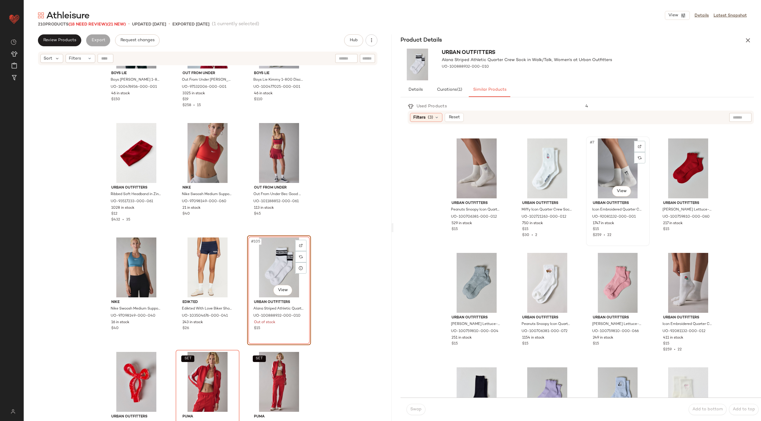
click at [616, 162] on div "#7 View" at bounding box center [618, 169] width 60 height 60
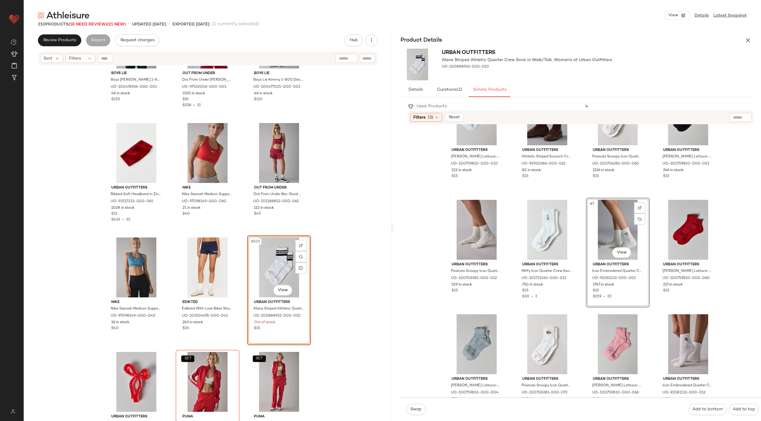
scroll to position [0, 0]
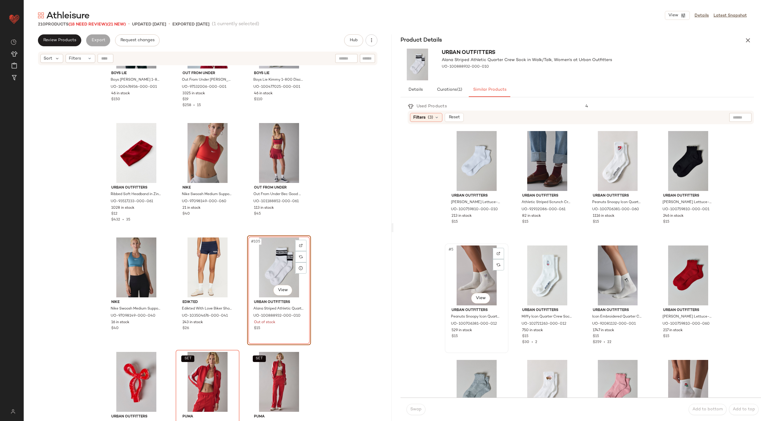
click at [486, 264] on div "#5 View" at bounding box center [477, 276] width 60 height 60
click at [418, 409] on span "Swap" at bounding box center [416, 409] width 12 height 5
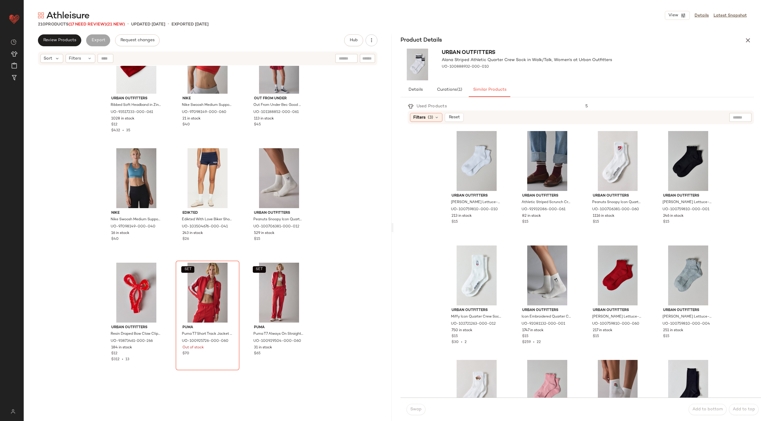
scroll to position [3847, 0]
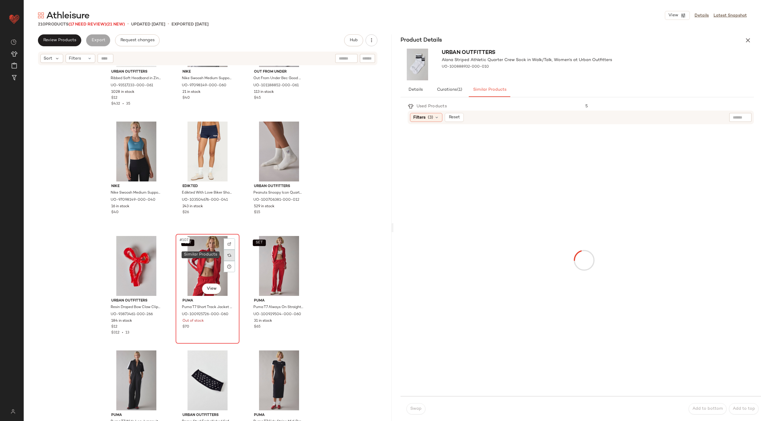
click at [230, 257] on div at bounding box center [229, 255] width 11 height 11
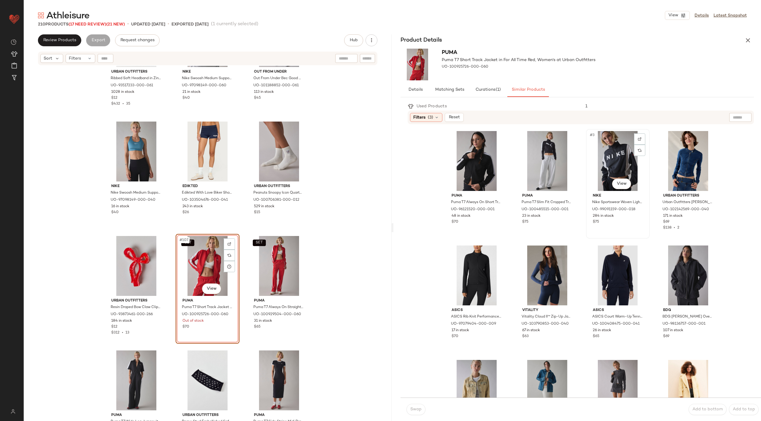
click at [616, 139] on div "#3 View" at bounding box center [618, 161] width 60 height 60
click at [409, 418] on div "Swap Add to bottom Add to top" at bounding box center [581, 409] width 361 height 23
click at [420, 413] on button "Swap" at bounding box center [416, 409] width 19 height 11
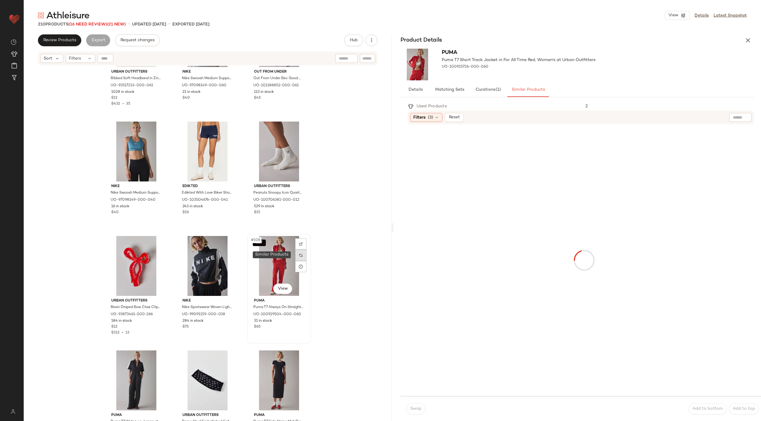
click at [299, 255] on img at bounding box center [301, 256] width 4 height 4
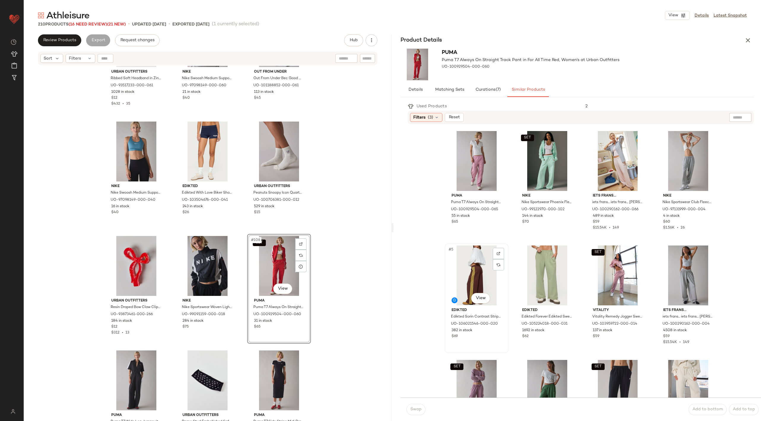
scroll to position [73, 0]
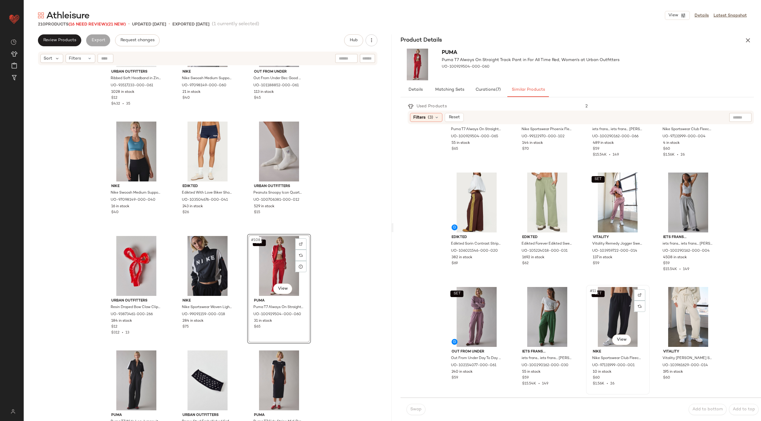
click at [621, 312] on div "SET #11 View" at bounding box center [618, 317] width 60 height 60
click at [410, 411] on button "Swap" at bounding box center [416, 409] width 19 height 11
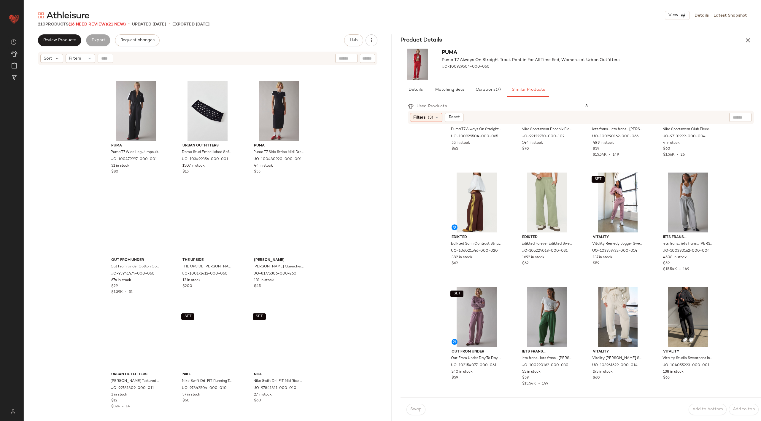
scroll to position [4352, 0]
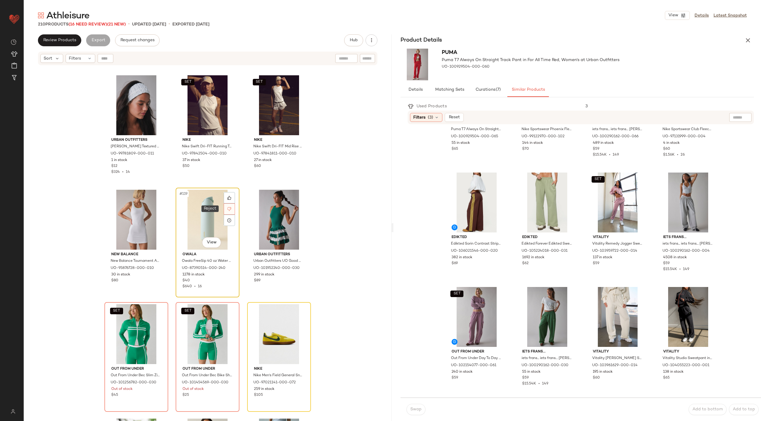
click at [229, 208] on icon at bounding box center [229, 209] width 4 height 4
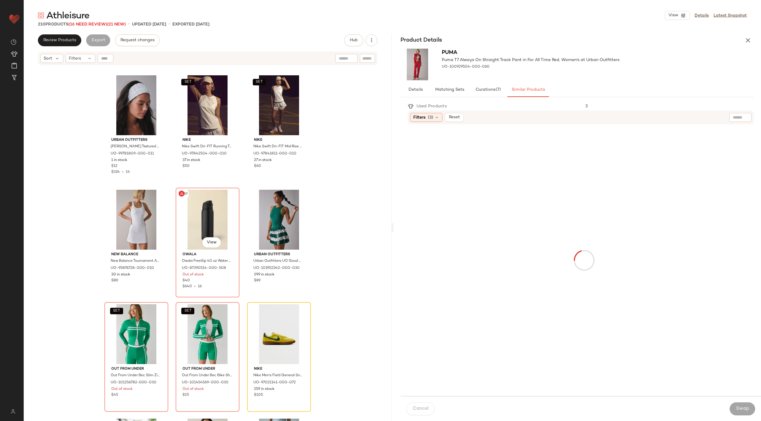
scroll to position [4353, 0]
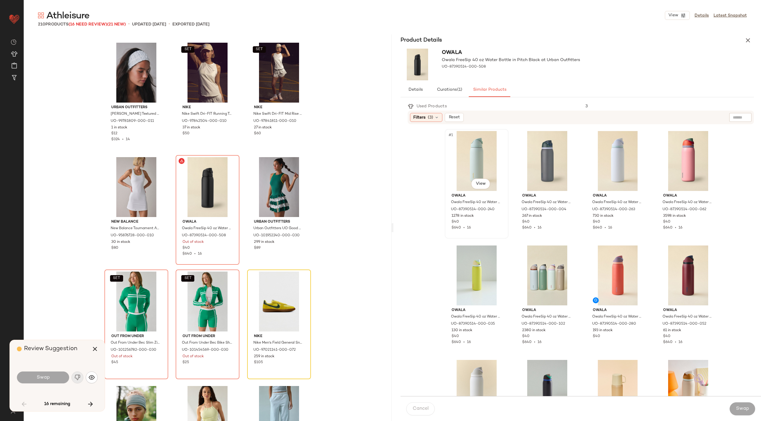
click at [457, 161] on div "#1 View" at bounding box center [477, 161] width 60 height 60
click at [93, 350] on icon "button" at bounding box center [94, 349] width 7 height 7
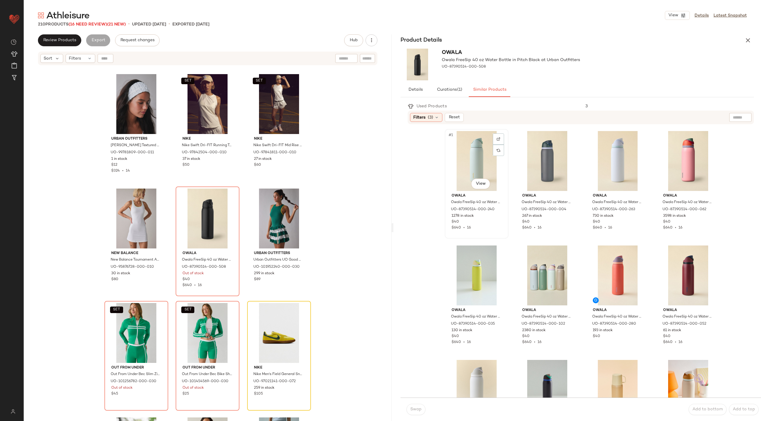
click at [475, 149] on div "#1 View" at bounding box center [477, 161] width 60 height 60
click at [195, 223] on div "#119 View" at bounding box center [208, 219] width 60 height 60
click at [470, 158] on div "#1 View" at bounding box center [477, 161] width 60 height 60
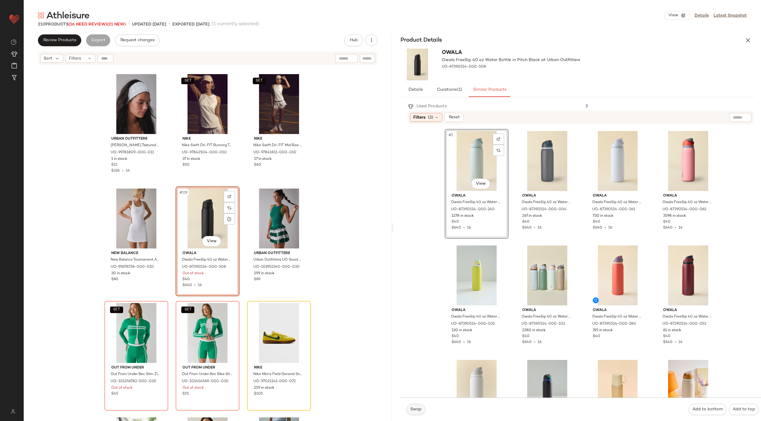
click at [424, 412] on button "Swap" at bounding box center [416, 409] width 19 height 11
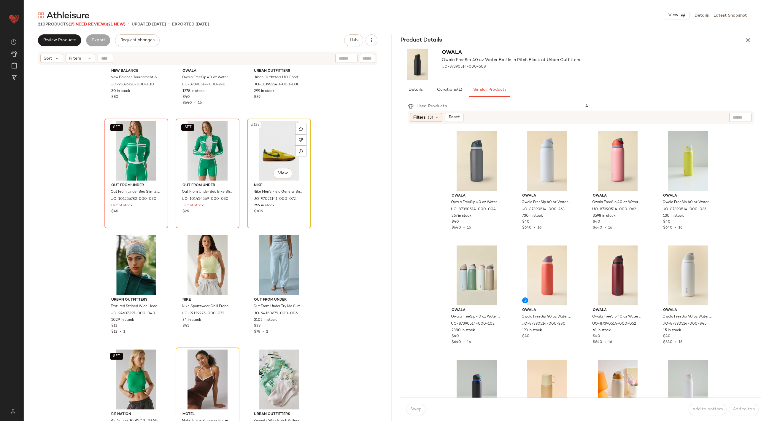
scroll to position [4531, 0]
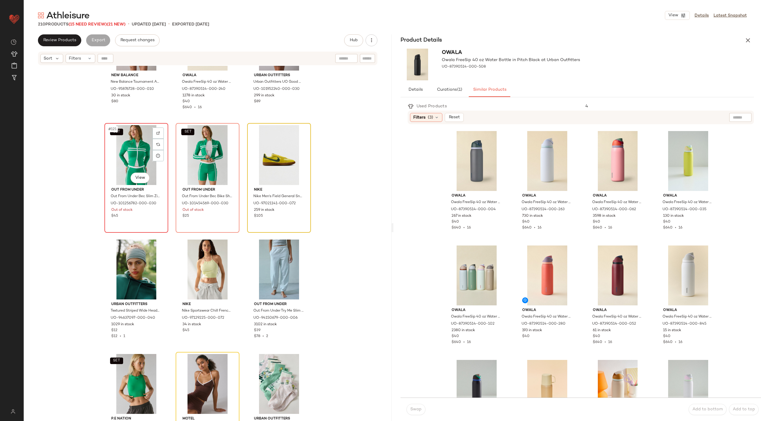
click at [133, 155] on div "SET #121 View" at bounding box center [137, 155] width 60 height 60
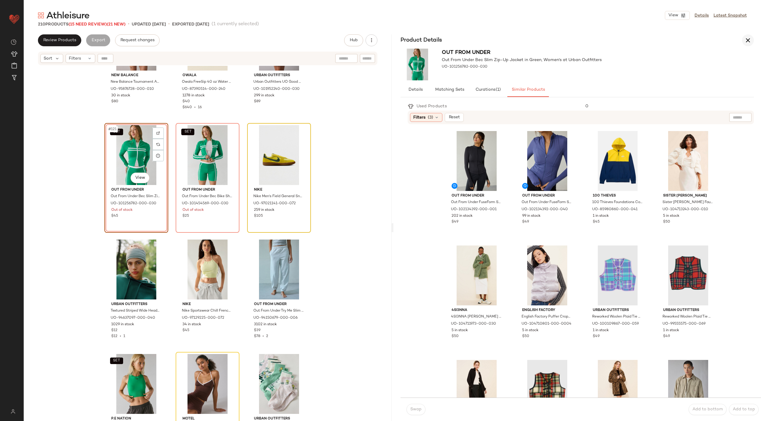
click at [748, 39] on icon "button" at bounding box center [748, 40] width 7 height 7
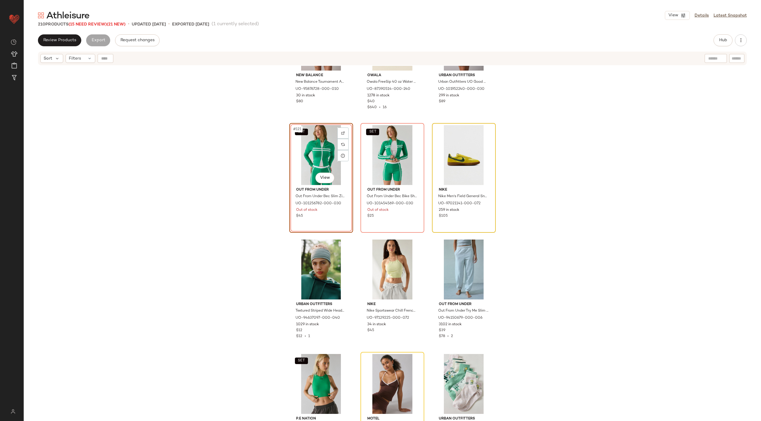
click at [307, 153] on div "SET #121 View" at bounding box center [321, 155] width 60 height 60
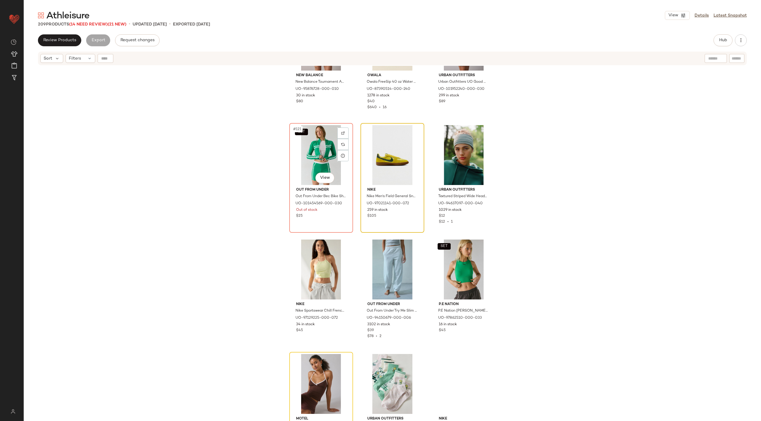
click at [307, 153] on div "SET #121 View" at bounding box center [321, 155] width 60 height 60
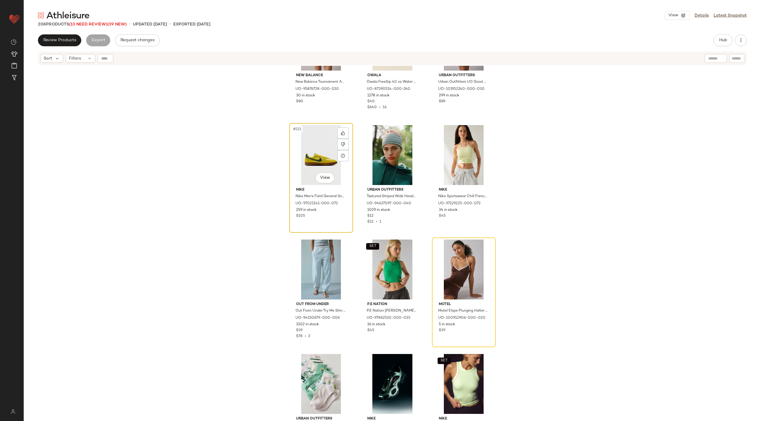
click at [307, 153] on div "#121 View" at bounding box center [321, 155] width 60 height 60
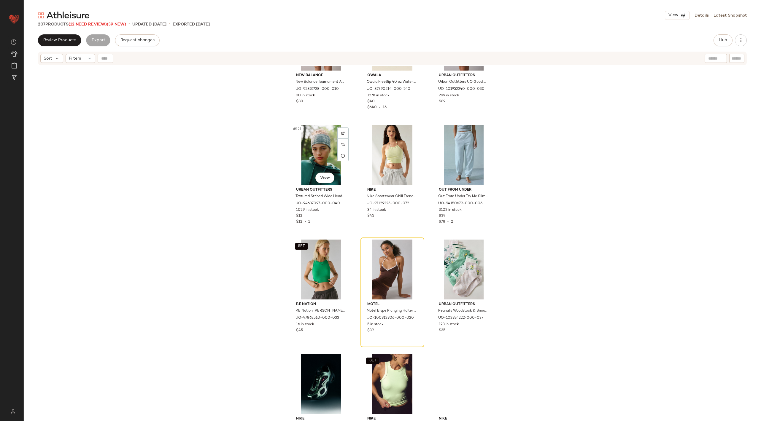
click at [307, 153] on div "#121 View" at bounding box center [321, 155] width 60 height 60
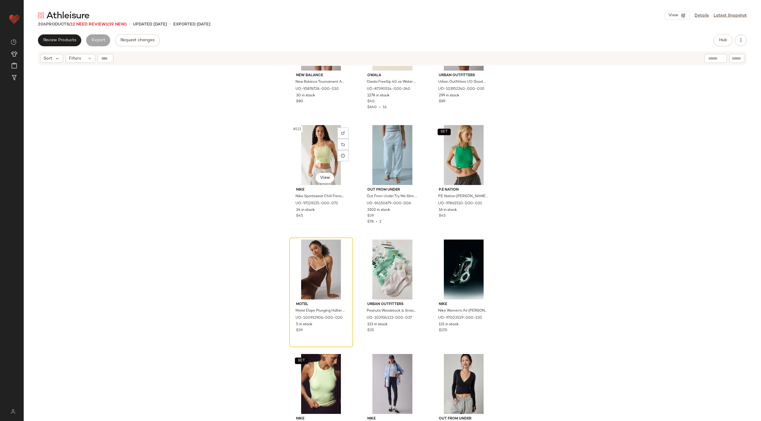
click at [307, 153] on div "#121 View" at bounding box center [321, 155] width 60 height 60
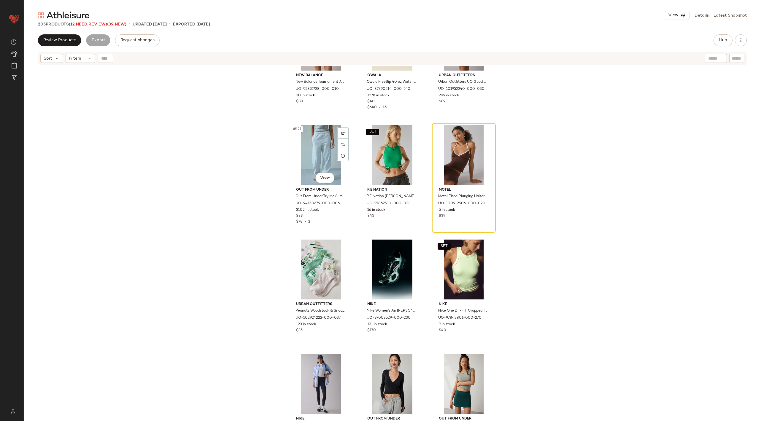
click at [307, 153] on div "#121 View" at bounding box center [321, 155] width 60 height 60
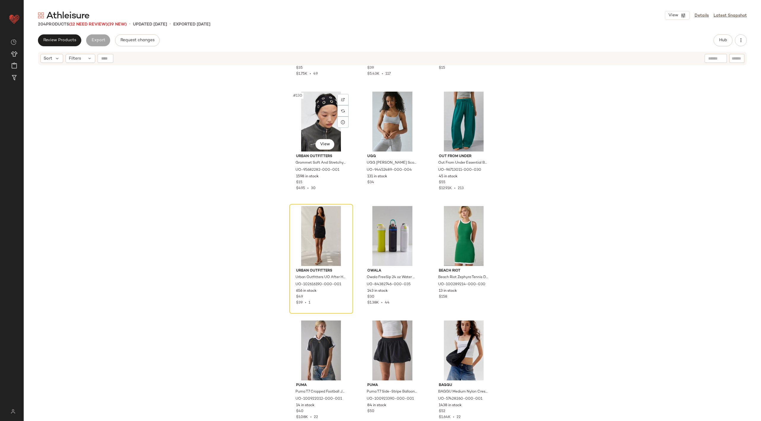
scroll to position [5009, 0]
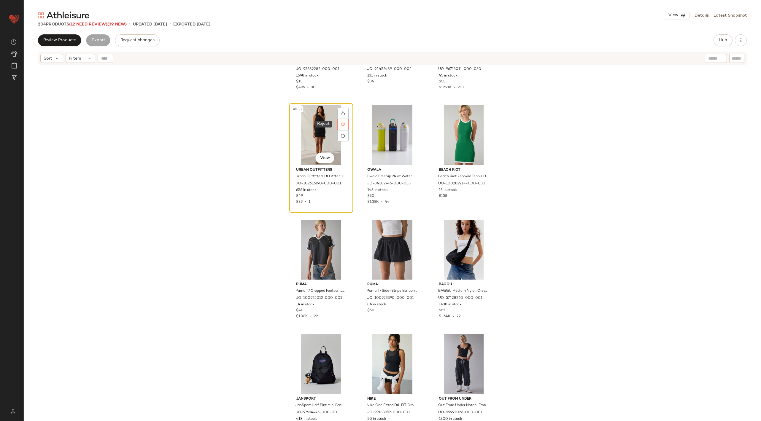
click at [341, 120] on div at bounding box center [342, 124] width 11 height 11
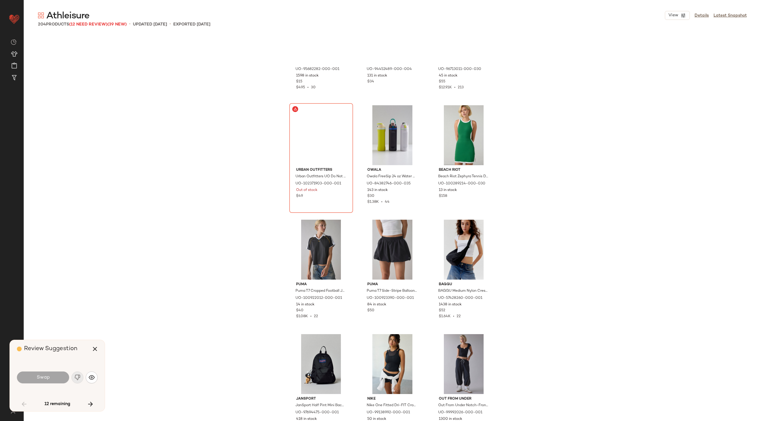
scroll to position [4926, 0]
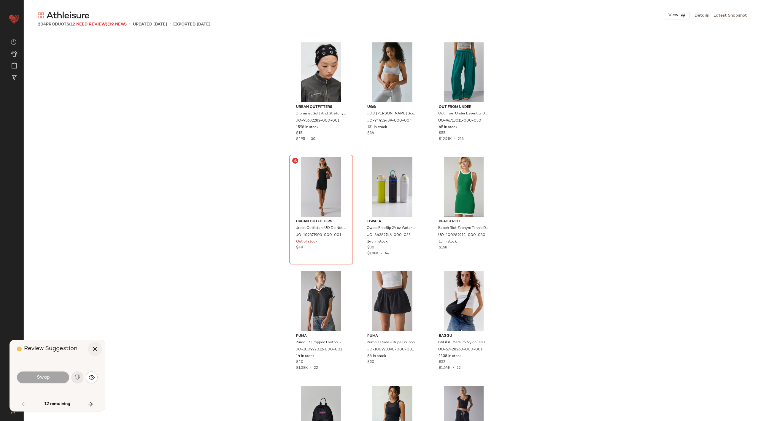
click at [96, 346] on button "button" at bounding box center [95, 349] width 14 height 14
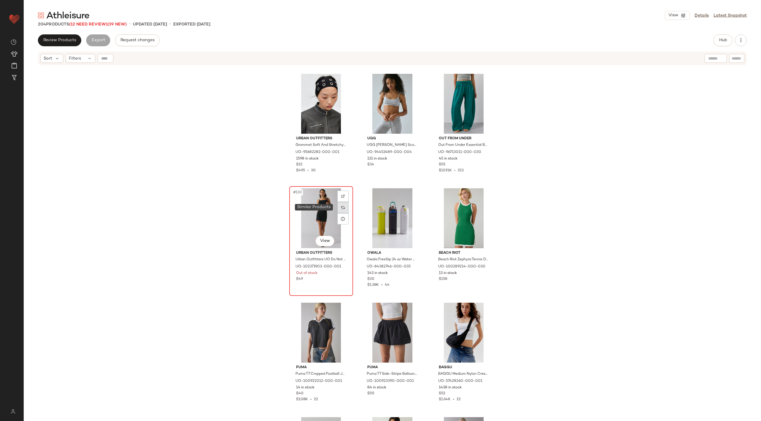
click at [341, 205] on div at bounding box center [342, 207] width 11 height 11
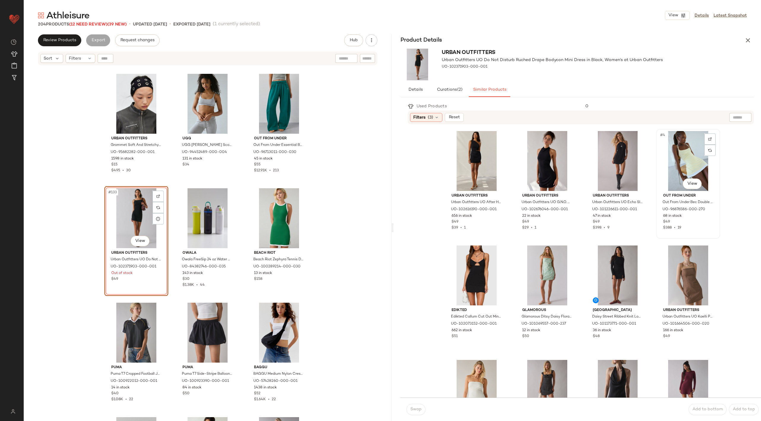
click at [692, 163] on div "#4 View" at bounding box center [689, 161] width 60 height 60
click at [417, 413] on button "Swap" at bounding box center [416, 409] width 19 height 11
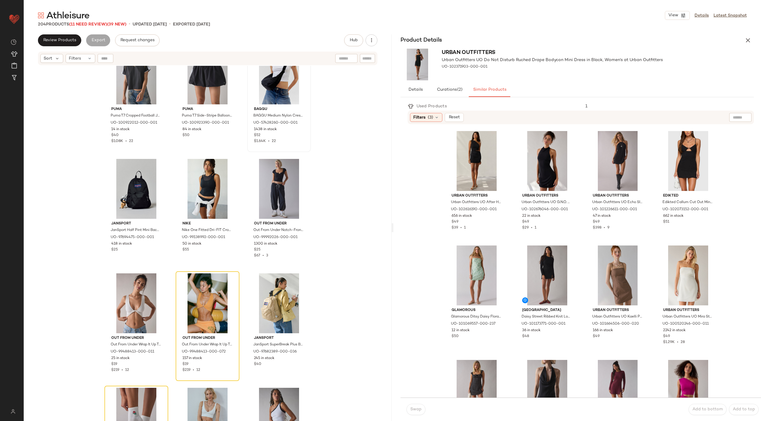
scroll to position [5192, 0]
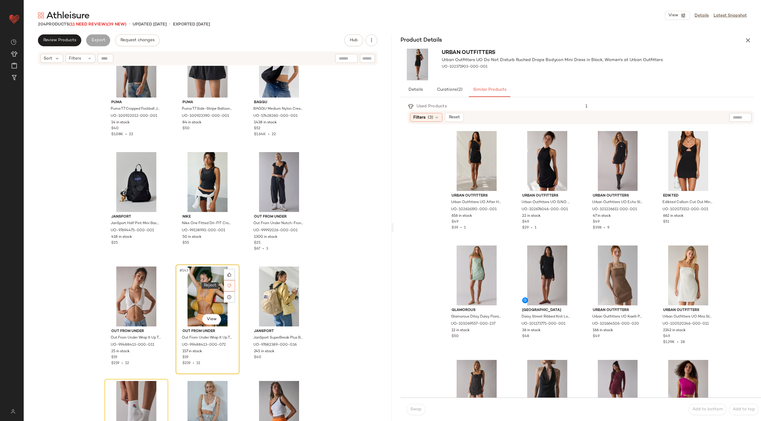
click at [228, 284] on icon at bounding box center [229, 286] width 4 height 4
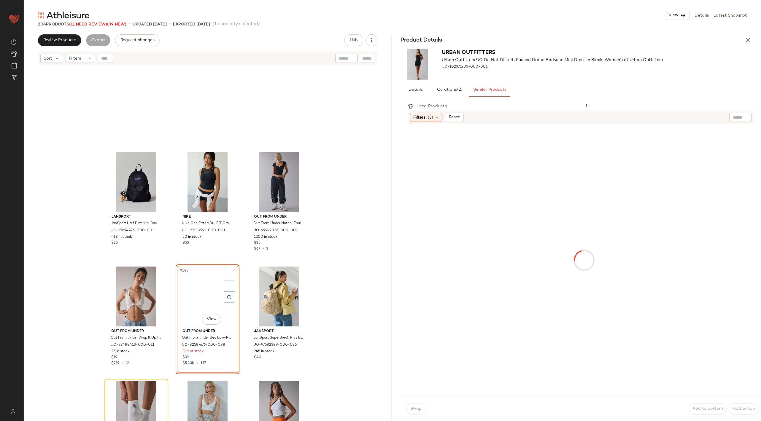
scroll to position [5270, 0]
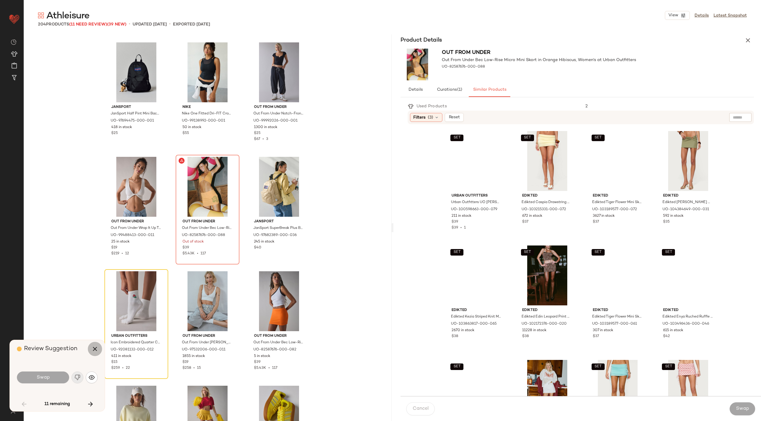
click at [91, 352] on icon "button" at bounding box center [94, 349] width 7 height 7
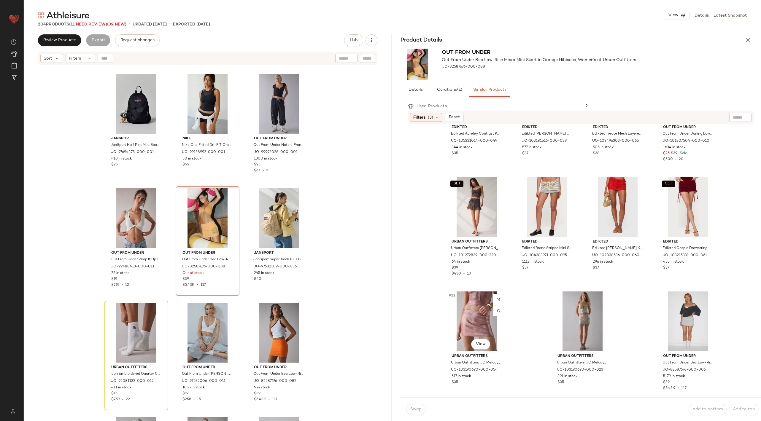
scroll to position [413, 0]
click at [674, 318] on div "#23 View" at bounding box center [689, 321] width 60 height 60
click at [213, 229] on div "#143 View" at bounding box center [208, 218] width 60 height 60
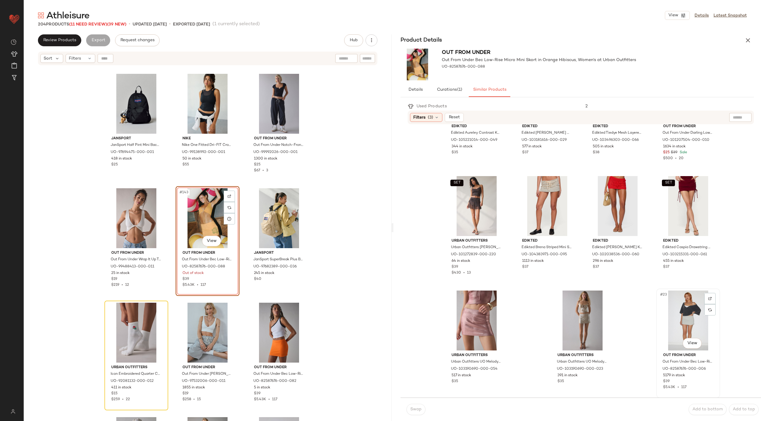
click at [677, 321] on div "#23 View" at bounding box center [689, 321] width 60 height 60
click at [413, 411] on span "Swap" at bounding box center [416, 409] width 12 height 5
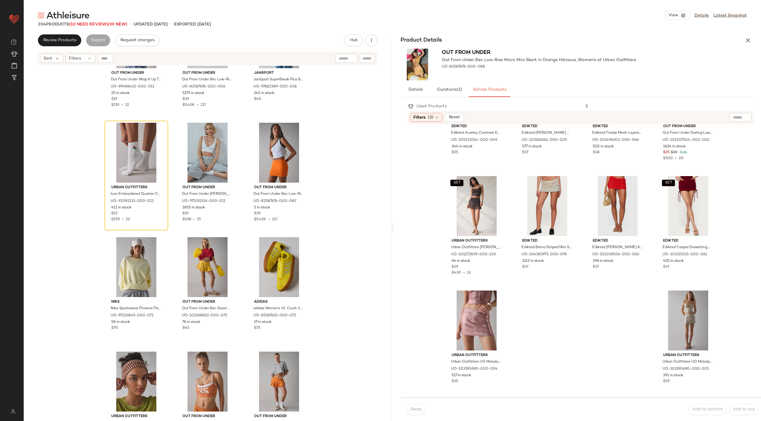
scroll to position [5472, 0]
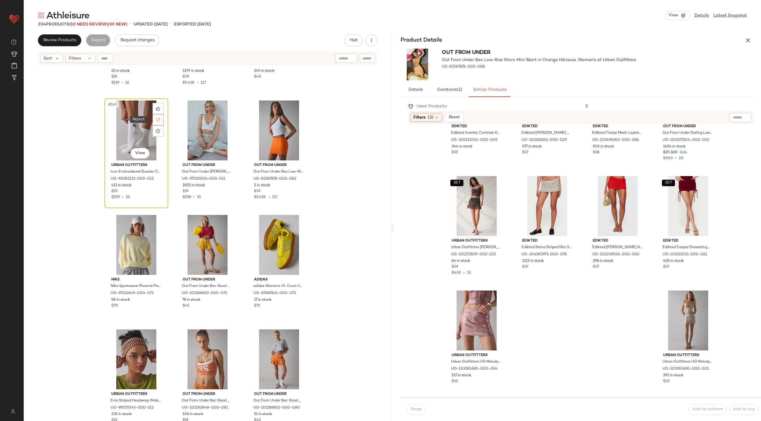
click at [158, 119] on icon at bounding box center [158, 120] width 4 height 4
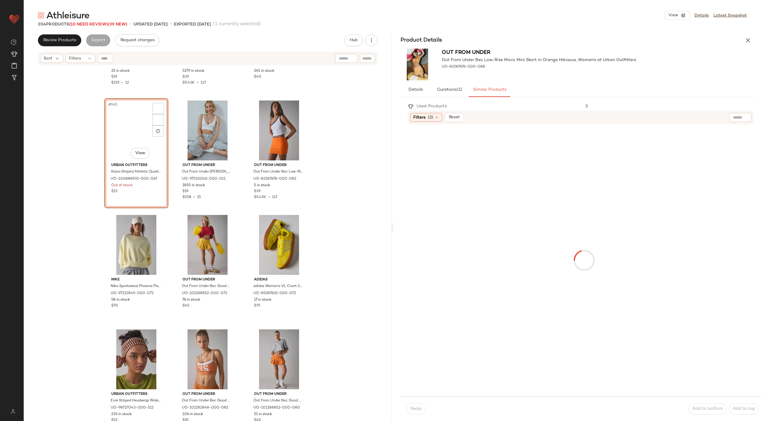
scroll to position [5384, 0]
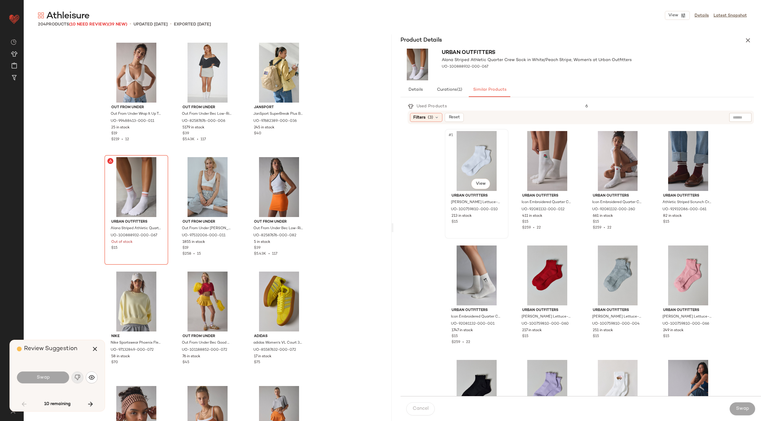
click at [480, 156] on div "#1 View" at bounding box center [477, 161] width 60 height 60
click at [93, 348] on icon "button" at bounding box center [94, 349] width 7 height 7
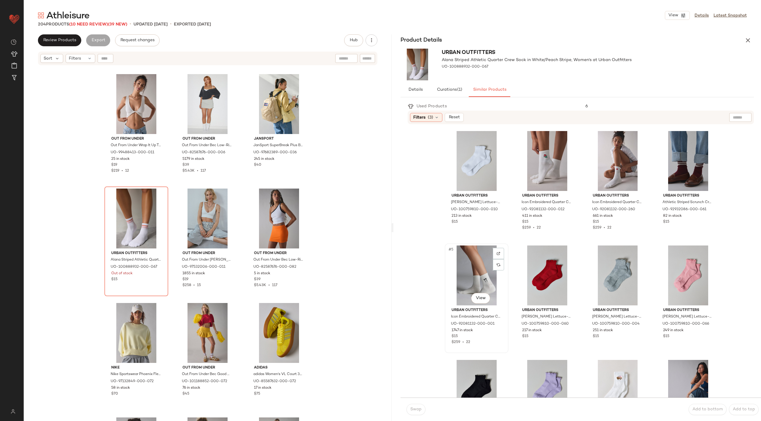
click at [480, 277] on div "#5 View" at bounding box center [477, 276] width 60 height 60
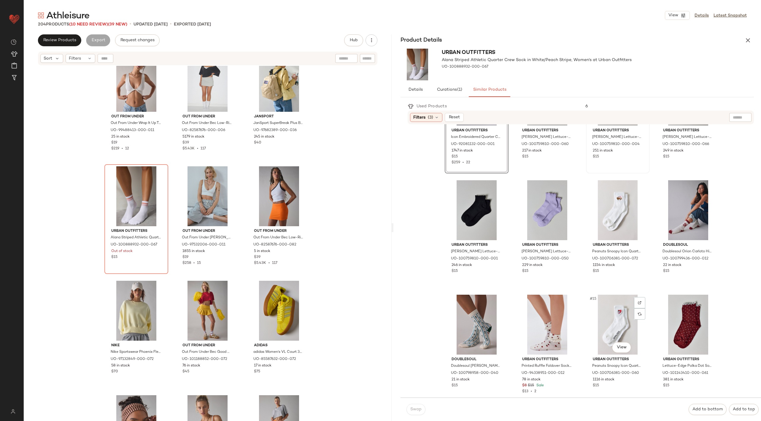
scroll to position [106, 0]
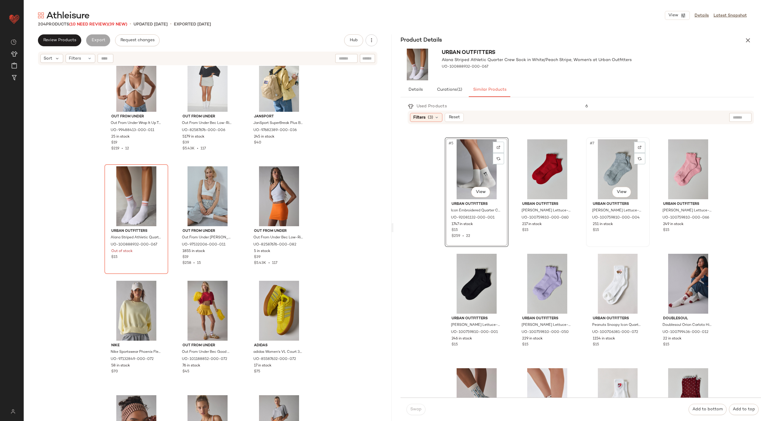
click at [622, 182] on div "#7 View" at bounding box center [618, 169] width 60 height 60
click at [477, 166] on div "#5 View" at bounding box center [477, 169] width 60 height 60
click at [145, 202] on div "#145 View" at bounding box center [137, 197] width 60 height 60
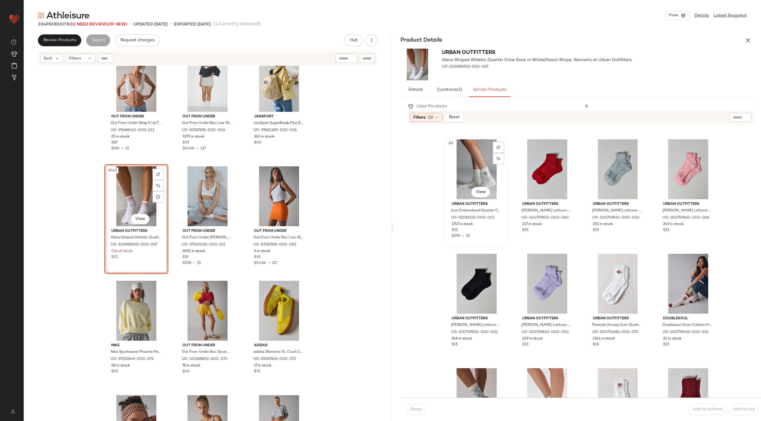
click at [478, 160] on div "#5 View" at bounding box center [477, 169] width 60 height 60
click at [420, 410] on span "Swap" at bounding box center [416, 409] width 12 height 5
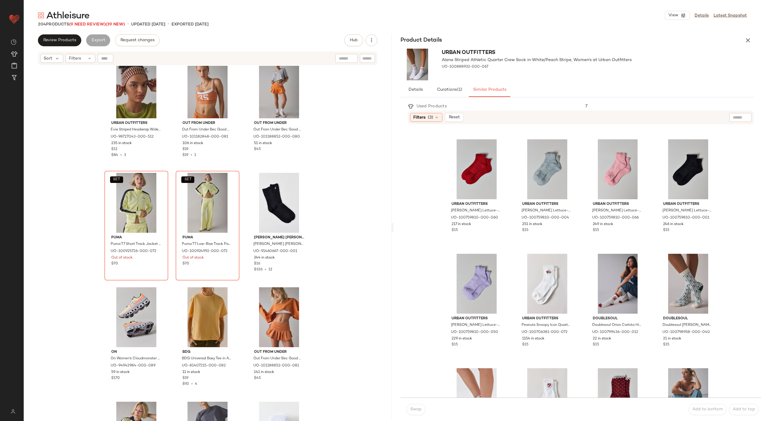
scroll to position [5778, 0]
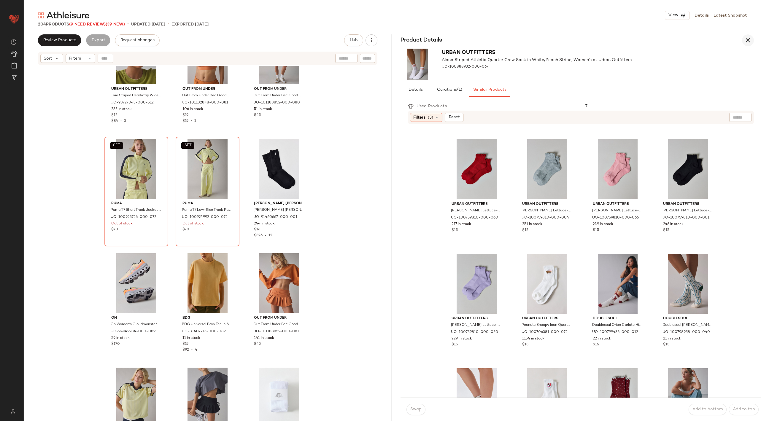
click at [749, 41] on icon "button" at bounding box center [748, 40] width 7 height 7
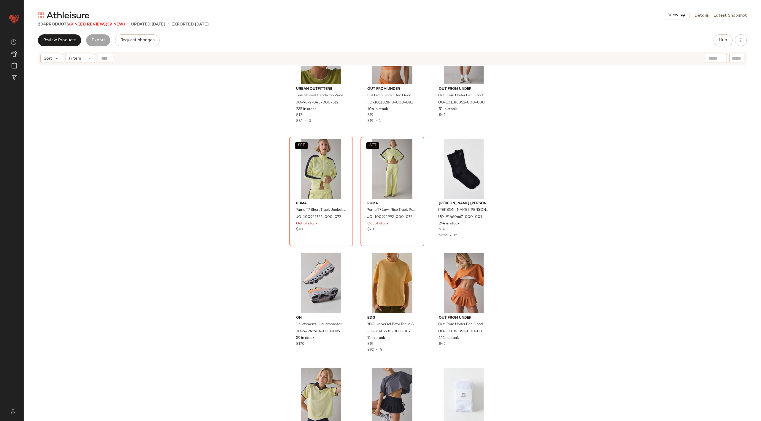
click at [544, 183] on div "Urban Outfitters Evie Striped Headwrap Wide Headband in Tanners brown, Women's …" at bounding box center [393, 251] width 738 height 370
click at [315, 163] on div "SET #154 View" at bounding box center [321, 169] width 60 height 60
click at [460, 275] on div "#159 View" at bounding box center [464, 283] width 60 height 60
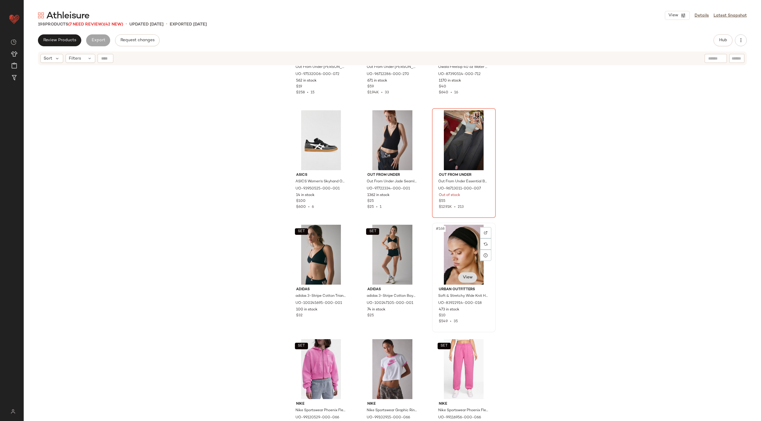
scroll to position [6159, 0]
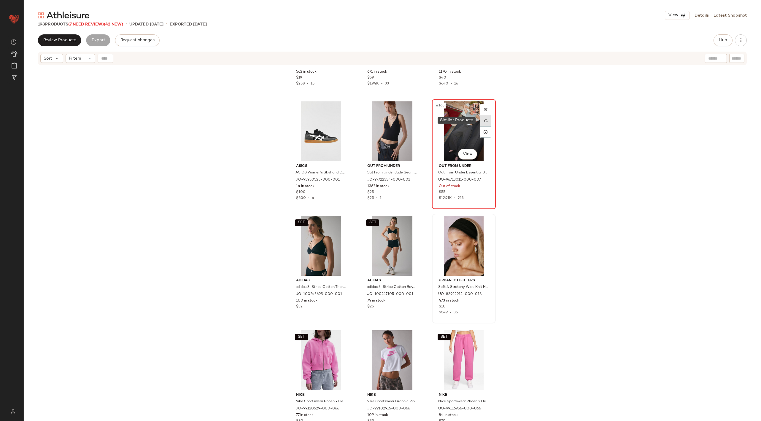
click at [484, 120] on img at bounding box center [486, 121] width 4 height 4
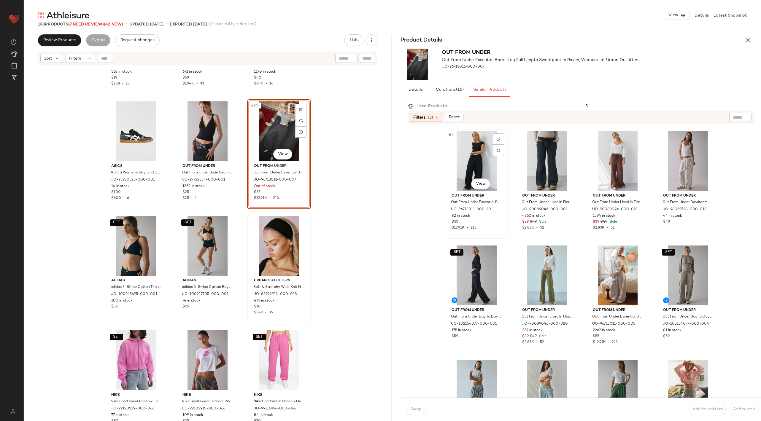
click at [462, 143] on div "#1 View" at bounding box center [477, 161] width 60 height 60
click at [418, 411] on span "Swap" at bounding box center [416, 409] width 12 height 5
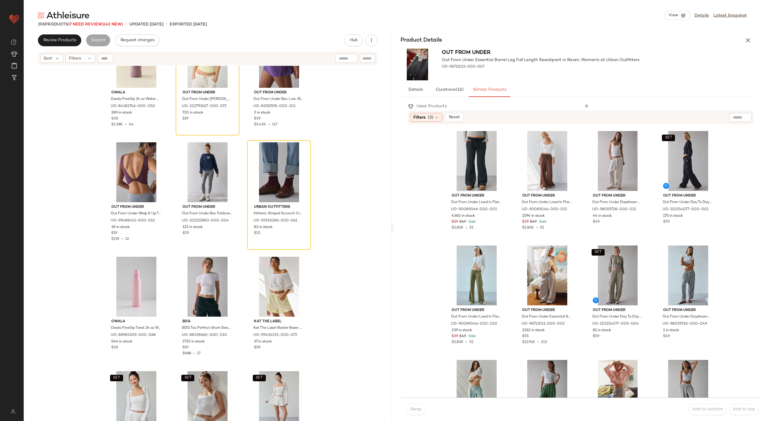
scroll to position [6920, 0]
click at [280, 164] on div "#186 View" at bounding box center [279, 172] width 60 height 60
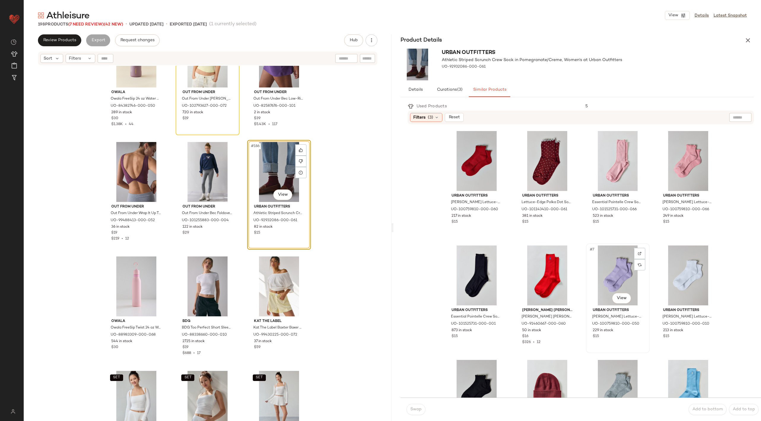
click at [620, 267] on div "#7 View" at bounding box center [618, 276] width 60 height 60
click at [415, 411] on span "Swap" at bounding box center [416, 409] width 12 height 5
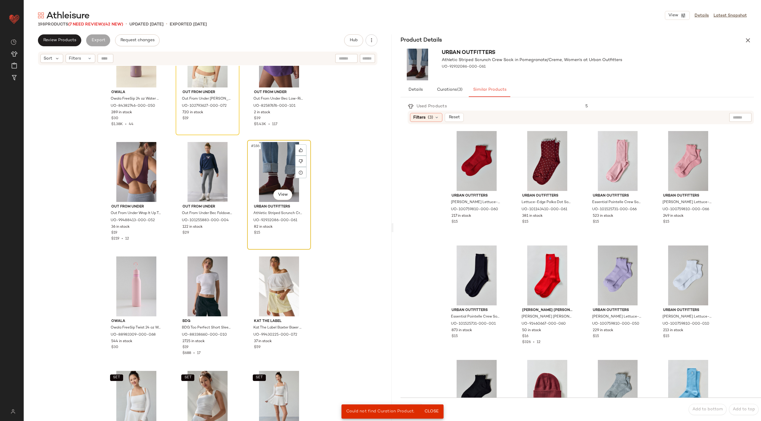
click at [273, 184] on div "#186 View" at bounding box center [279, 172] width 60 height 60
click at [620, 272] on div "#7 View" at bounding box center [618, 276] width 60 height 60
click at [435, 411] on span "Close" at bounding box center [431, 412] width 15 height 5
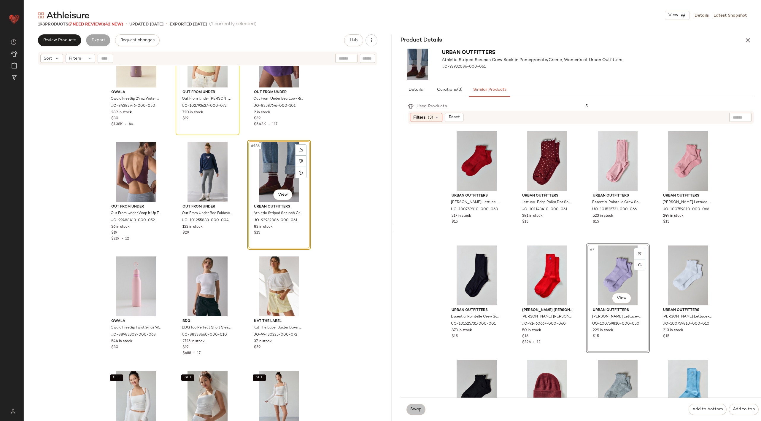
click at [410, 410] on span "Swap" at bounding box center [416, 409] width 12 height 5
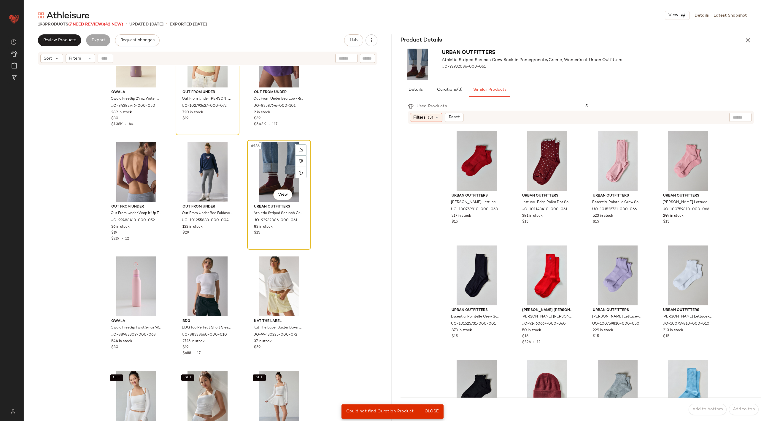
click at [268, 172] on div "#186 View" at bounding box center [279, 172] width 60 height 60
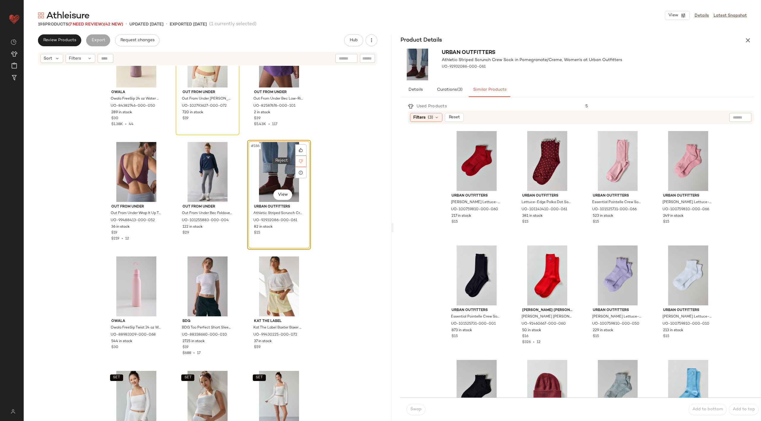
click at [300, 158] on div at bounding box center [300, 161] width 11 height 11
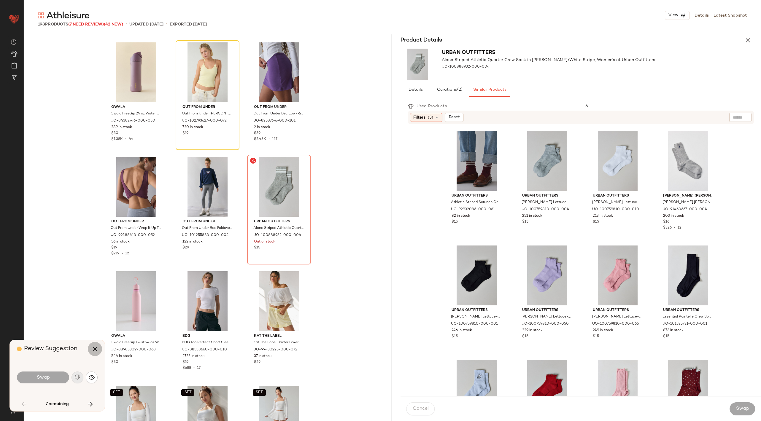
click at [94, 350] on icon "button" at bounding box center [94, 349] width 7 height 7
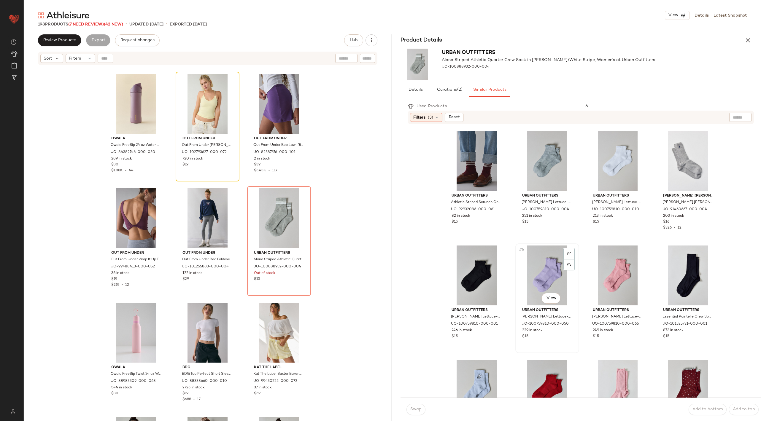
click at [537, 262] on div "#6 View" at bounding box center [548, 276] width 60 height 60
click at [264, 235] on div "#186 View" at bounding box center [279, 218] width 60 height 60
click at [537, 283] on div "#6 View" at bounding box center [548, 276] width 60 height 60
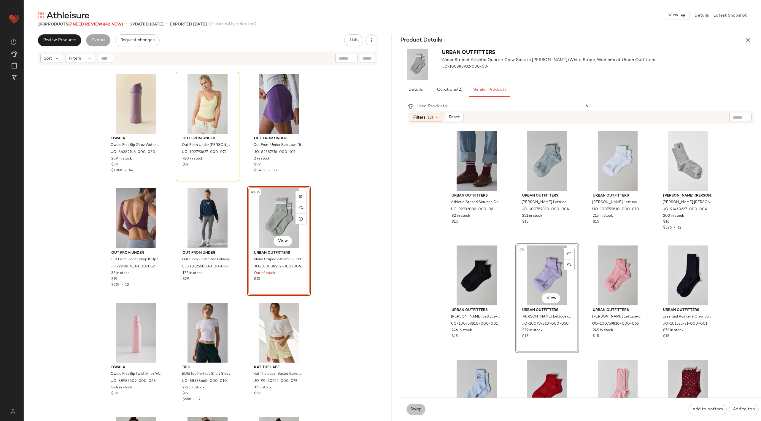
click at [416, 408] on span "Swap" at bounding box center [416, 409] width 12 height 5
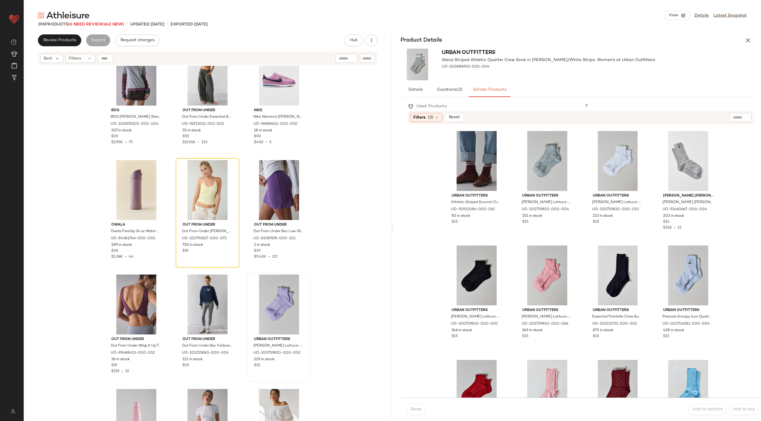
scroll to position [6783, 0]
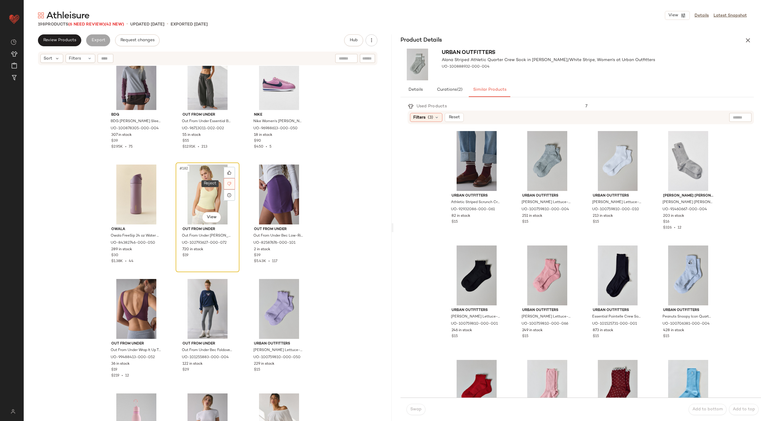
click at [231, 183] on div at bounding box center [229, 183] width 11 height 11
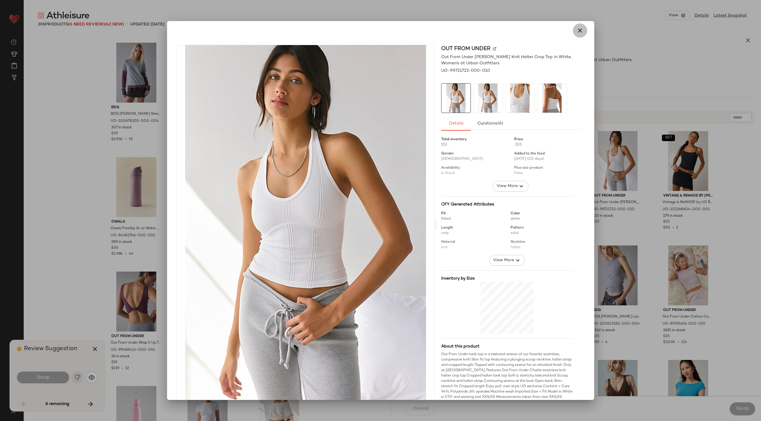
click at [577, 30] on icon "button" at bounding box center [580, 30] width 7 height 7
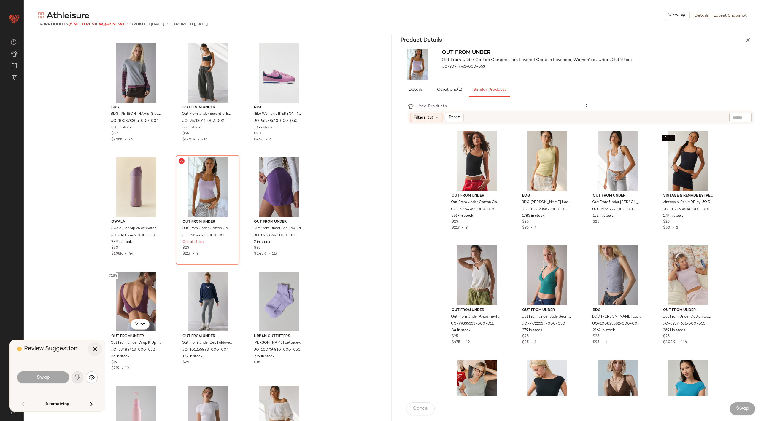
click at [99, 348] on button "button" at bounding box center [95, 349] width 14 height 14
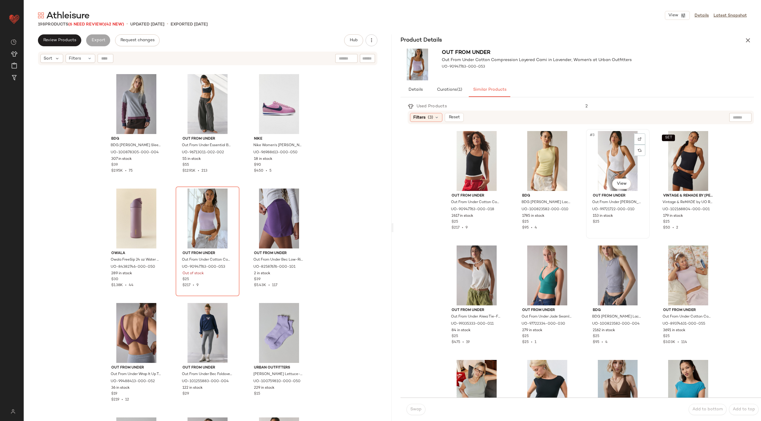
click at [616, 161] on div "#3 View" at bounding box center [618, 161] width 60 height 60
click at [205, 211] on div "#182 View" at bounding box center [208, 219] width 60 height 60
click at [617, 167] on div "#3 View" at bounding box center [618, 161] width 60 height 60
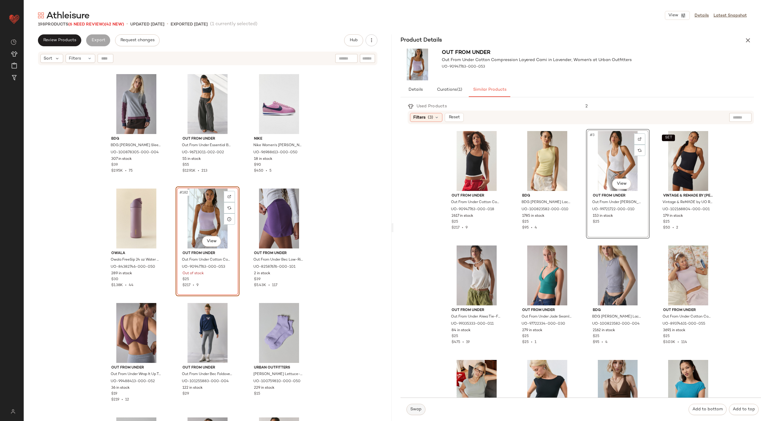
click at [411, 405] on button "Swap" at bounding box center [416, 409] width 19 height 11
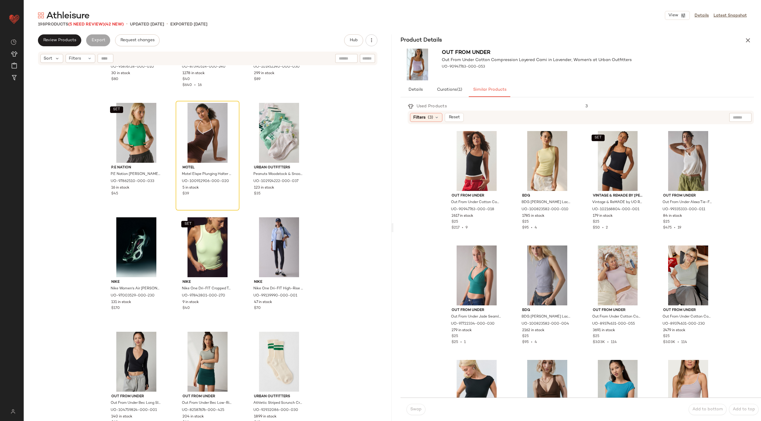
scroll to position [4554, 0]
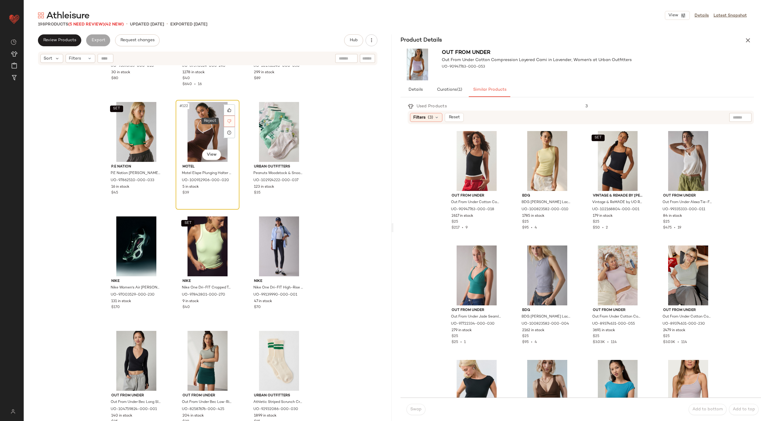
click at [227, 121] on icon at bounding box center [229, 121] width 4 height 4
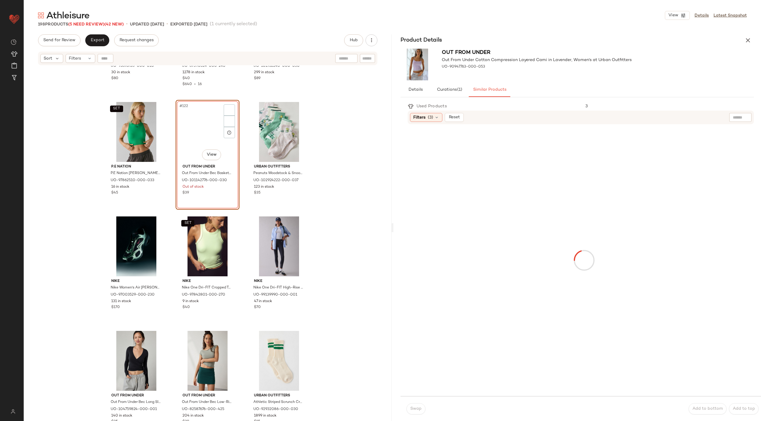
scroll to position [4468, 0]
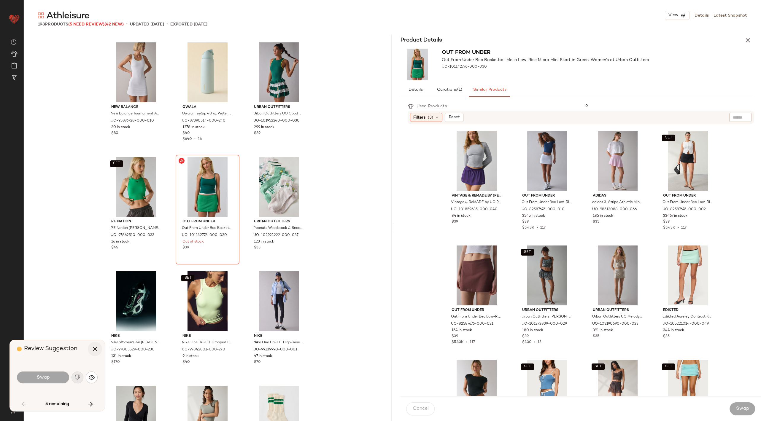
click at [93, 348] on icon "button" at bounding box center [94, 349] width 7 height 7
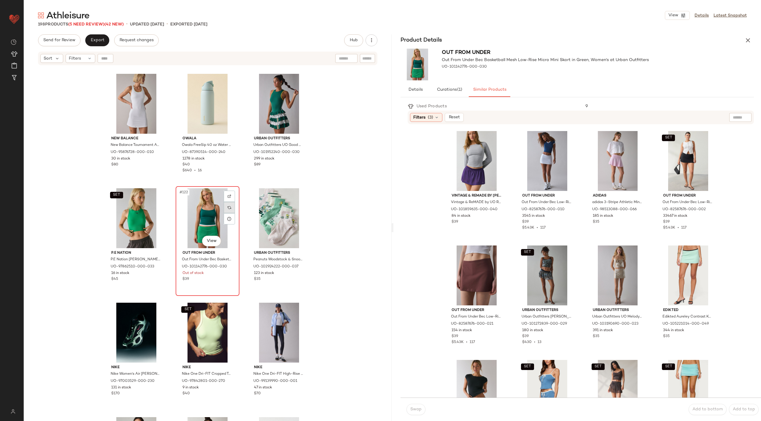
click at [230, 209] on div at bounding box center [229, 207] width 11 height 11
click at [685, 157] on div "SET #4 View" at bounding box center [689, 161] width 60 height 60
click at [415, 409] on span "Swap" at bounding box center [416, 409] width 12 height 5
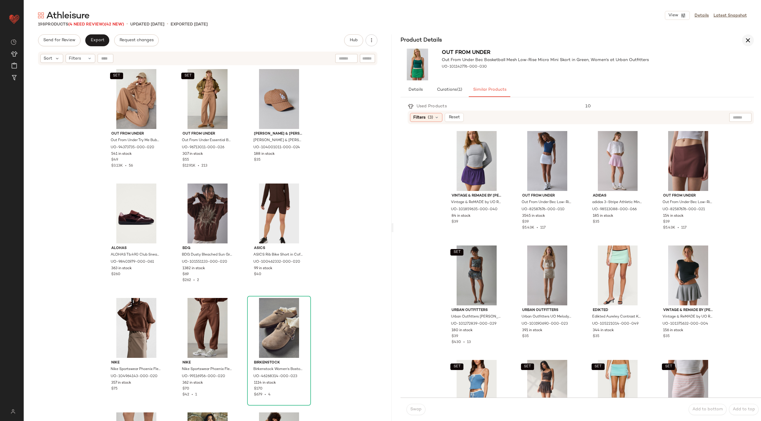
click at [750, 43] on icon "button" at bounding box center [748, 40] width 7 height 7
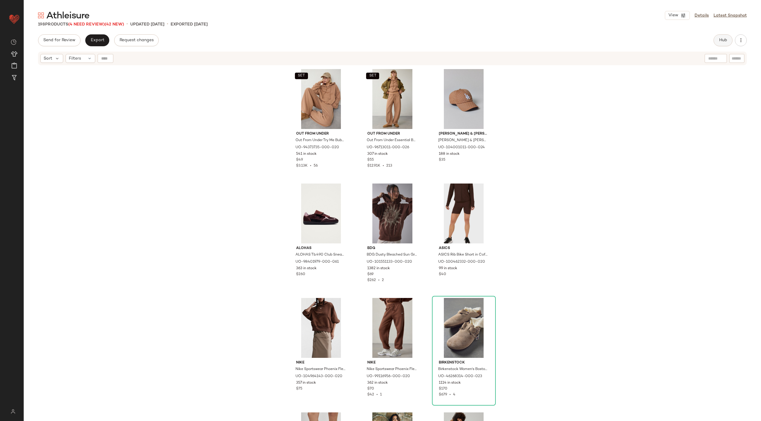
click at [717, 38] on button "Hub" at bounding box center [723, 40] width 19 height 12
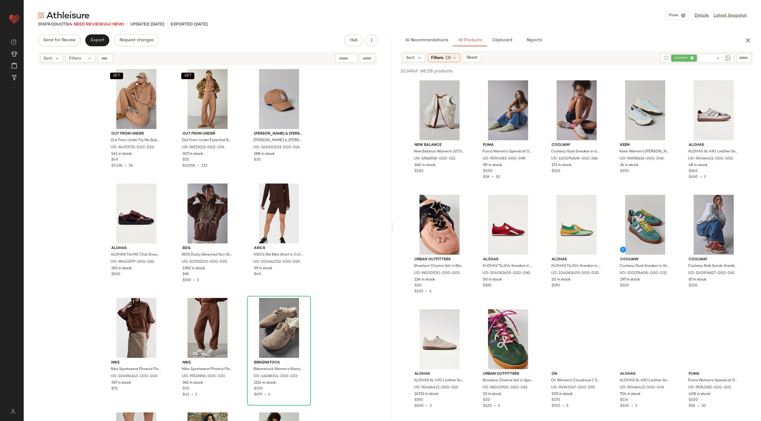
click at [718, 57] on icon at bounding box center [718, 58] width 4 height 4
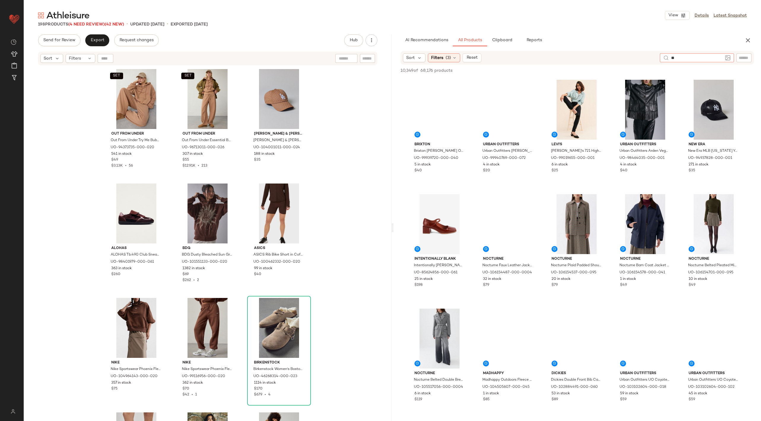
type input "*"
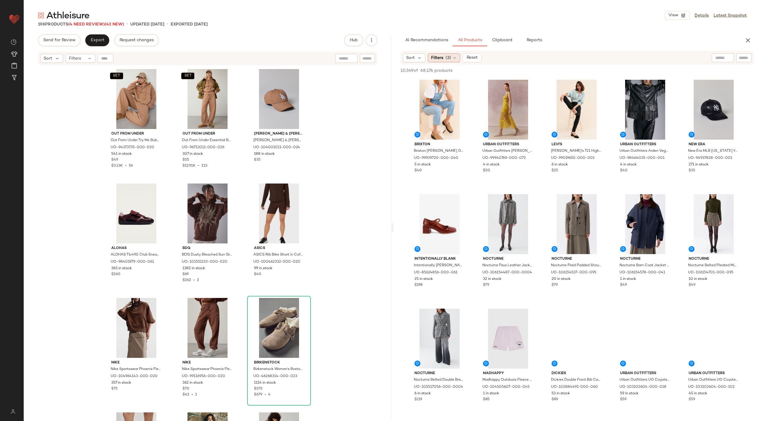
click at [442, 60] on span "Filters" at bounding box center [437, 58] width 12 height 6
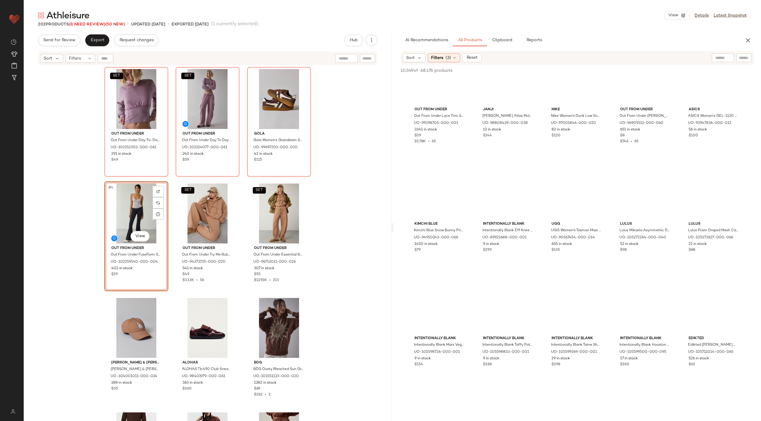
scroll to position [8610, 0]
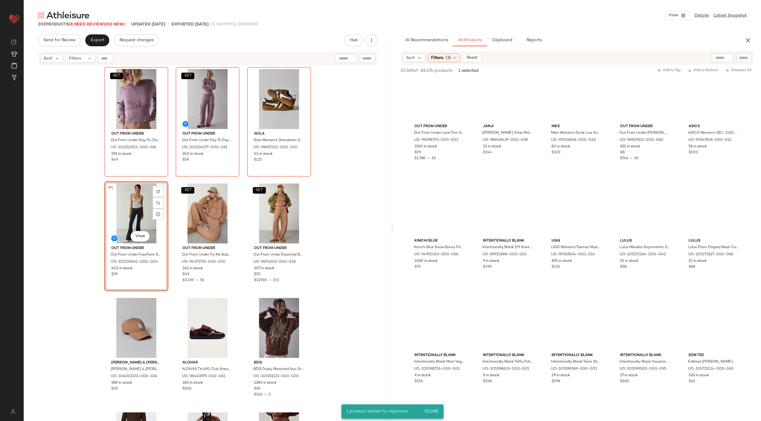
click at [743, 60] on input "text" at bounding box center [744, 58] width 10 height 6
type input "*******"
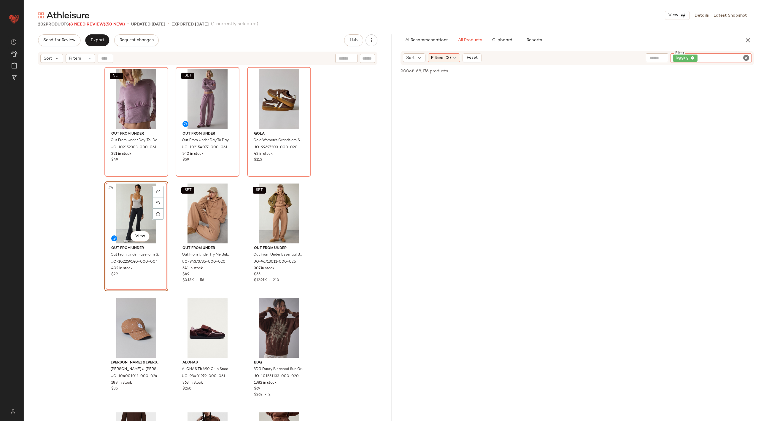
click at [746, 59] on icon "Clear Filter" at bounding box center [746, 57] width 7 height 7
click at [677, 56] on input "text" at bounding box center [683, 58] width 15 height 6
type input "********"
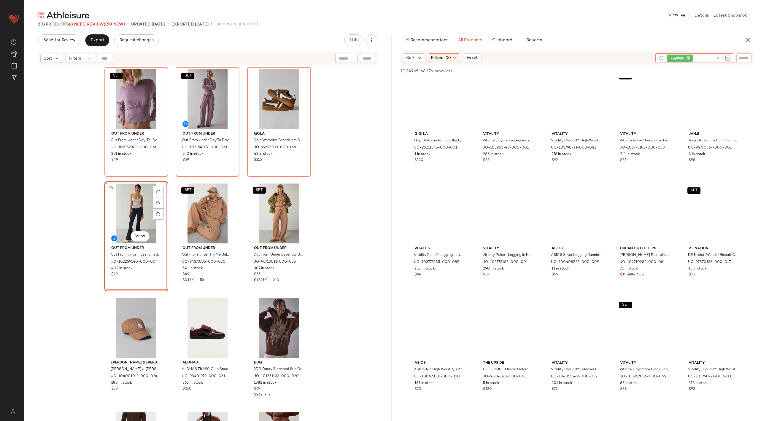
scroll to position [1390, 0]
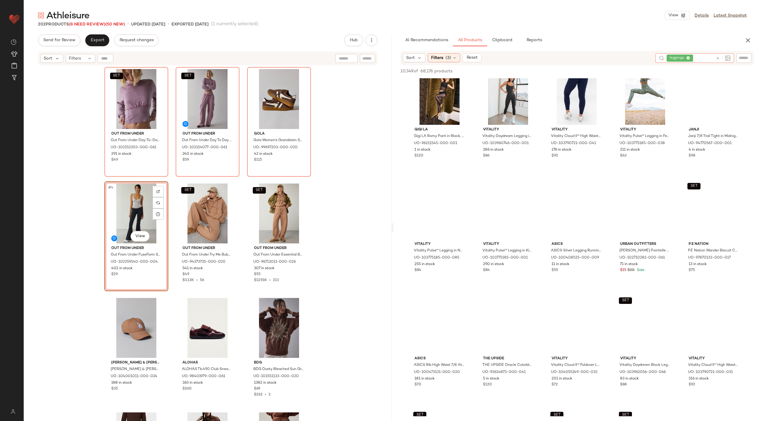
click at [720, 58] on icon at bounding box center [718, 58] width 4 height 4
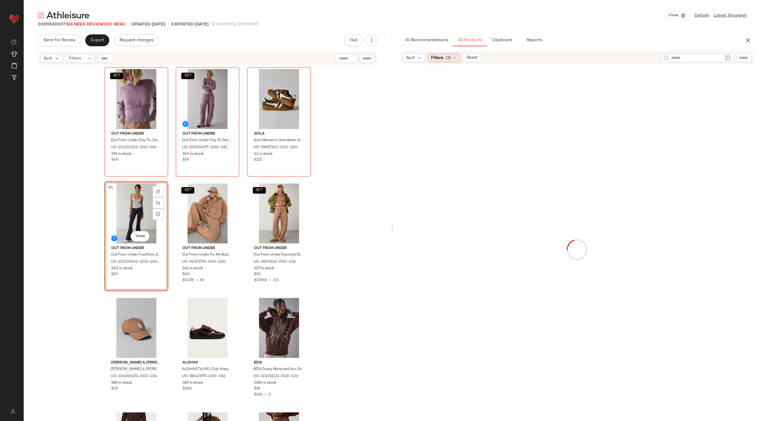
click at [453, 56] on icon at bounding box center [454, 58] width 5 height 5
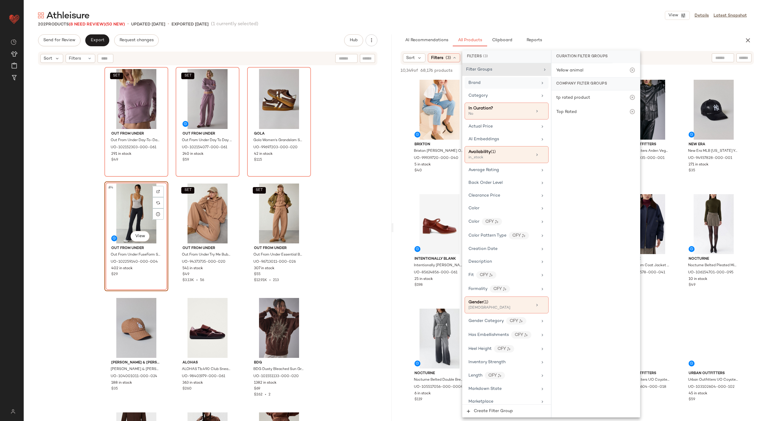
click at [486, 83] on div "Brand" at bounding box center [503, 83] width 69 height 6
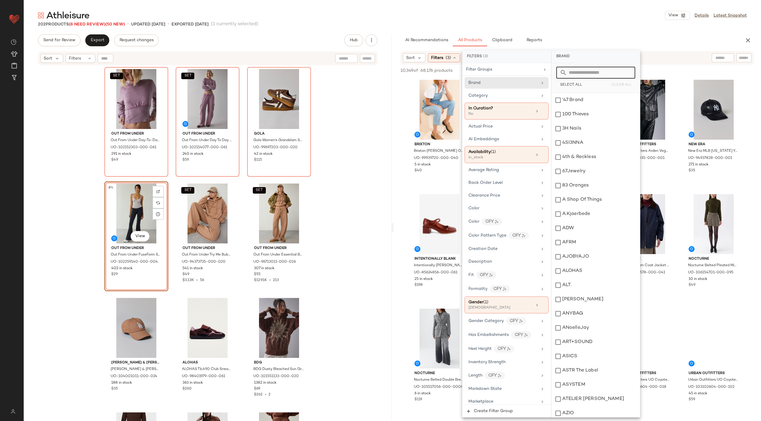
click at [601, 75] on input "text" at bounding box center [599, 73] width 65 height 12
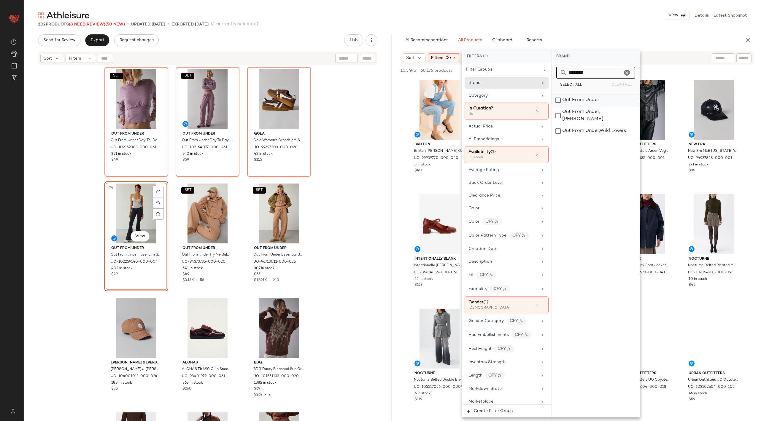
type input "********"
click at [592, 101] on div "Out From Under" at bounding box center [596, 100] width 88 height 14
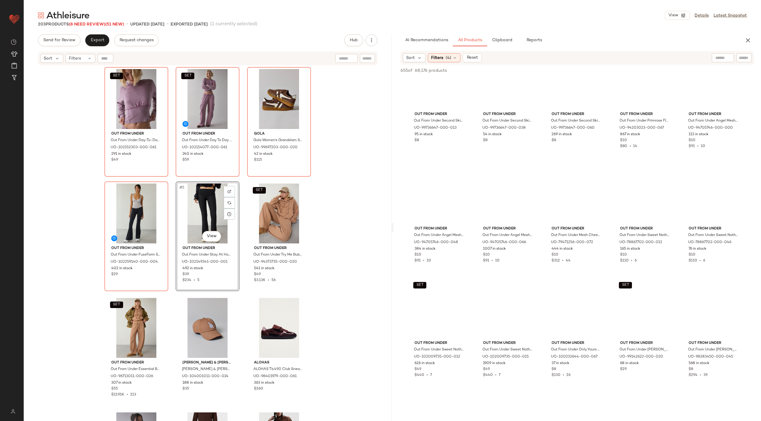
scroll to position [6632, 0]
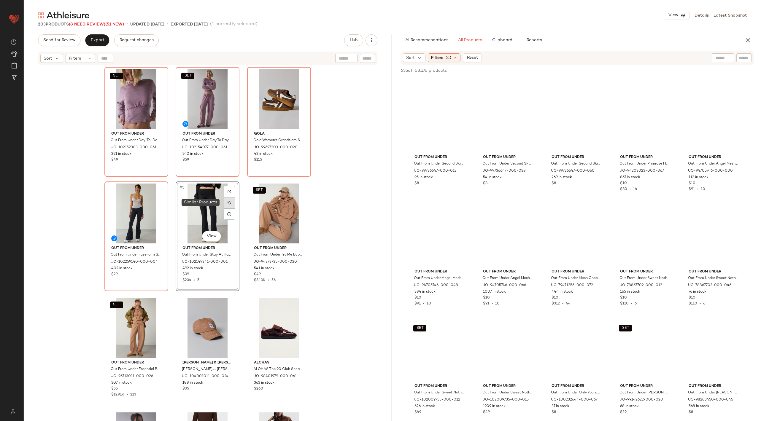
click at [228, 205] on div at bounding box center [229, 202] width 11 height 11
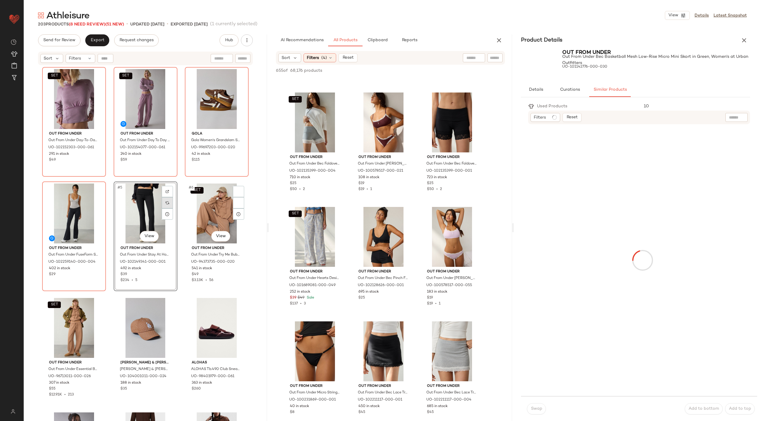
scroll to position [8580, 0]
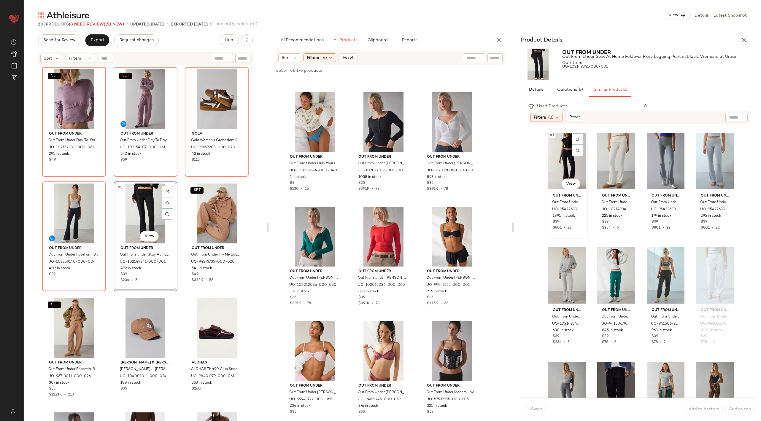
click at [566, 156] on div "#1 View" at bounding box center [567, 161] width 38 height 60
click at [535, 410] on span "Swap" at bounding box center [537, 409] width 12 height 5
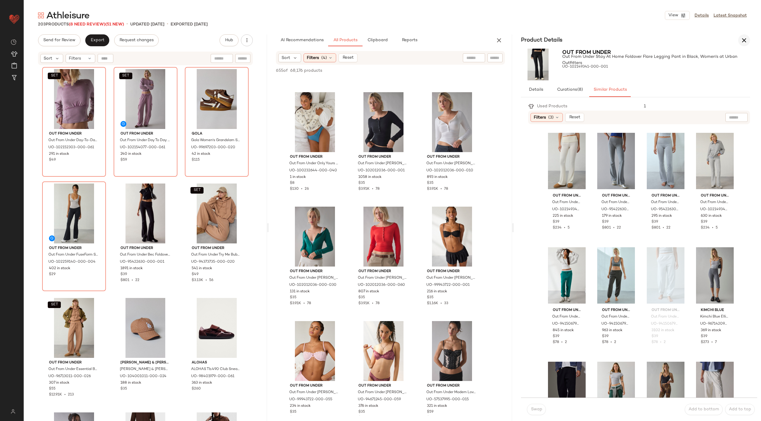
click at [742, 37] on icon "button" at bounding box center [744, 40] width 7 height 7
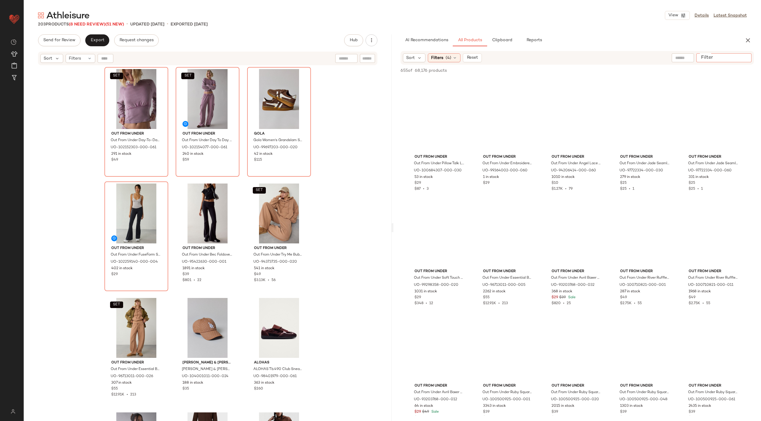
click at [744, 56] on input "Filter" at bounding box center [724, 58] width 50 height 6
type input "******"
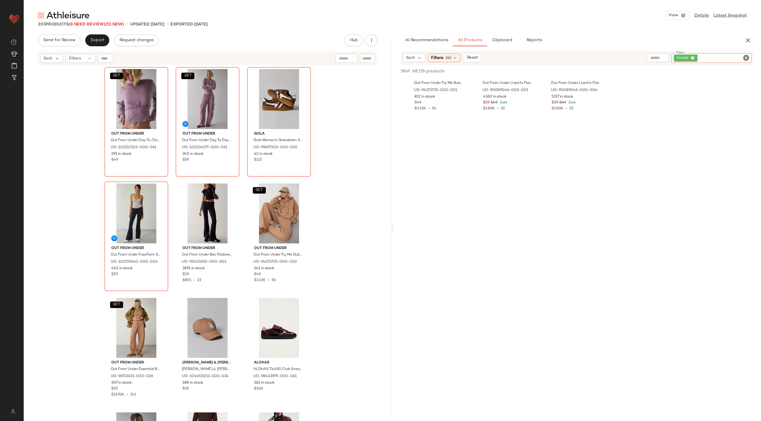
scroll to position [644, 0]
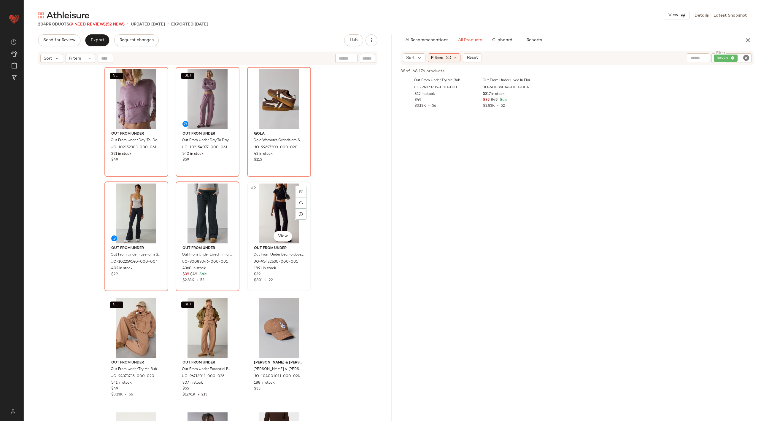
click at [270, 200] on div "#6 View" at bounding box center [279, 214] width 60 height 60
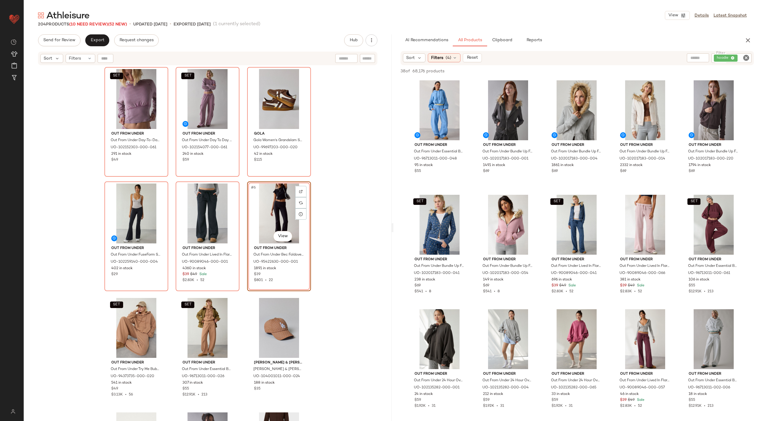
click at [346, 232] on div "SET Out From Under Out From Under Day-To-Day Fleece Cropped Pullover Top in Pin…" at bounding box center [208, 251] width 368 height 370
click at [272, 218] on div "#6 View" at bounding box center [279, 214] width 60 height 60
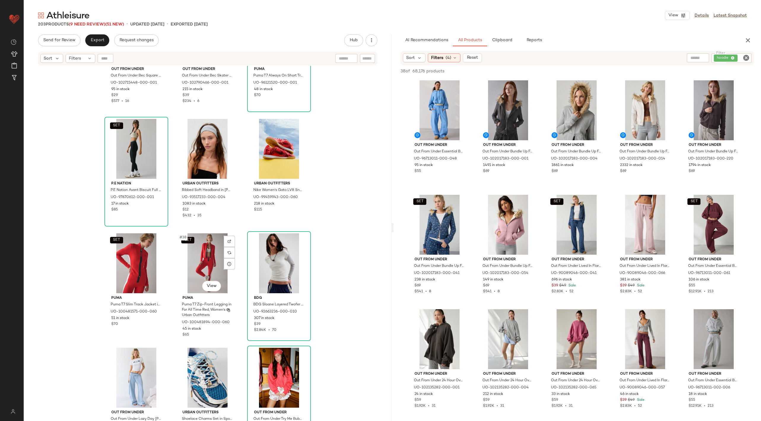
scroll to position [1198, 0]
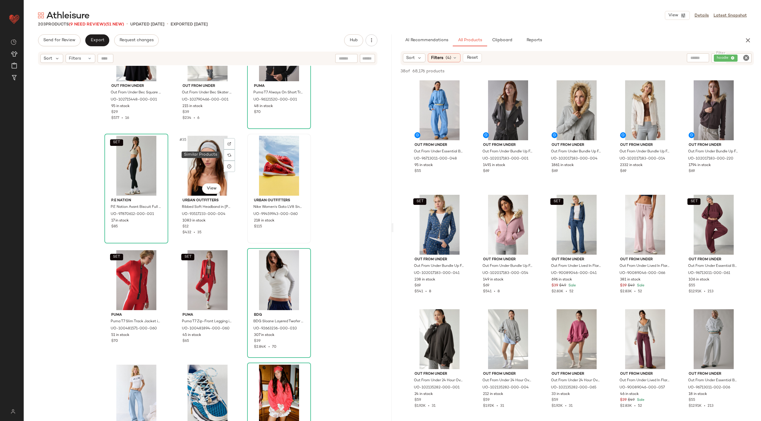
click at [226, 153] on div at bounding box center [229, 155] width 11 height 11
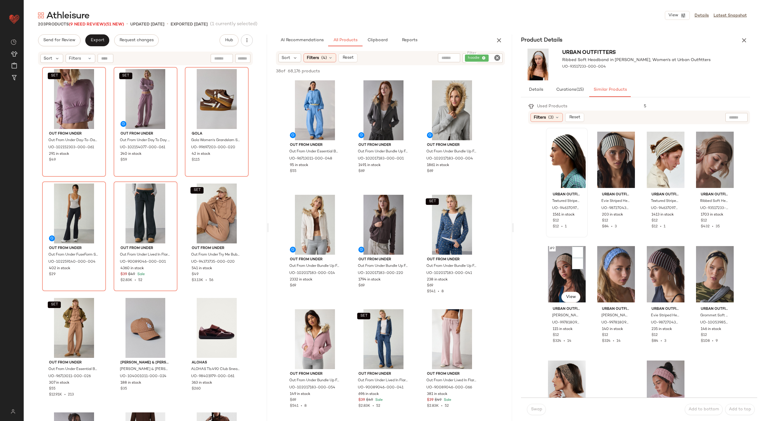
scroll to position [118, 0]
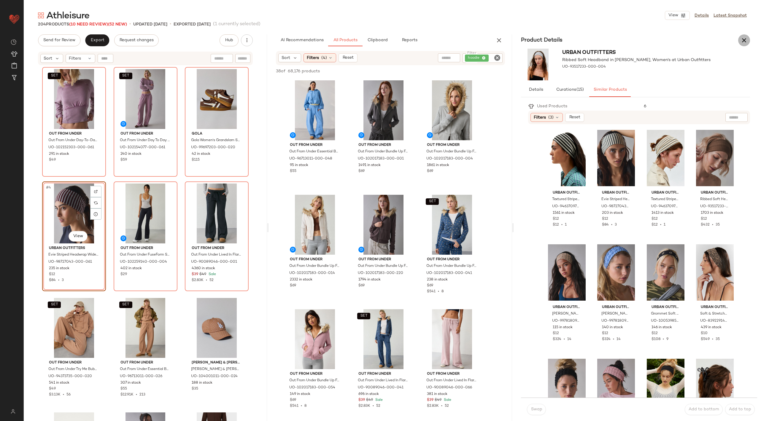
click at [745, 39] on icon "button" at bounding box center [744, 40] width 7 height 7
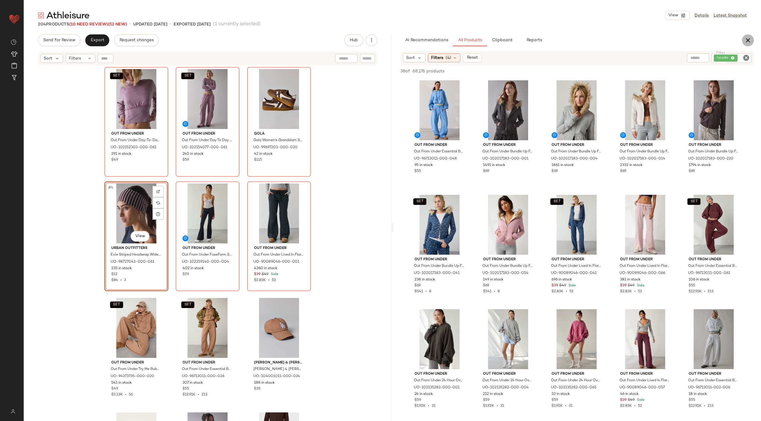
click at [742, 42] on button "button" at bounding box center [748, 40] width 12 height 12
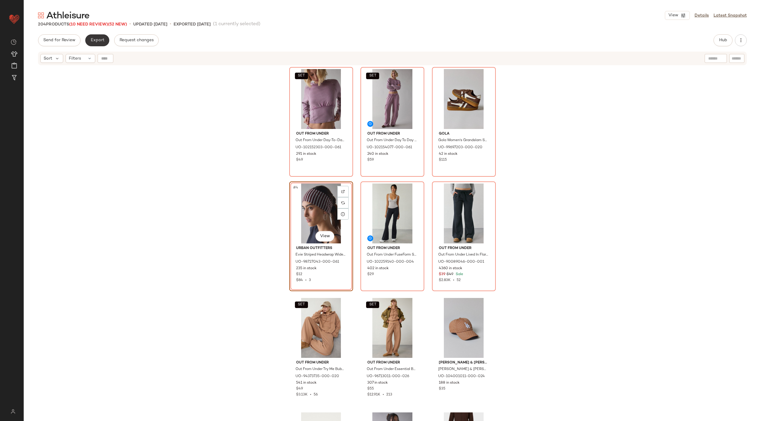
click at [98, 43] on button "Export" at bounding box center [97, 40] width 24 height 12
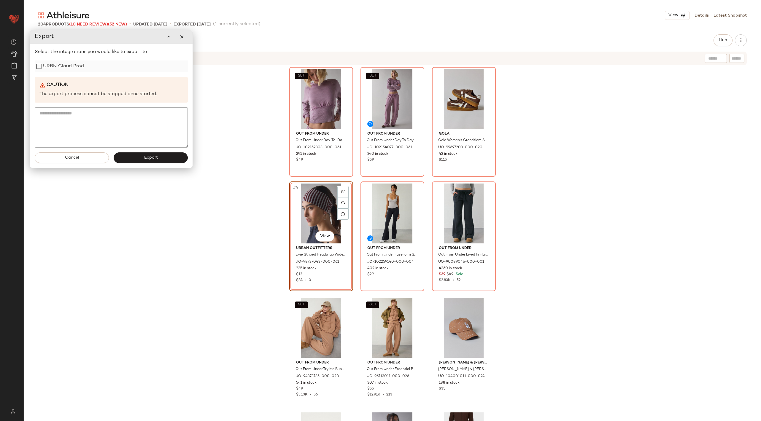
click at [78, 68] on label "URBN Cloud Prod" at bounding box center [63, 67] width 41 height 12
click at [149, 161] on button "Export" at bounding box center [151, 158] width 74 height 11
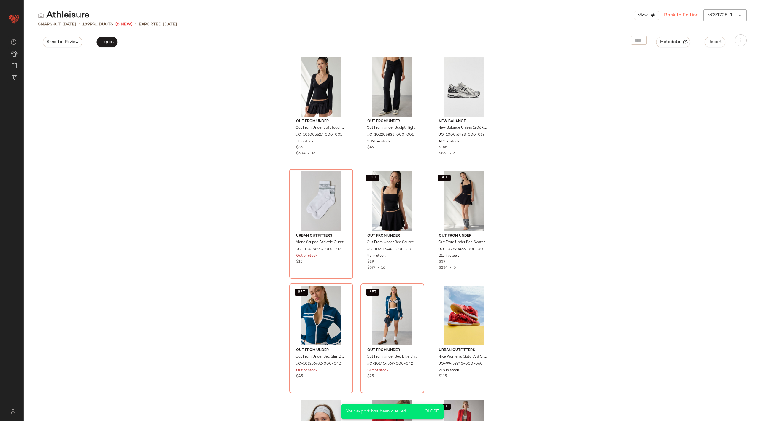
click at [674, 13] on link "Back to Editing" at bounding box center [681, 15] width 35 height 7
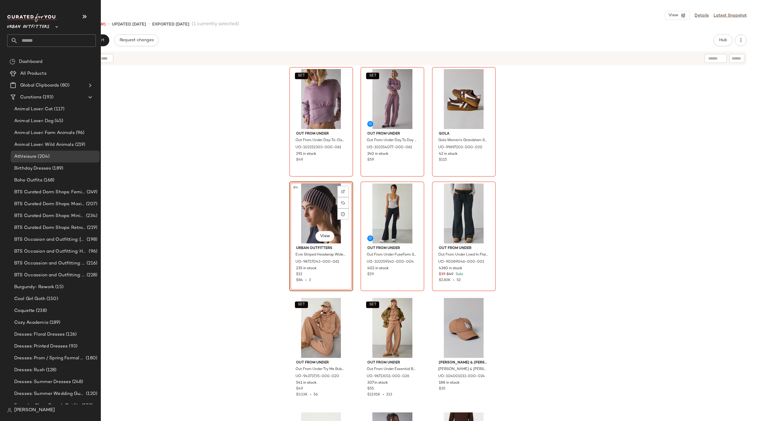
click at [35, 42] on input "text" at bounding box center [57, 40] width 78 height 12
type input "******"
click at [39, 39] on input "text" at bounding box center [57, 40] width 78 height 12
type input "*****"
click at [61, 57] on div "Weste rn PG" at bounding box center [51, 58] width 79 height 6
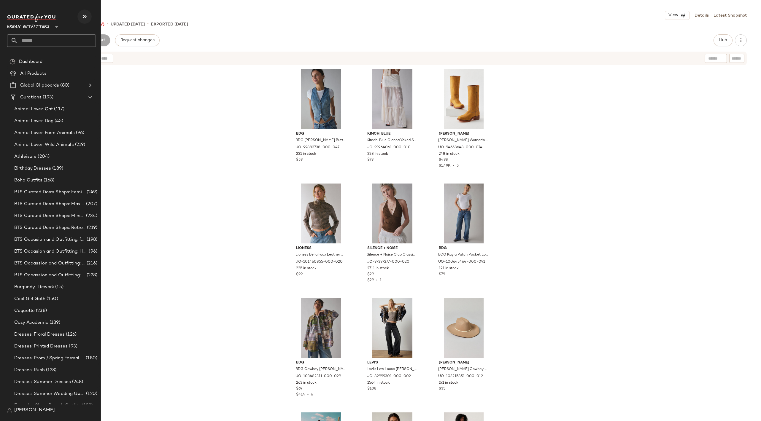
click at [81, 15] on icon "button" at bounding box center [84, 16] width 7 height 7
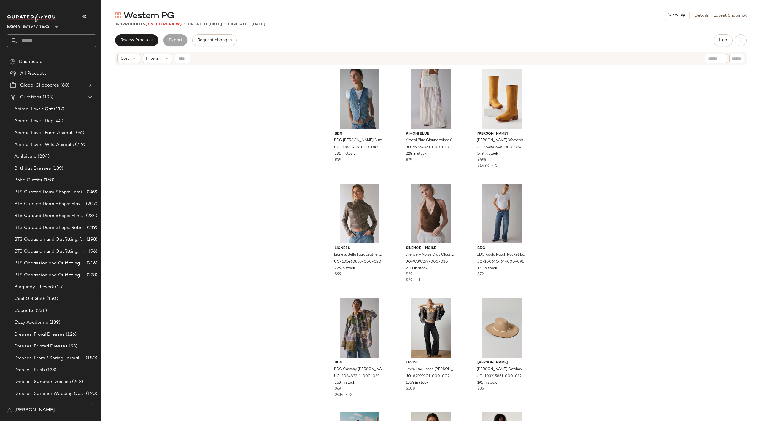
click at [158, 24] on span "(3 Need Review)" at bounding box center [163, 24] width 36 height 4
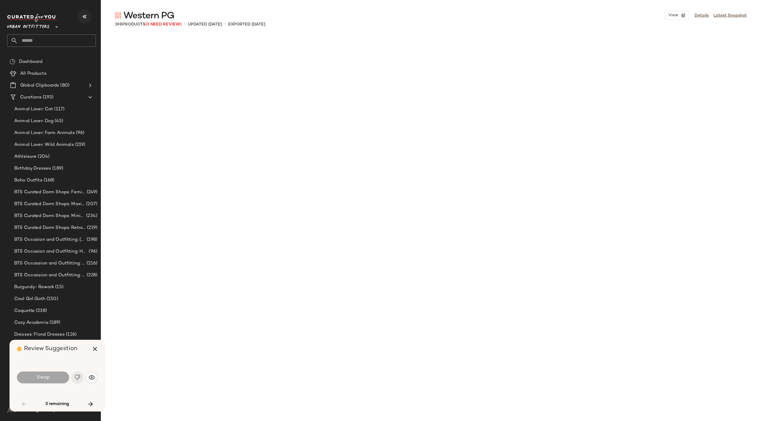
scroll to position [2062, 0]
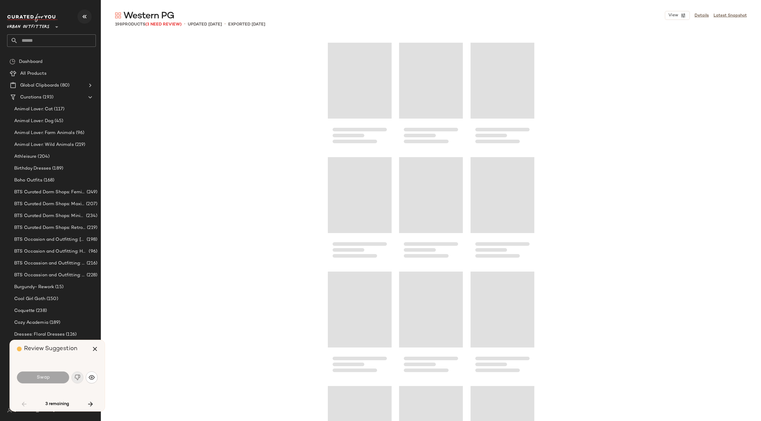
click at [79, 18] on button "button" at bounding box center [84, 16] width 14 height 14
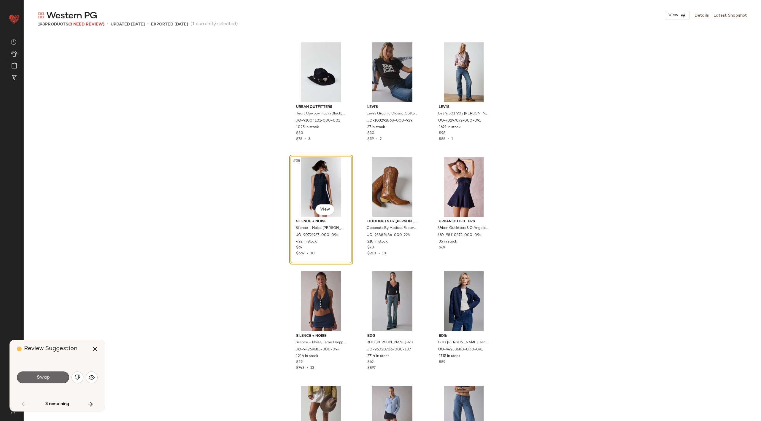
click at [52, 379] on button "Swap" at bounding box center [43, 378] width 52 height 12
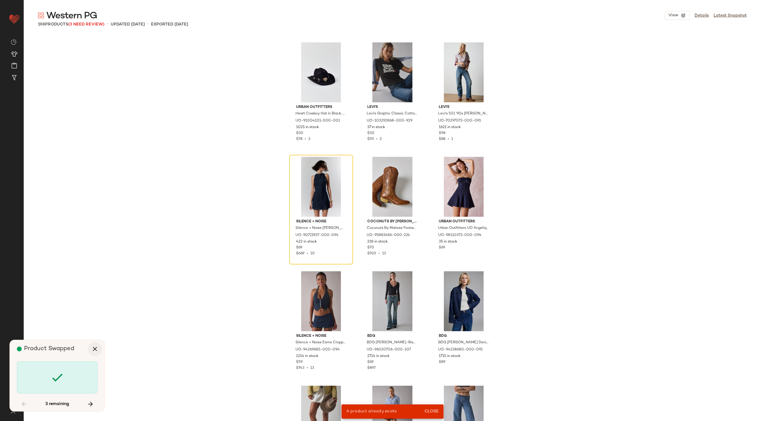
click at [95, 349] on icon "button" at bounding box center [94, 349] width 7 height 7
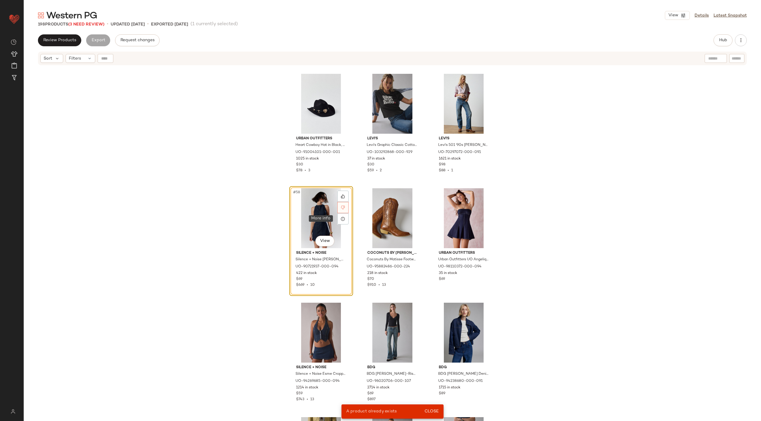
click at [341, 207] on icon at bounding box center [343, 208] width 4 height 4
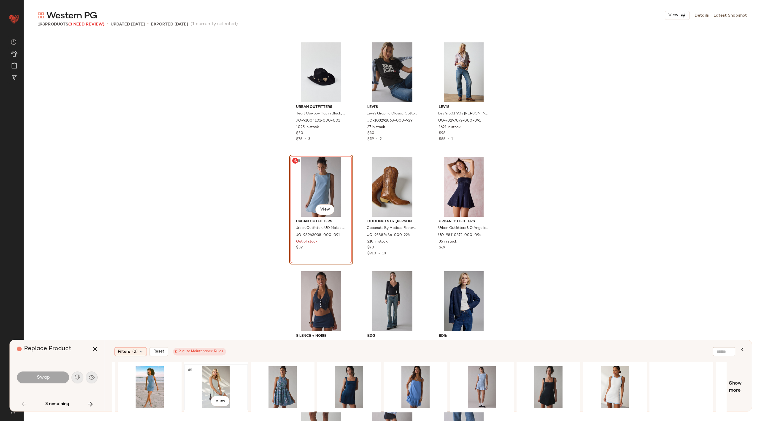
scroll to position [0, 286]
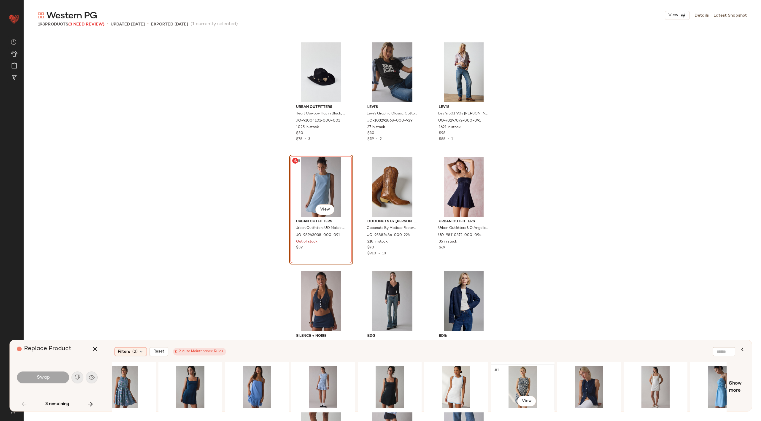
click at [523, 386] on div "#1 View" at bounding box center [523, 388] width 60 height 42
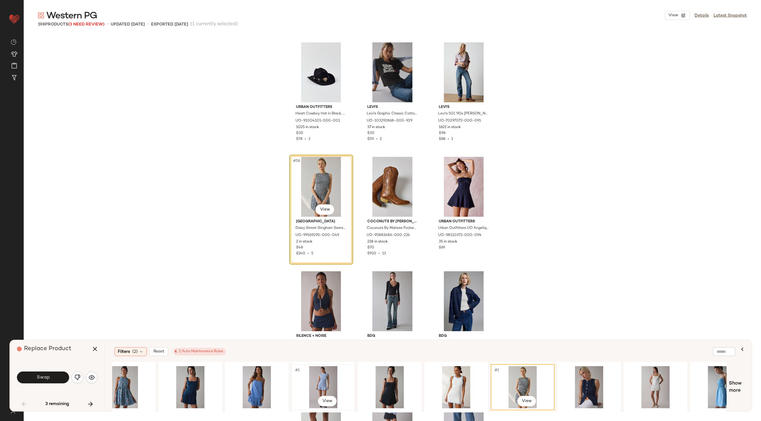
scroll to position [0, 379]
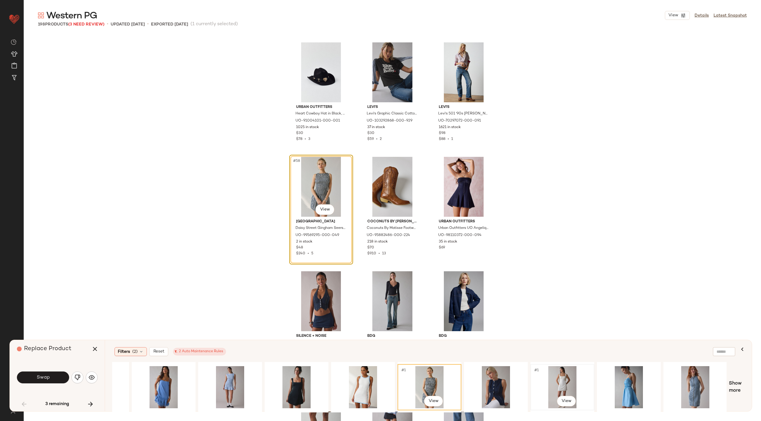
click at [563, 375] on div "#1 View" at bounding box center [563, 388] width 60 height 42
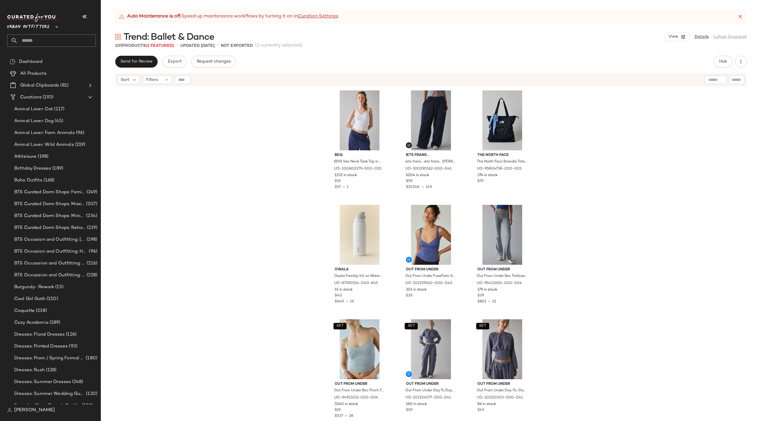
click at [617, 228] on div "BDG BDG Vee Neck Tank Top in White, Women's at Urban Outfitters UO-100600279-00…" at bounding box center [431, 261] width 660 height 349
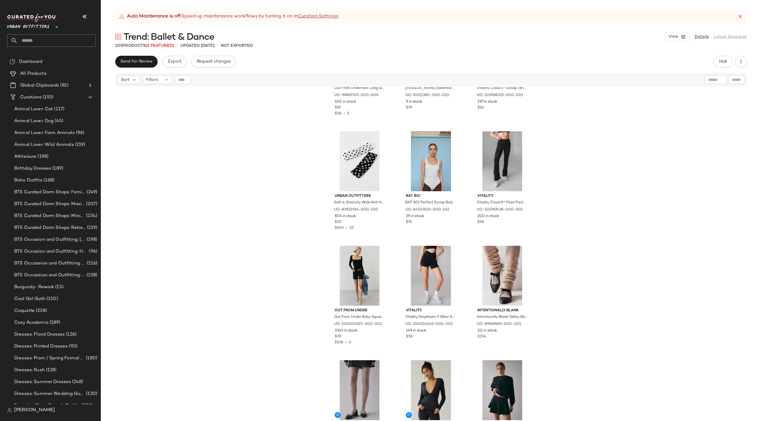
scroll to position [3662, 0]
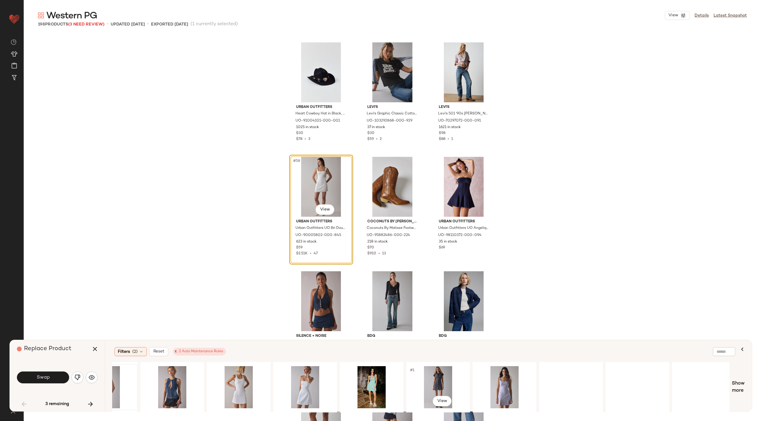
scroll to position [0, 974]
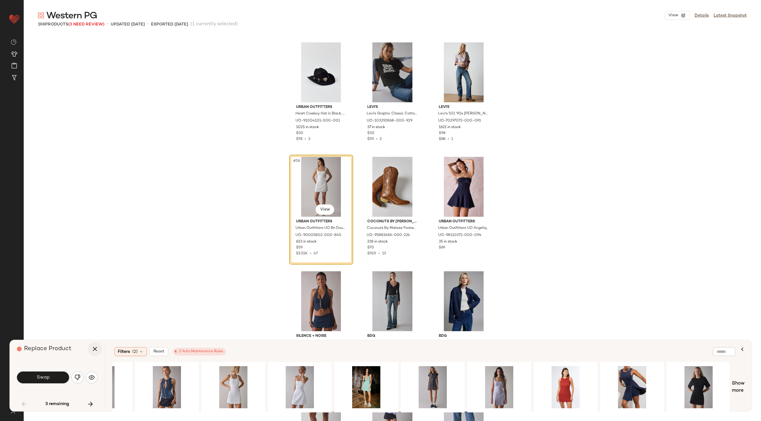
click at [93, 353] on icon "button" at bounding box center [94, 349] width 7 height 7
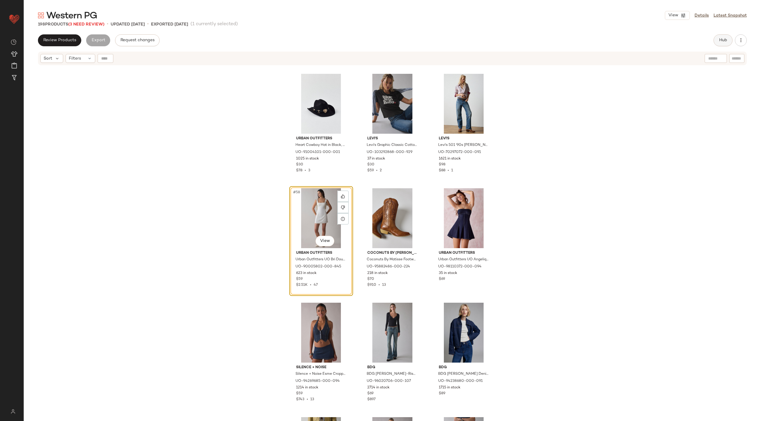
click at [723, 40] on span "Hub" at bounding box center [723, 40] width 8 height 5
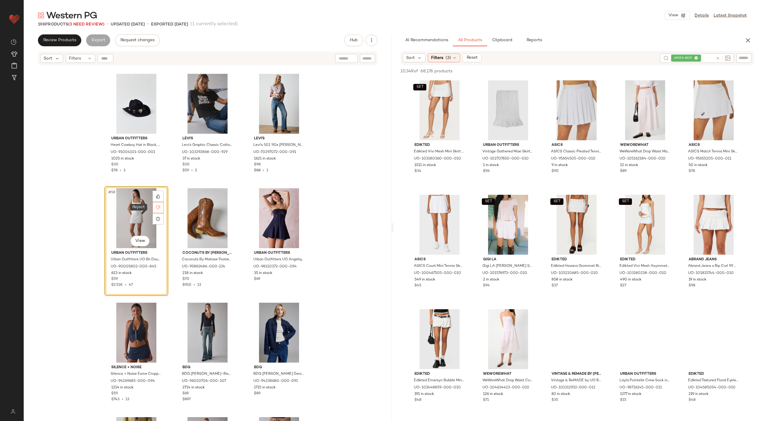
click at [156, 210] on div at bounding box center [158, 207] width 11 height 11
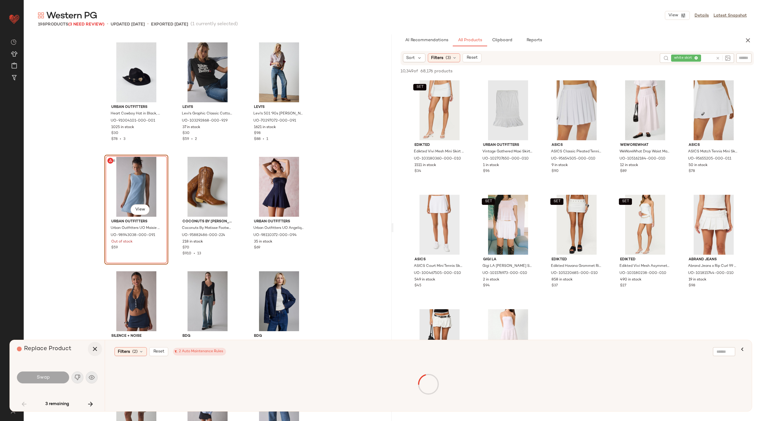
click at [95, 348] on icon "button" at bounding box center [94, 349] width 7 height 7
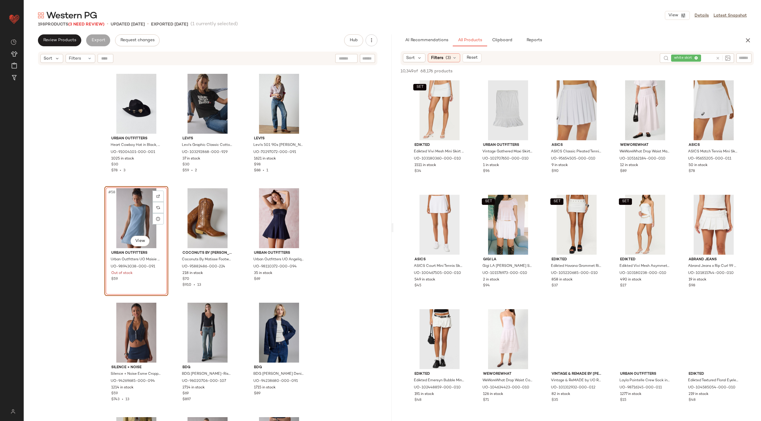
click at [718, 59] on icon at bounding box center [718, 58] width 4 height 4
click at [748, 56] on input "Filter" at bounding box center [724, 58] width 50 height 6
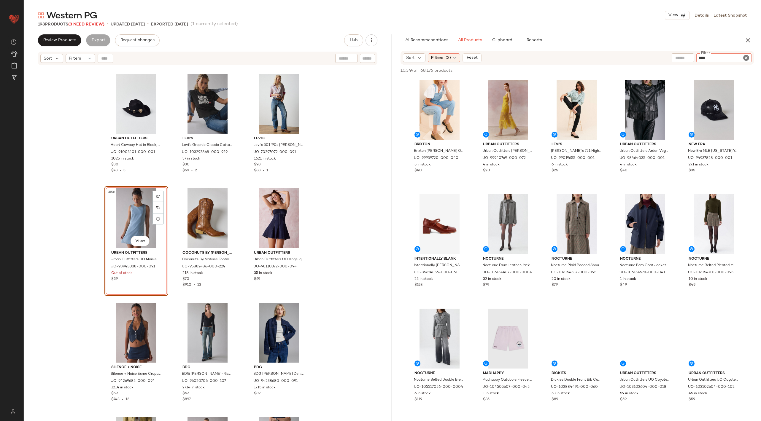
type input "*****"
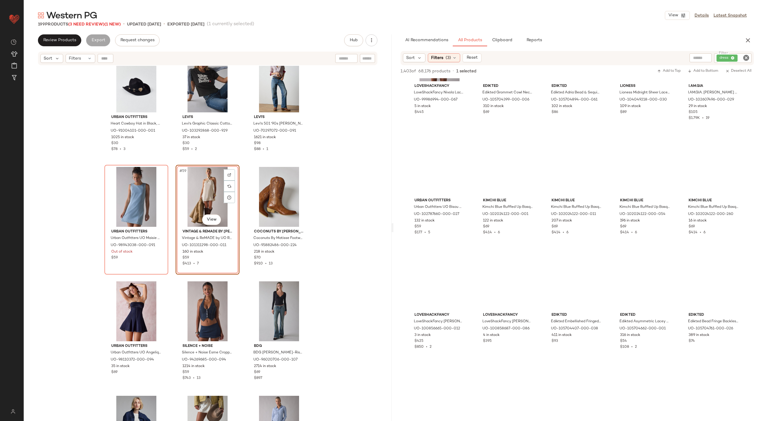
scroll to position [2081, 0]
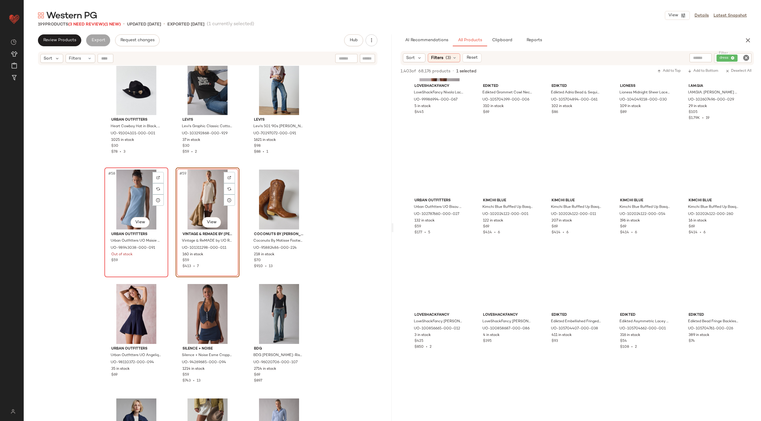
click at [140, 194] on div "#58 View" at bounding box center [137, 200] width 60 height 60
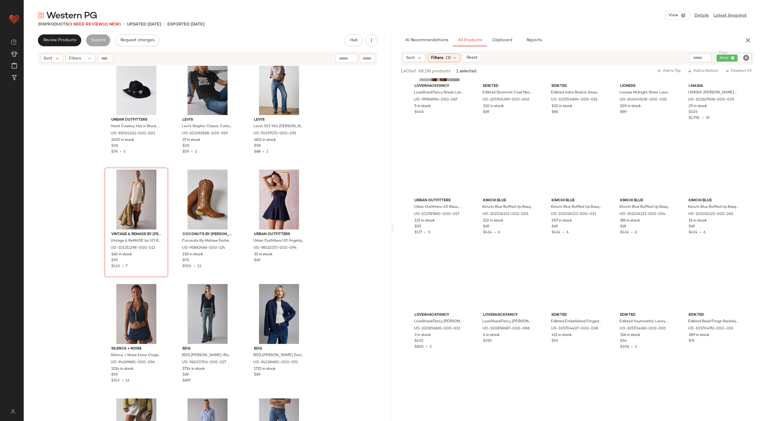
click at [94, 21] on span "Western PG" at bounding box center [71, 16] width 51 height 12
click at [99, 26] on span "(3 Need Review)" at bounding box center [86, 24] width 36 height 4
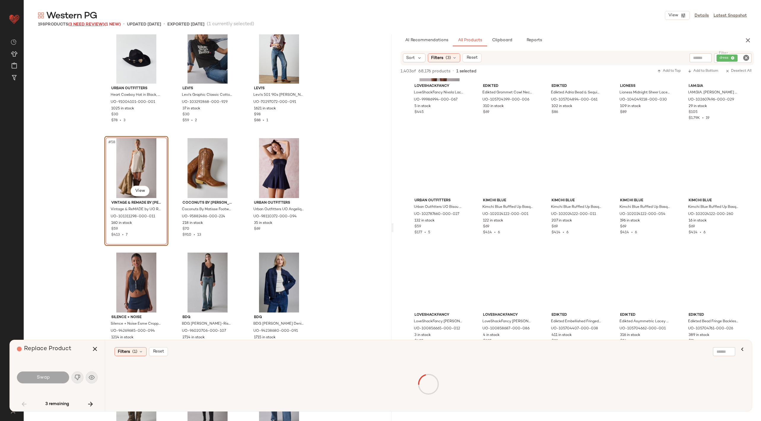
scroll to position [2062, 0]
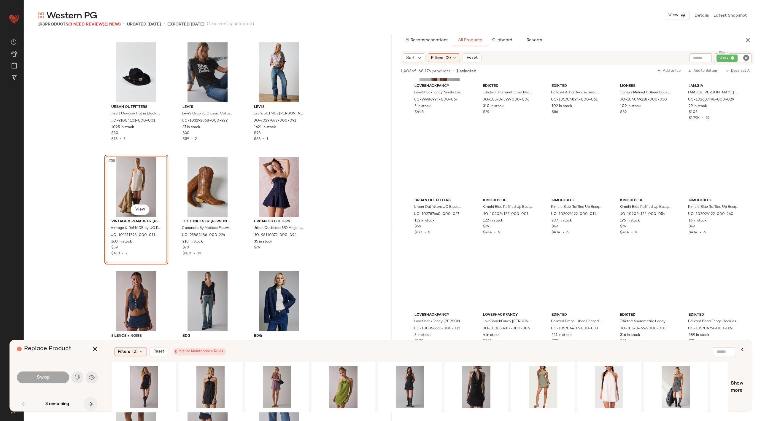
click at [92, 405] on icon "button" at bounding box center [90, 404] width 7 height 7
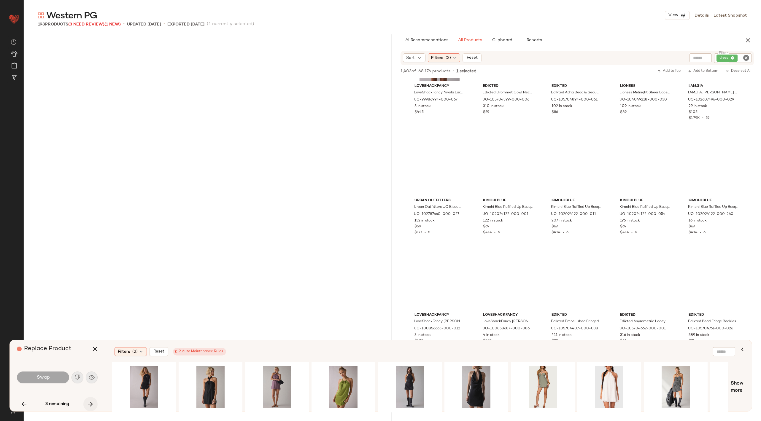
scroll to position [4812, 0]
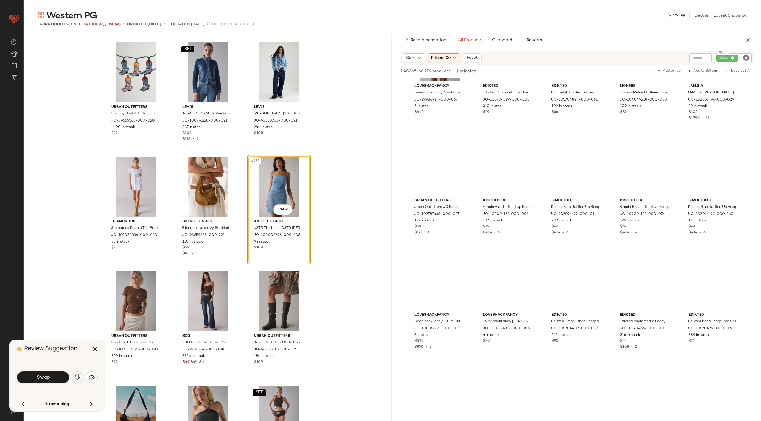
click at [80, 374] on button "button" at bounding box center [78, 378] width 12 height 12
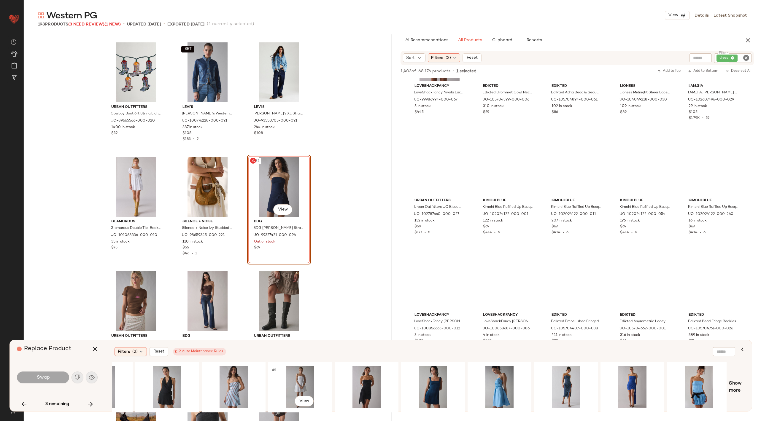
scroll to position [0, 379]
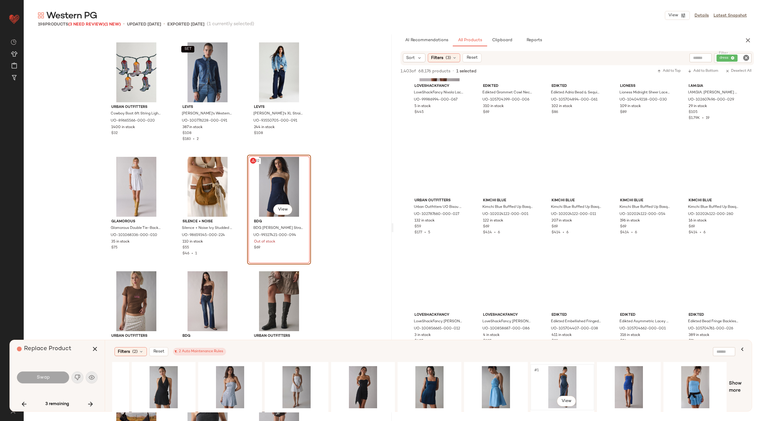
click at [558, 386] on div "#1 View" at bounding box center [563, 388] width 60 height 42
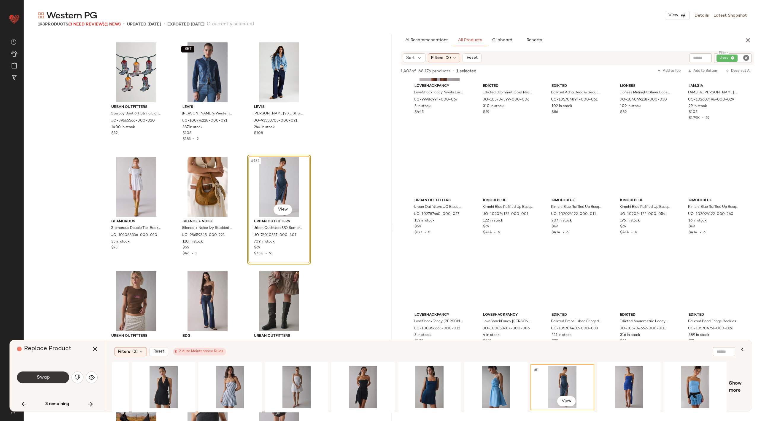
click at [53, 375] on button "Swap" at bounding box center [43, 378] width 52 height 12
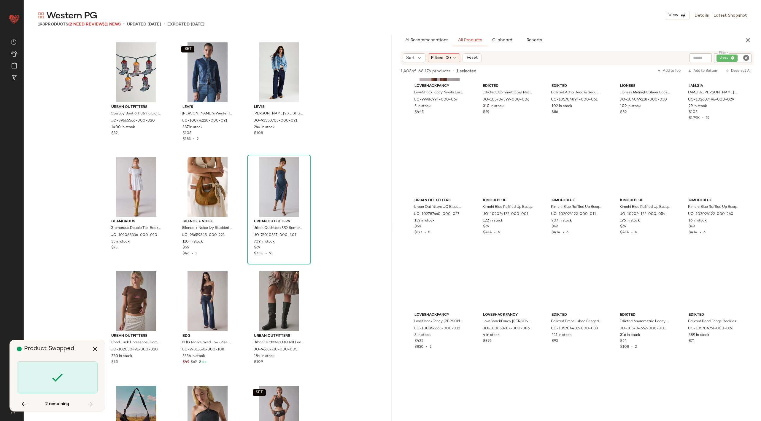
scroll to position [2062, 0]
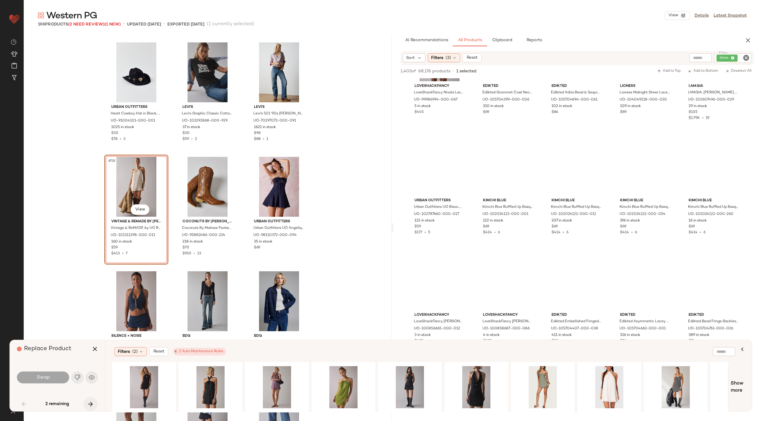
click at [93, 404] on icon "button" at bounding box center [90, 404] width 7 height 7
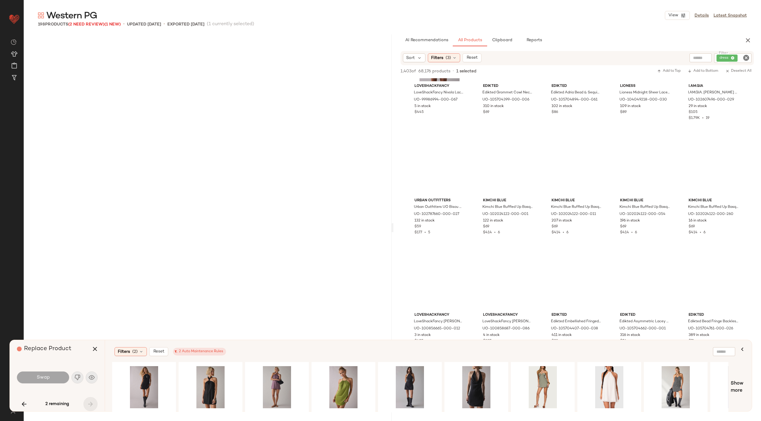
scroll to position [6759, 0]
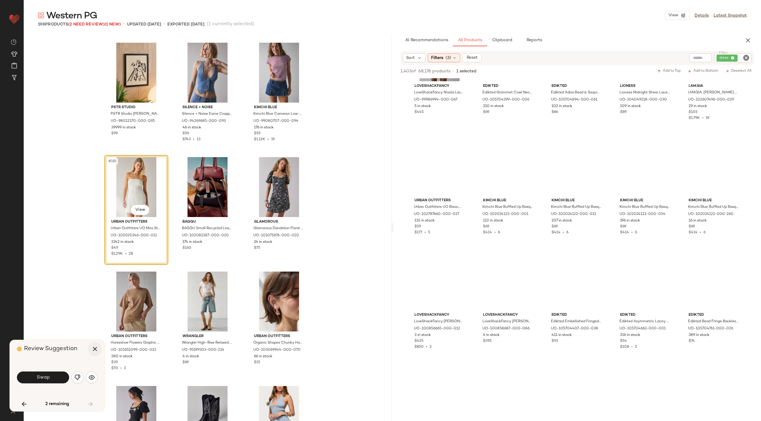
click at [96, 345] on button "button" at bounding box center [95, 349] width 14 height 14
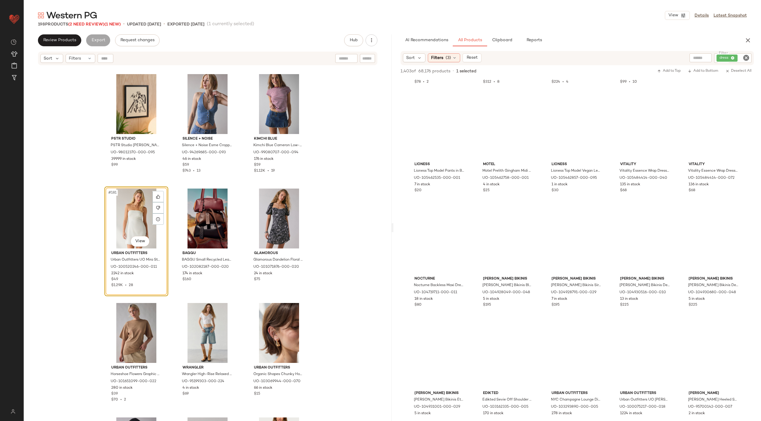
scroll to position [4456, 0]
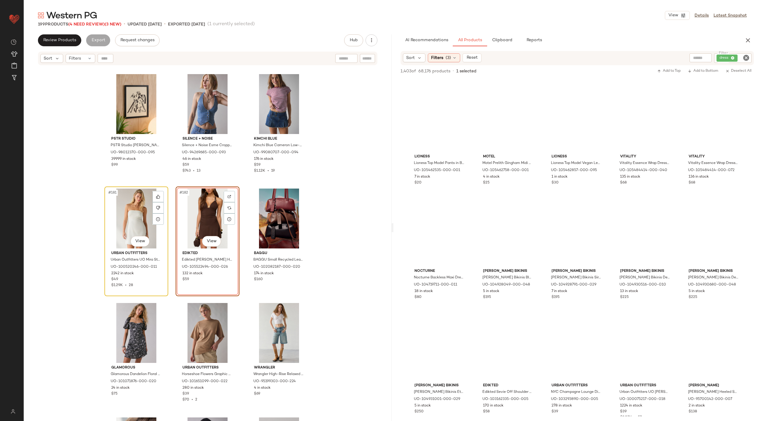
click at [150, 221] on div "#181 View" at bounding box center [137, 219] width 60 height 60
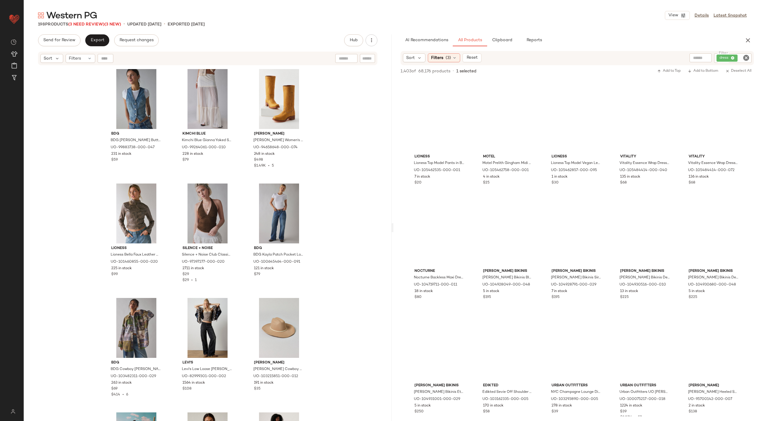
click at [747, 58] on icon "Clear Filter" at bounding box center [746, 57] width 7 height 7
click at [683, 60] on input "text" at bounding box center [683, 58] width 15 height 6
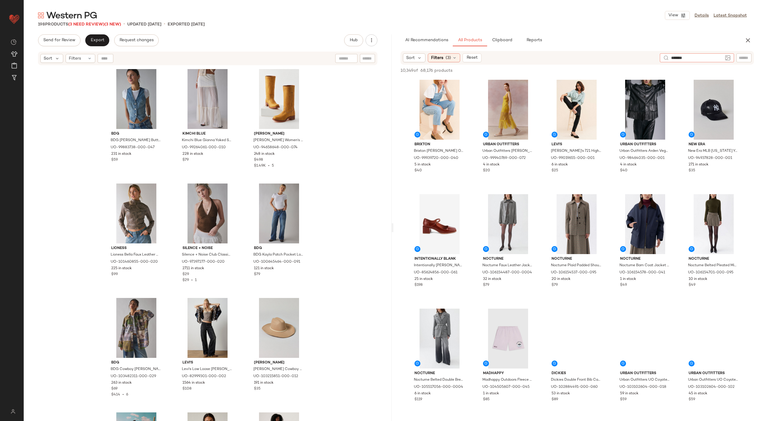
type input "*******"
